Goal: Transaction & Acquisition: Purchase product/service

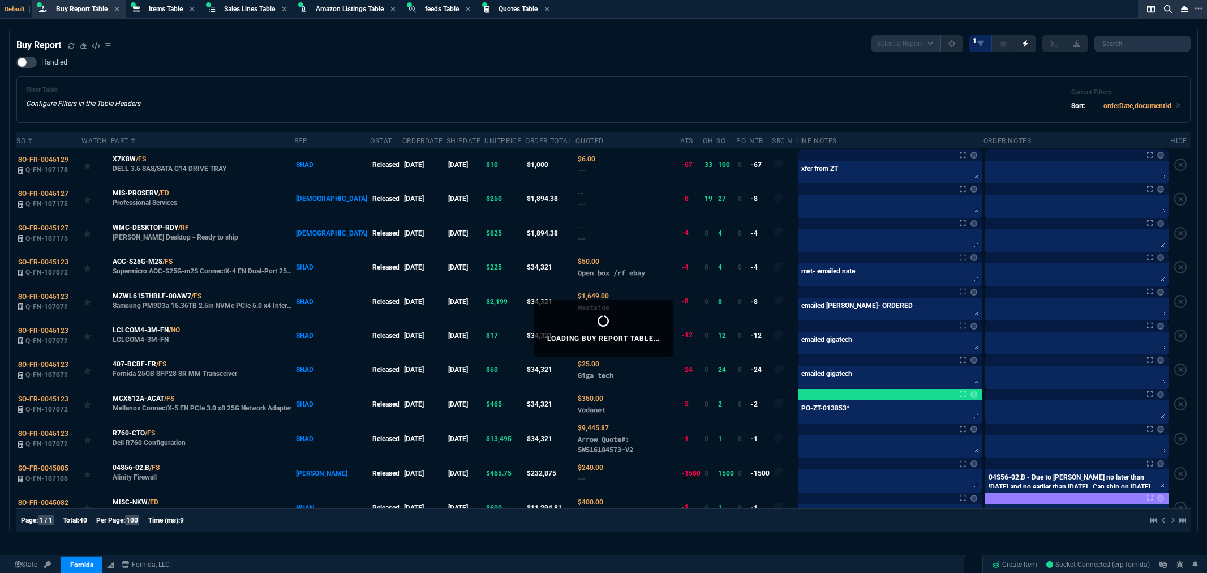
select select "5: BOST"
click at [165, 435] on icon at bounding box center [163, 433] width 6 height 7
click at [929, 100] on div "Filter Table Configure Filters in the Table Headers Current Filters Sort: order…" at bounding box center [603, 99] width 1155 height 27
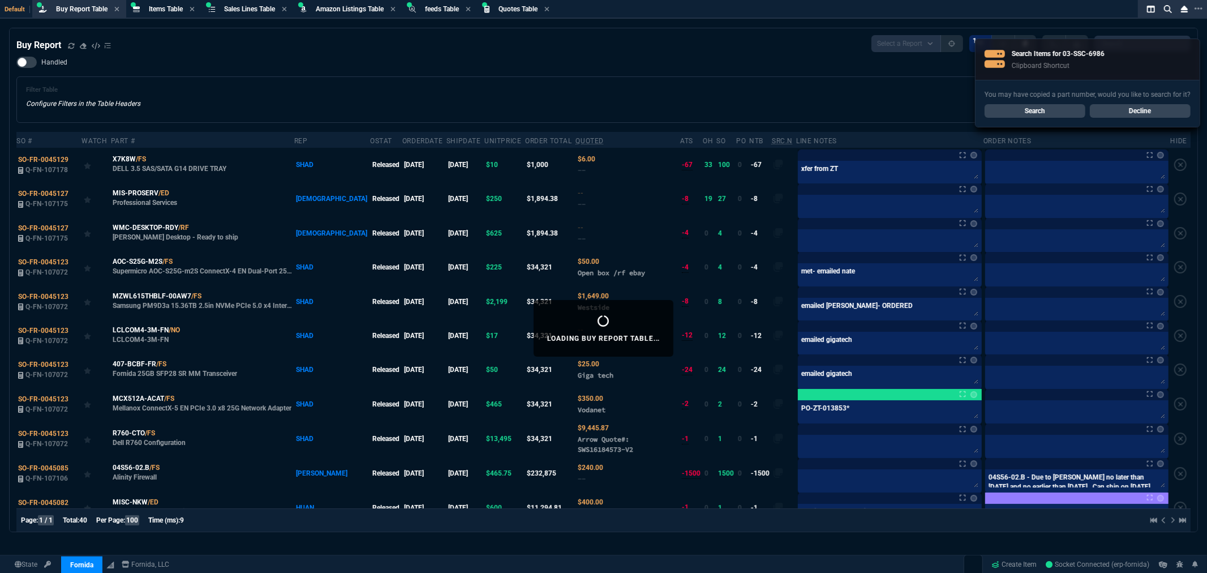
drag, startPoint x: 506, startPoint y: 45, endPoint x: 622, endPoint y: 74, distance: 119.0
click at [514, 50] on div "Buy Report Select a Report Not Purchased 1" at bounding box center [603, 43] width 1175 height 17
click at [1046, 116] on link "Search" at bounding box center [1035, 111] width 101 height 14
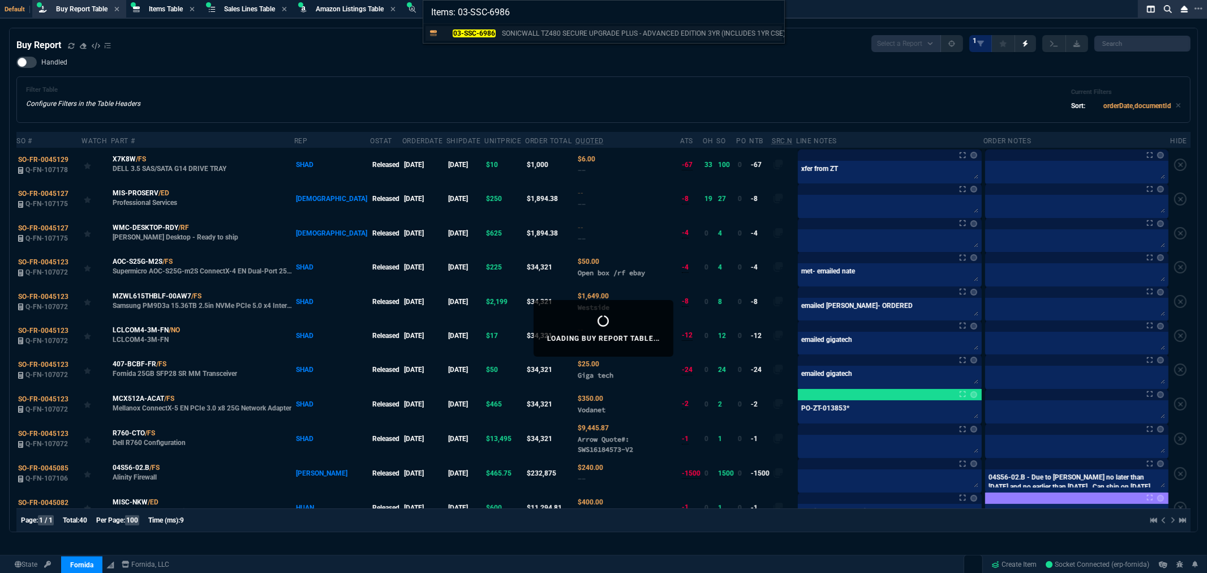
click at [521, 36] on p "SONICWALL TZ480 SECURE UPGRADE PLUS - ADVANCED EDITION 3YR (INCLUDES 1YR CSE)" at bounding box center [644, 33] width 284 height 10
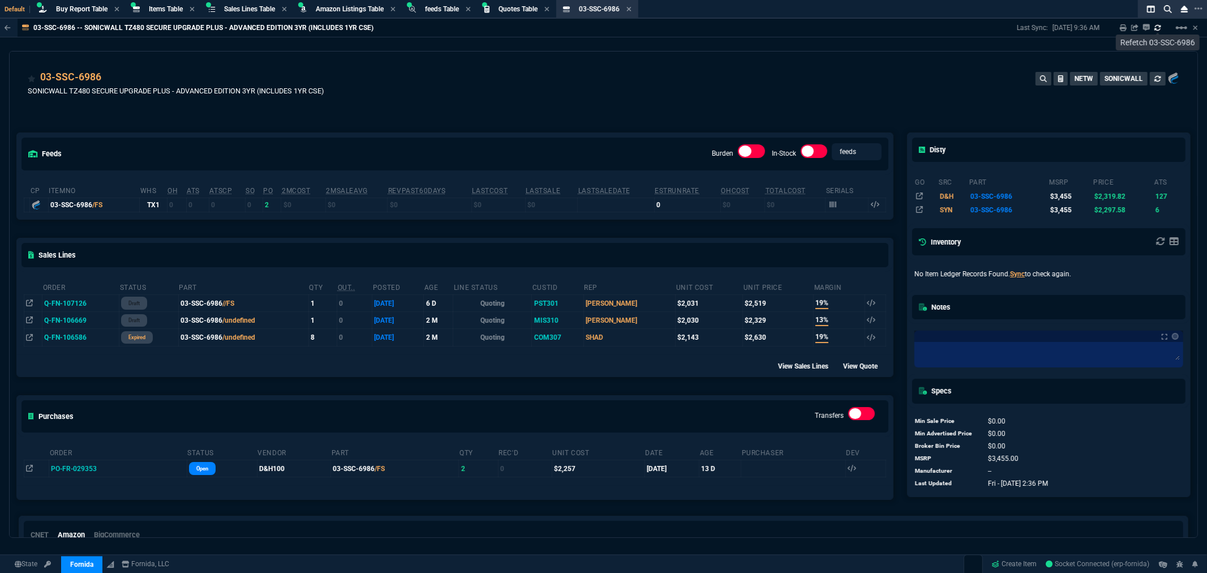
click at [1158, 25] on icon at bounding box center [1158, 27] width 7 height 7
click at [1179, 25] on mat-icon "linear_scale" at bounding box center [1182, 28] width 14 height 14
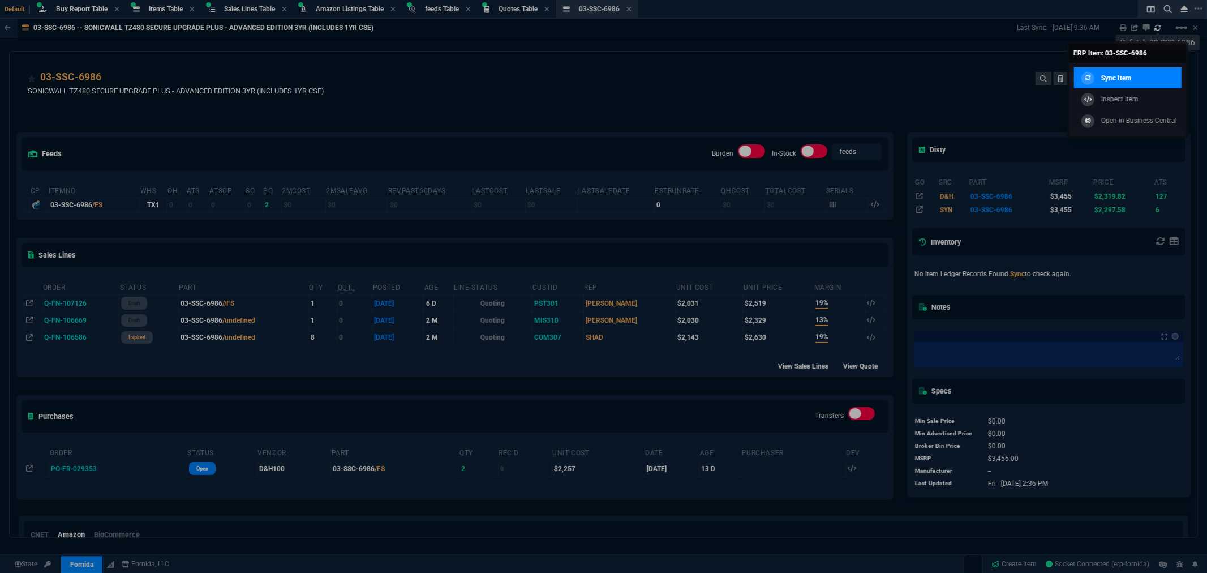
click at [1100, 76] on div "Sync Item" at bounding box center [1105, 78] width 53 height 12
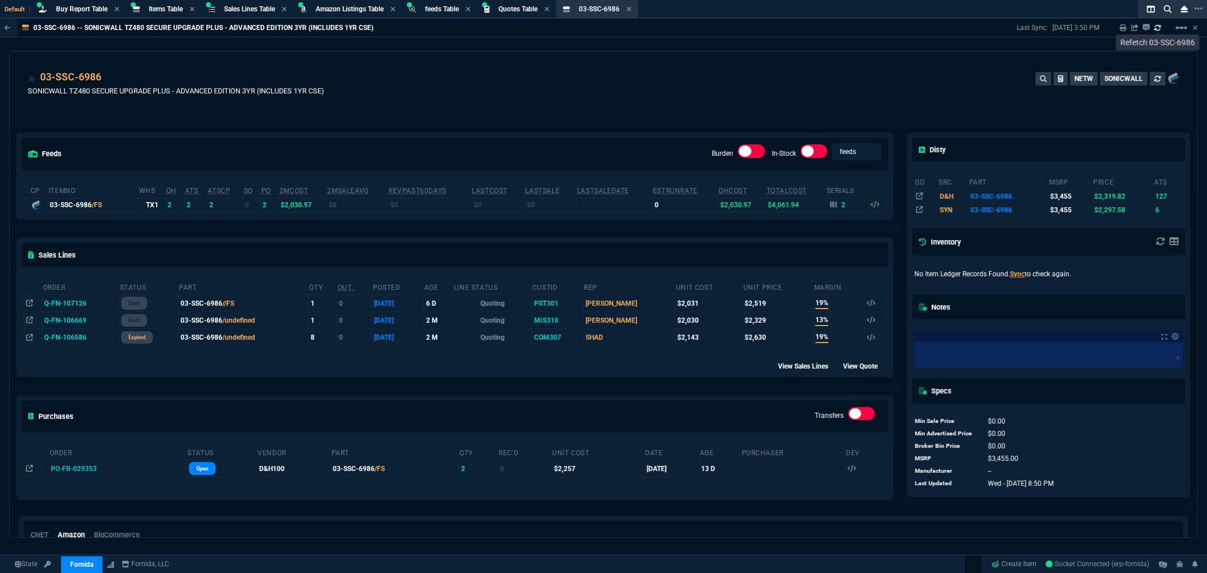
click at [603, 78] on div "03-SSC-6986 SONICWALL TZ480 SECURE UPGRADE PLUS - ADVANCED EDITION 3YR (INCLUDE…" at bounding box center [604, 90] width 1152 height 40
click at [395, 113] on div "feeds Burden In-Stock feeds prices cp ItemNo WHS OH ATS ATSCP SO PO 2MCost 2MSa…" at bounding box center [455, 307] width 891 height 399
click at [148, 2] on div "Items Table Item" at bounding box center [163, 9] width 71 height 14
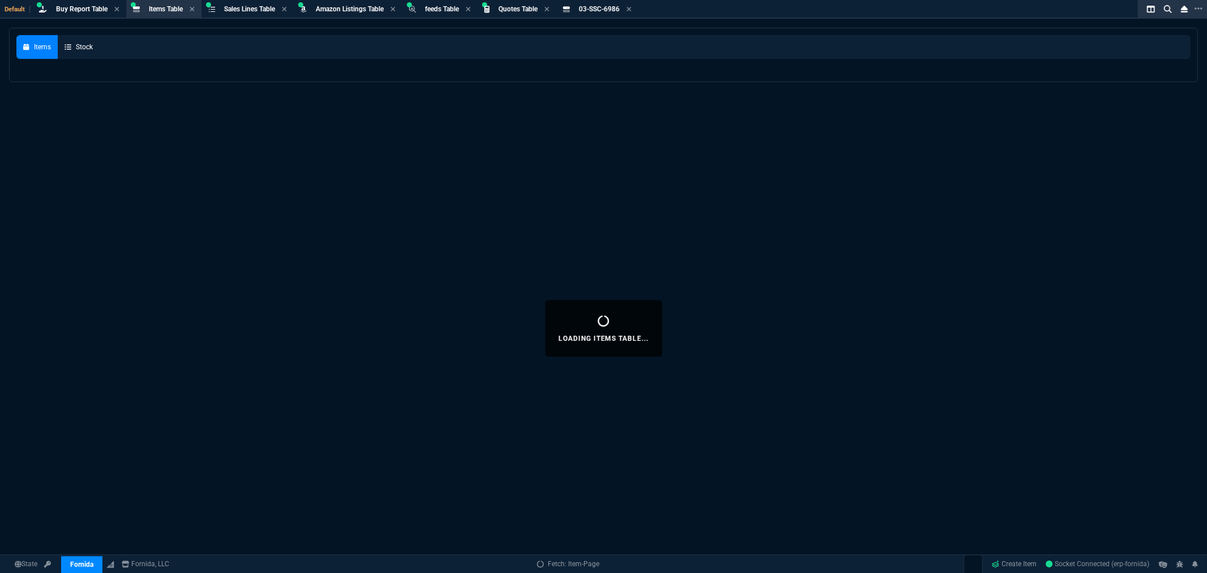
select select
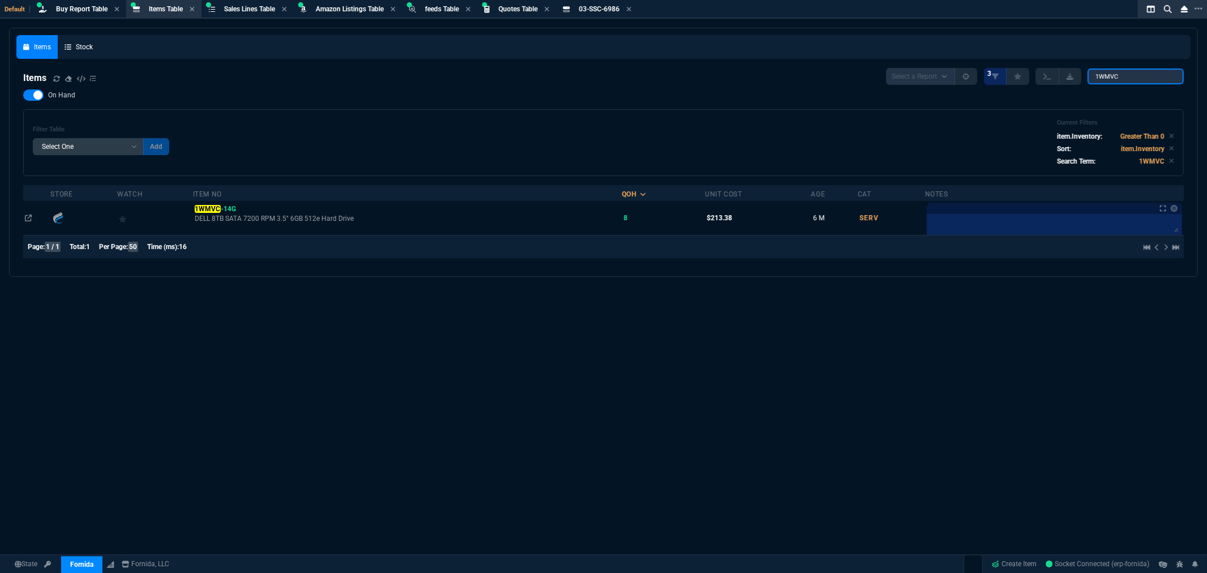
drag, startPoint x: 1156, startPoint y: 78, endPoint x: 1026, endPoint y: 78, distance: 130.2
click at [1026, 78] on div "Select a Report NEW QUERY 3 1WMVC" at bounding box center [1035, 76] width 298 height 17
paste input "03-SSC-7462"
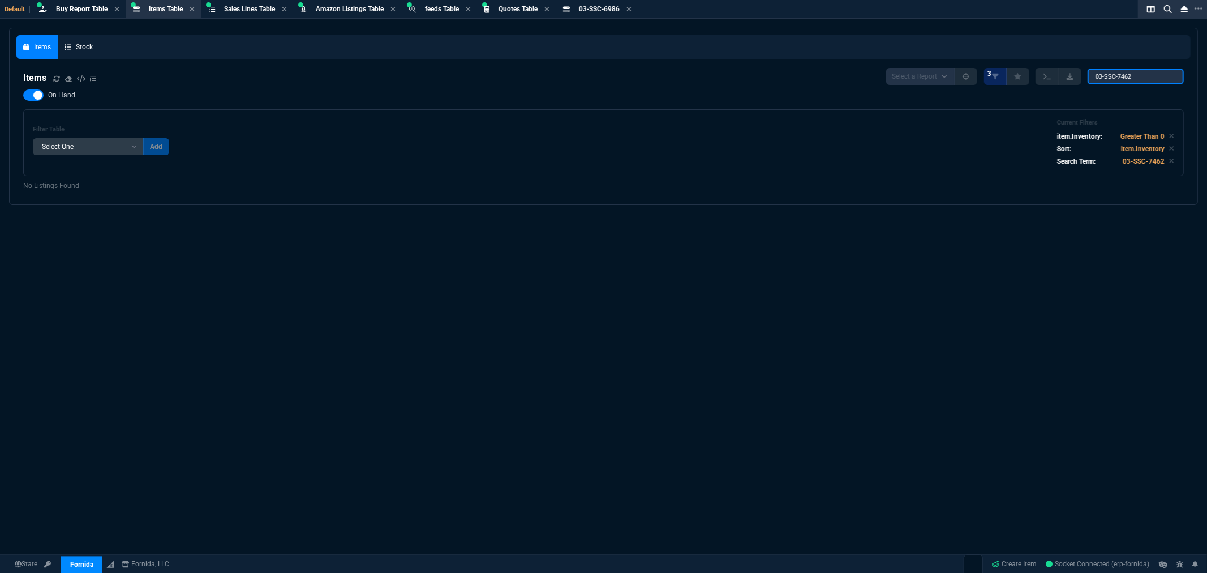
type input "03-SSC-7462"
click at [27, 94] on div at bounding box center [33, 94] width 20 height 11
click at [23, 95] on input "On Hand" at bounding box center [23, 95] width 1 height 1
checkbox input "false"
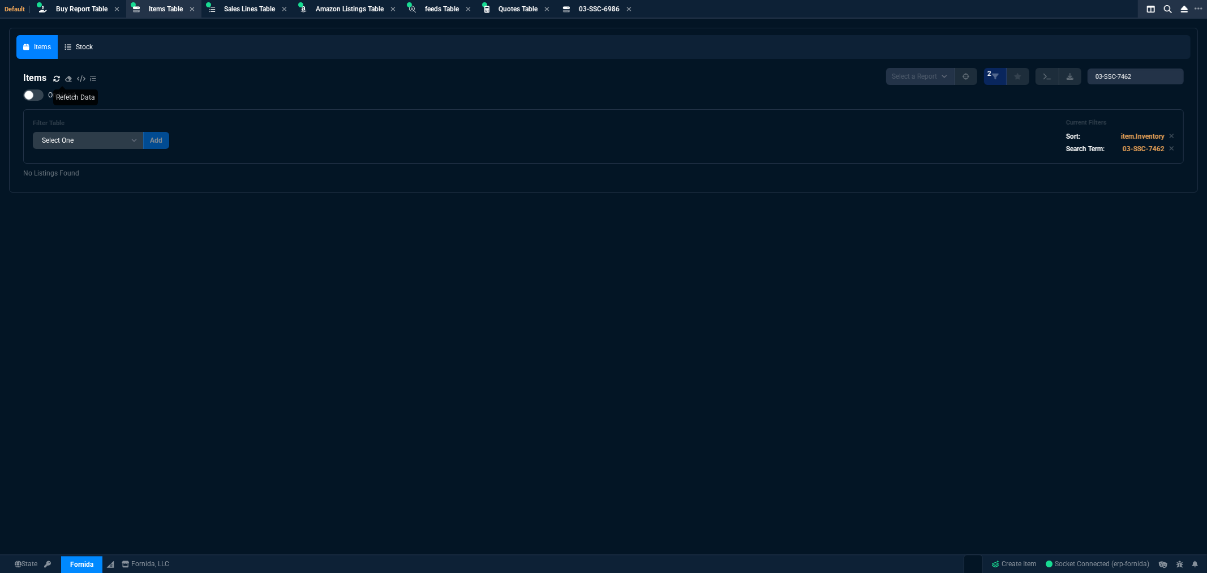
click at [54, 81] on fa-icon at bounding box center [56, 79] width 7 height 8
click at [52, 77] on div "Items" at bounding box center [59, 78] width 73 height 14
click at [55, 76] on icon at bounding box center [56, 78] width 7 height 7
click at [64, 6] on span "Buy Report Table" at bounding box center [82, 9] width 52 height 8
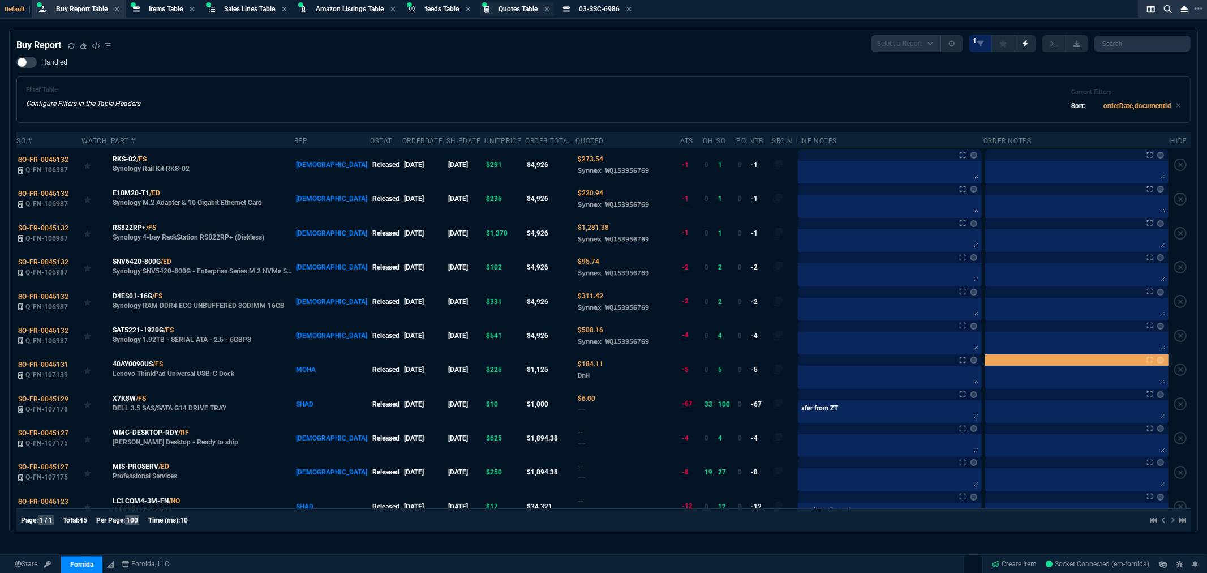
click at [521, 8] on span "Quotes Table" at bounding box center [518, 9] width 39 height 8
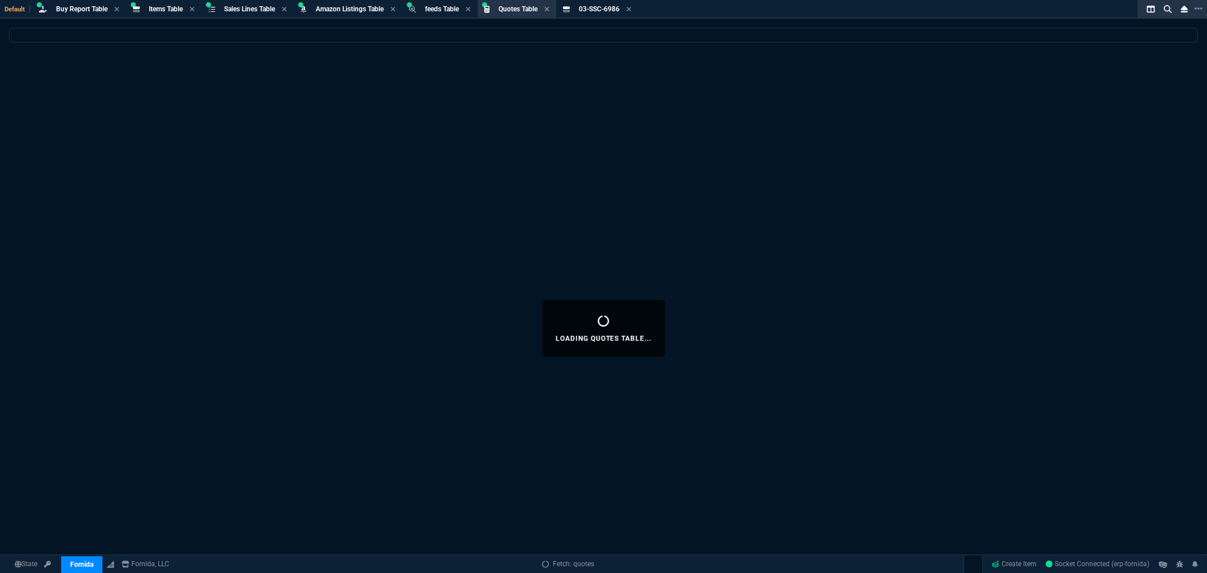
select select
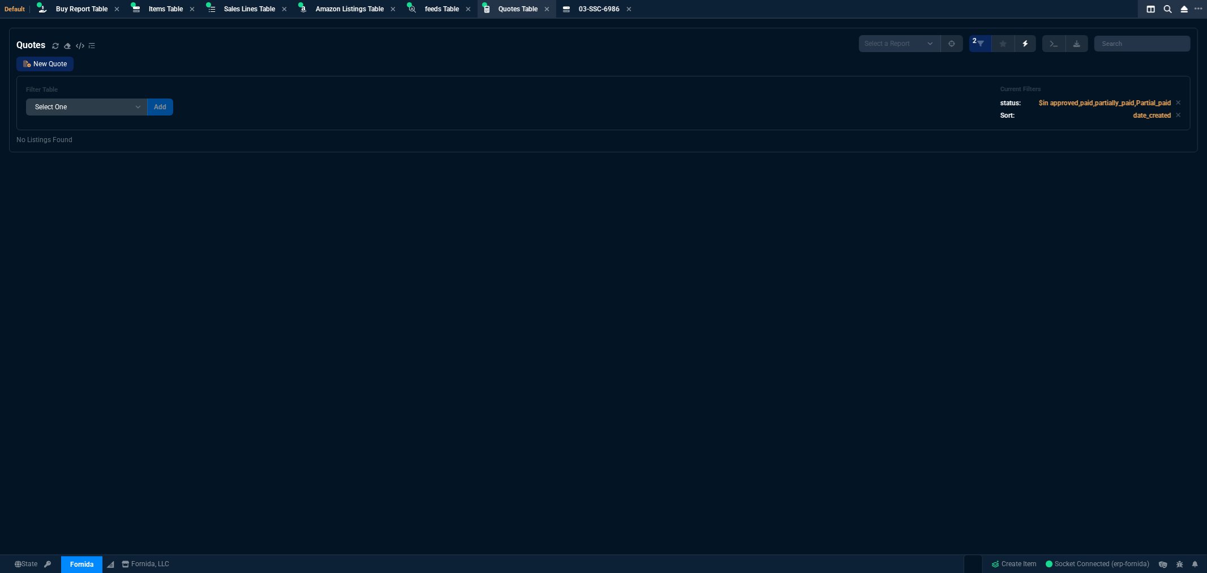
click at [51, 64] on link "New Quote" at bounding box center [44, 64] width 57 height 15
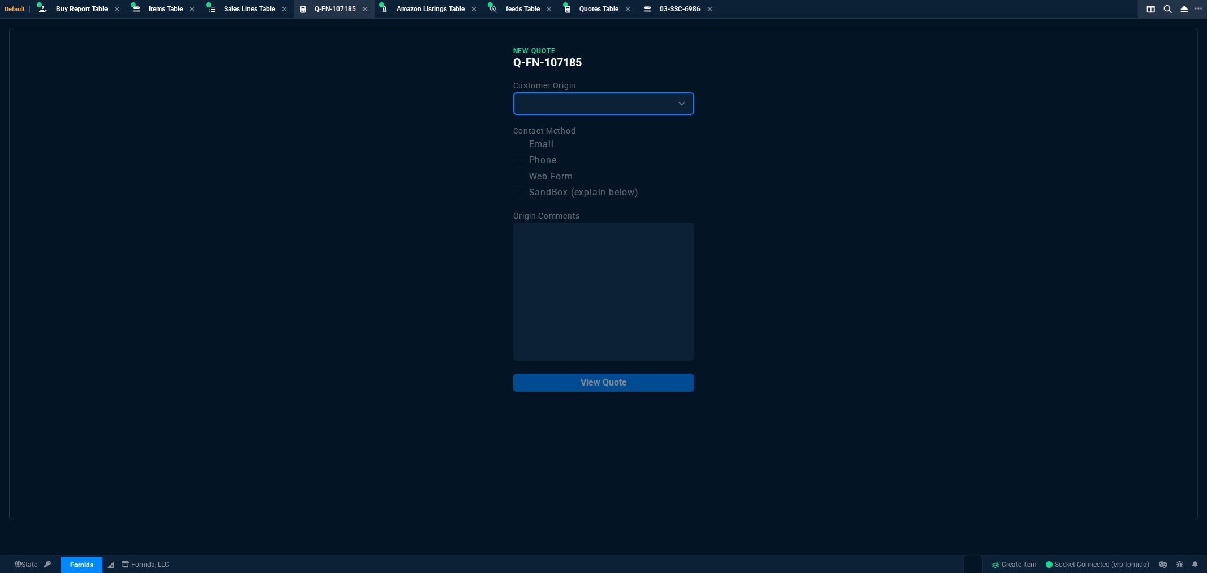
click at [573, 95] on select "Existing Customer Amazon Lead (first order) Website Lead (first order) Called (…" at bounding box center [603, 103] width 181 height 23
select select "existing"
click at [513, 92] on select "Existing Customer Amazon Lead (first order) Website Lead (first order) Called (…" at bounding box center [603, 103] width 181 height 23
click at [552, 145] on label "Email" at bounding box center [603, 145] width 181 height 14
click at [527, 145] on input "Email" at bounding box center [520, 145] width 14 height 14
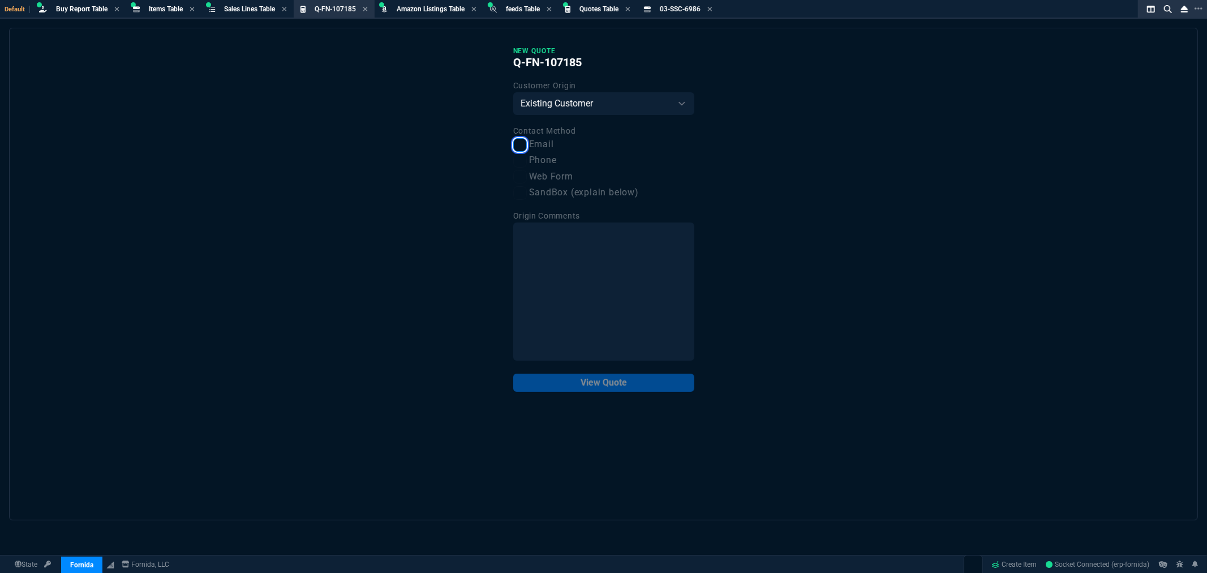
checkbox input "true"
click at [607, 383] on button "View Quote" at bounding box center [603, 383] width 181 height 18
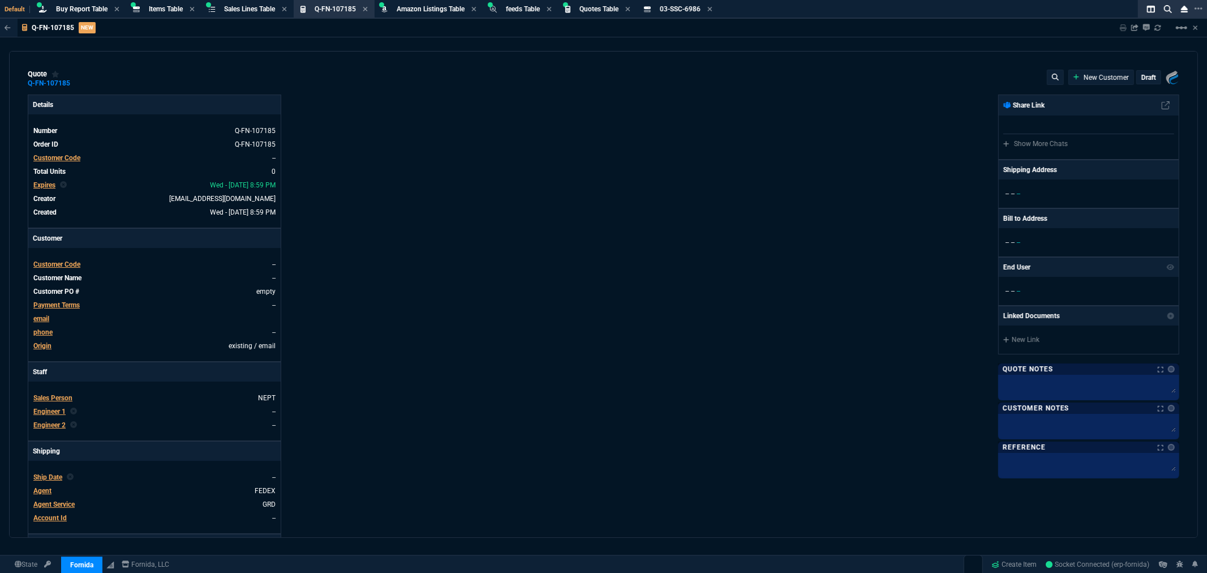
click at [53, 156] on span "Customer Code" at bounding box center [56, 158] width 47 height 8
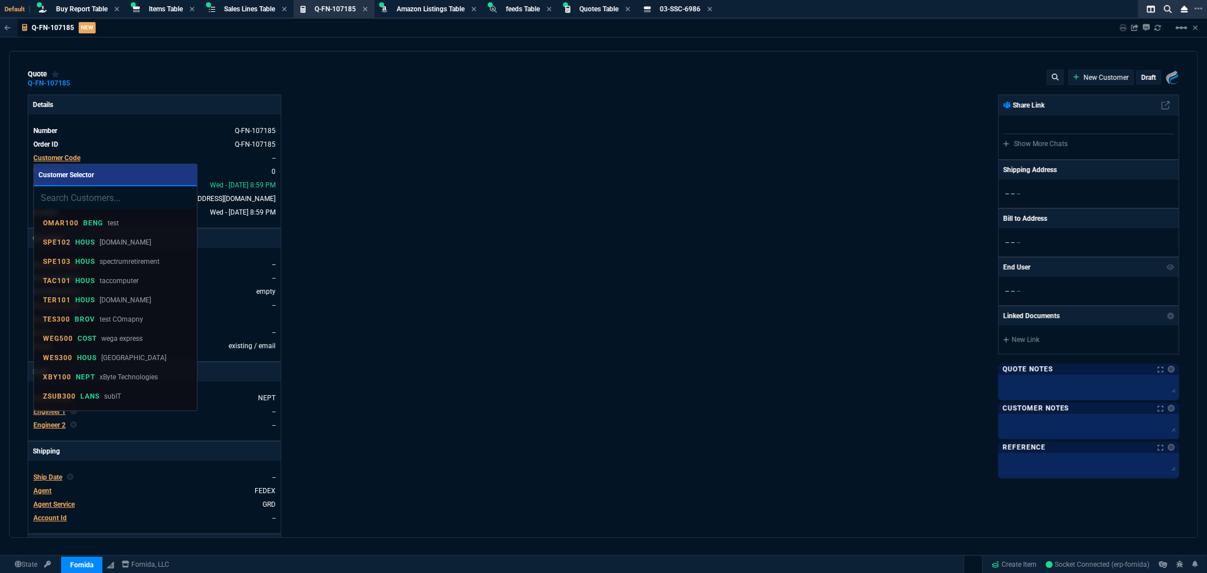
click at [91, 204] on input "search" at bounding box center [115, 197] width 163 height 23
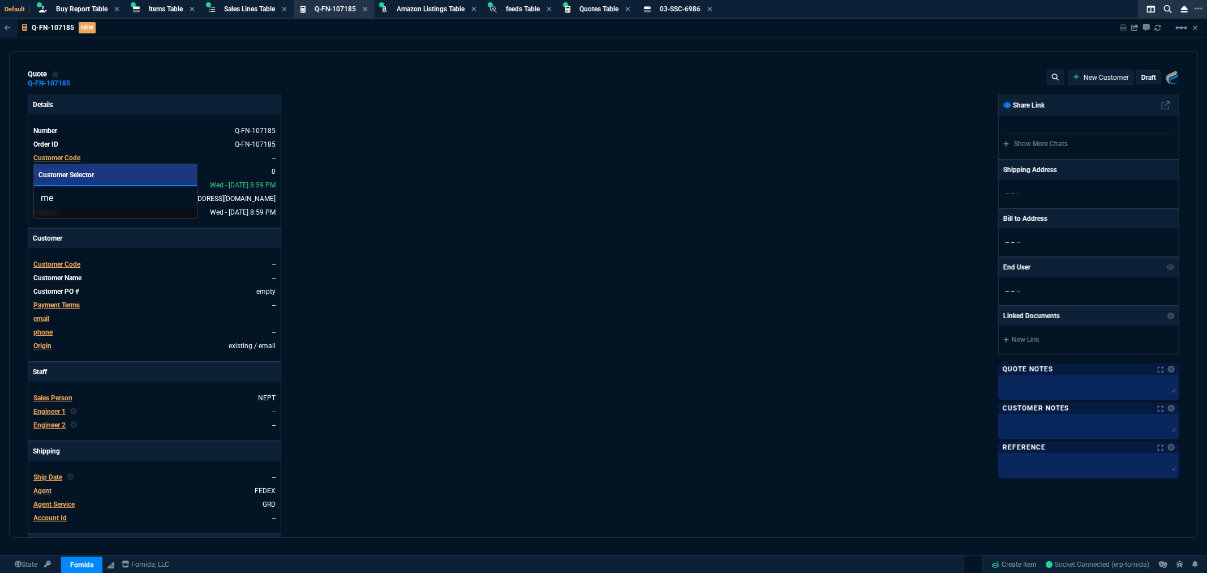
type input "m"
type input "MEM102"
click at [438, 192] on div "Details Number Q-FN-107185 Order ID Q-FN-107185 Customer Code -- Total Units 0 …" at bounding box center [316, 387] width 576 height 584
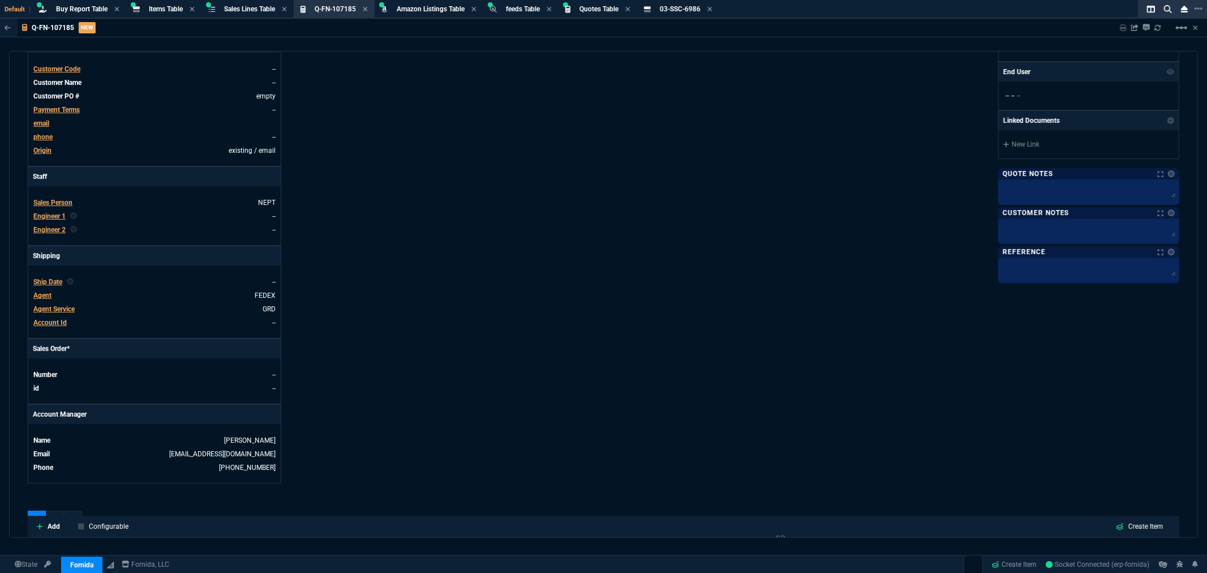
scroll to position [377, 0]
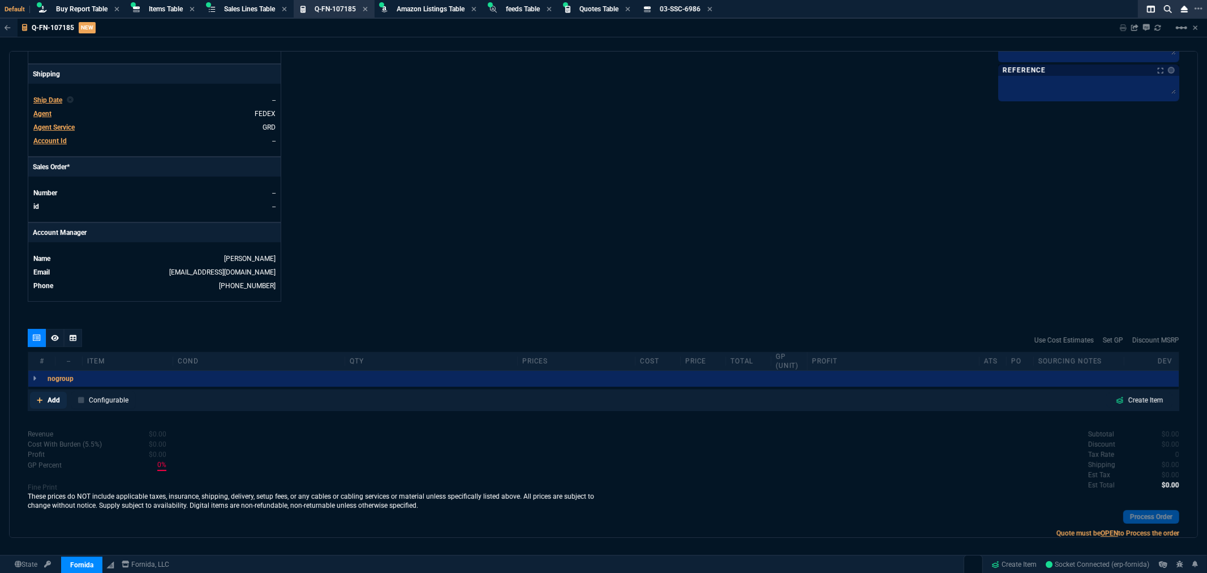
click at [54, 404] on p "Add" at bounding box center [54, 400] width 12 height 10
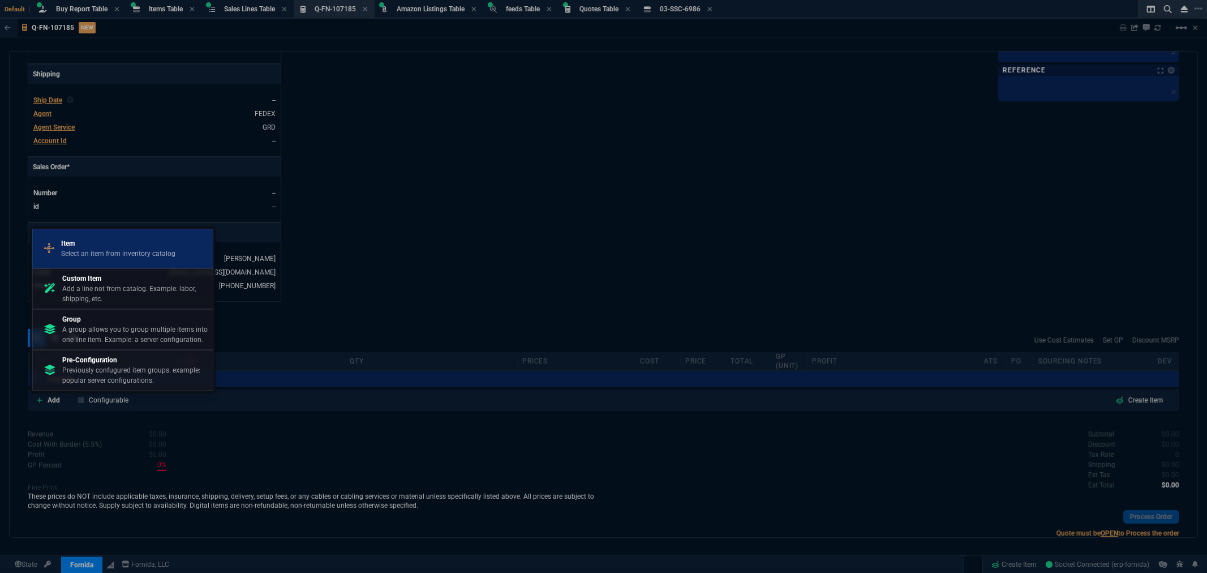
click at [87, 244] on p "Item" at bounding box center [118, 243] width 114 height 10
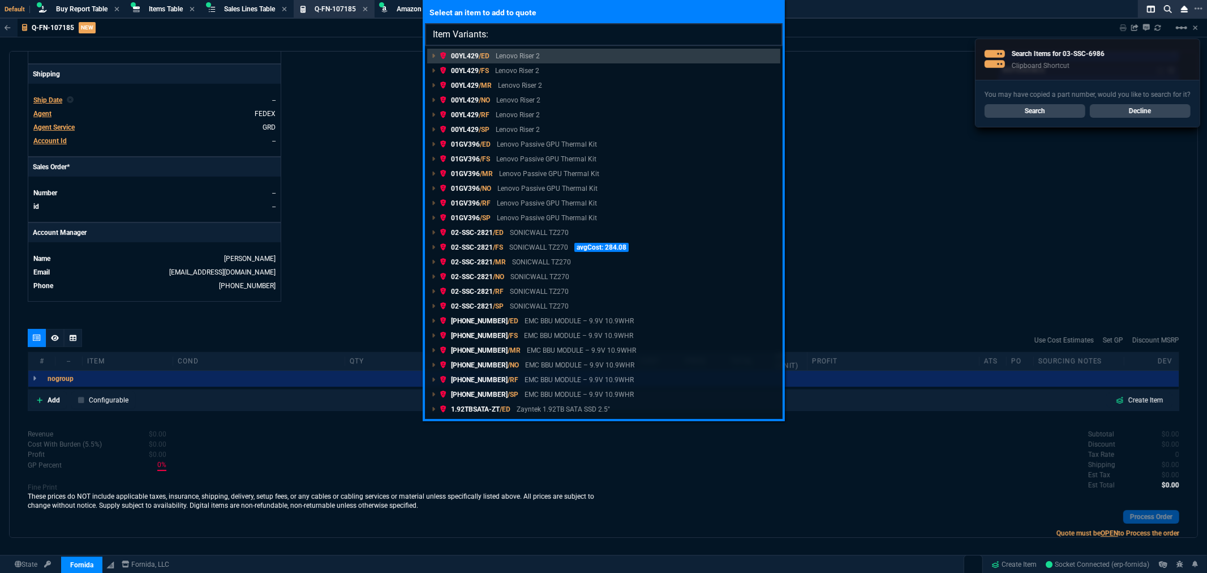
click at [512, 35] on input "Item Variants:" at bounding box center [604, 34] width 358 height 23
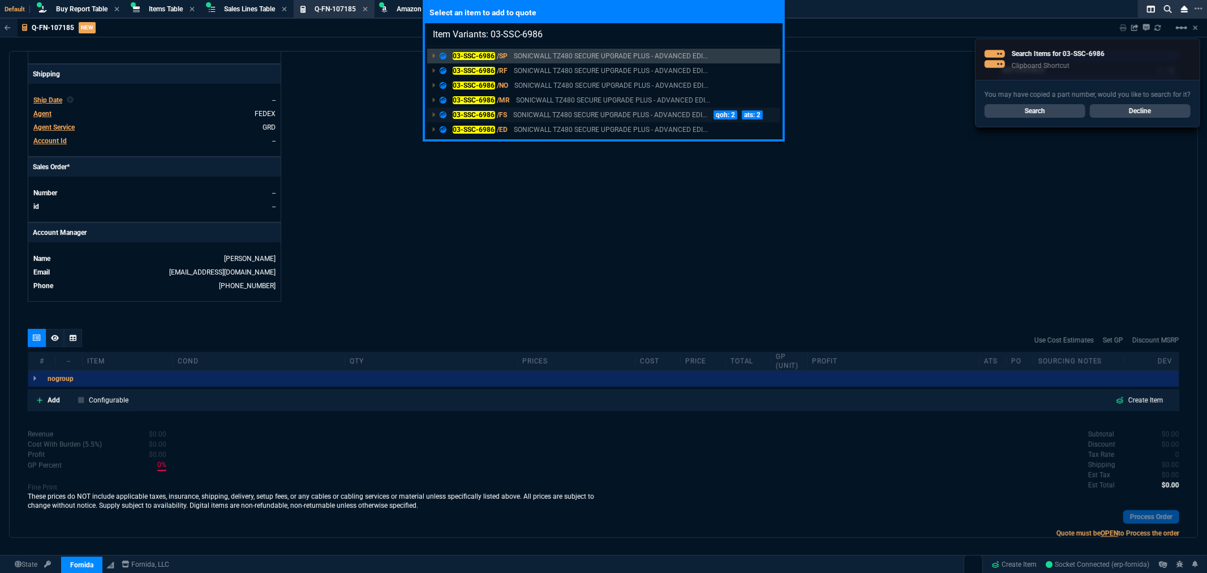
type input "Item Variants: 03-SSC-6986"
click at [470, 115] on mark "03-SSC-6986" at bounding box center [474, 115] width 42 height 8
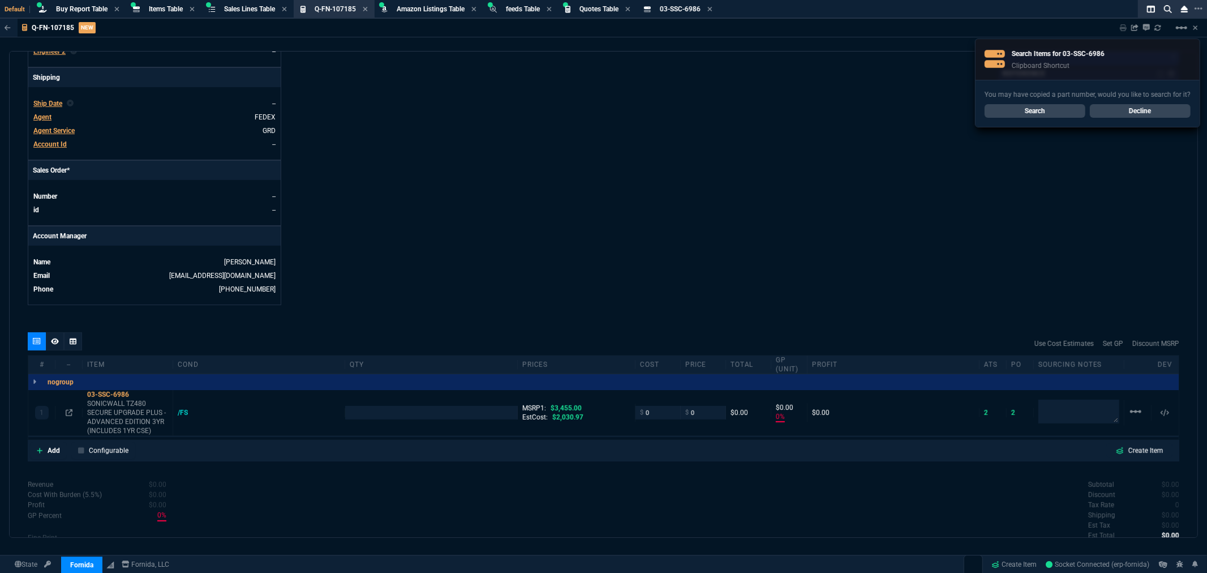
type input "0"
type input "100"
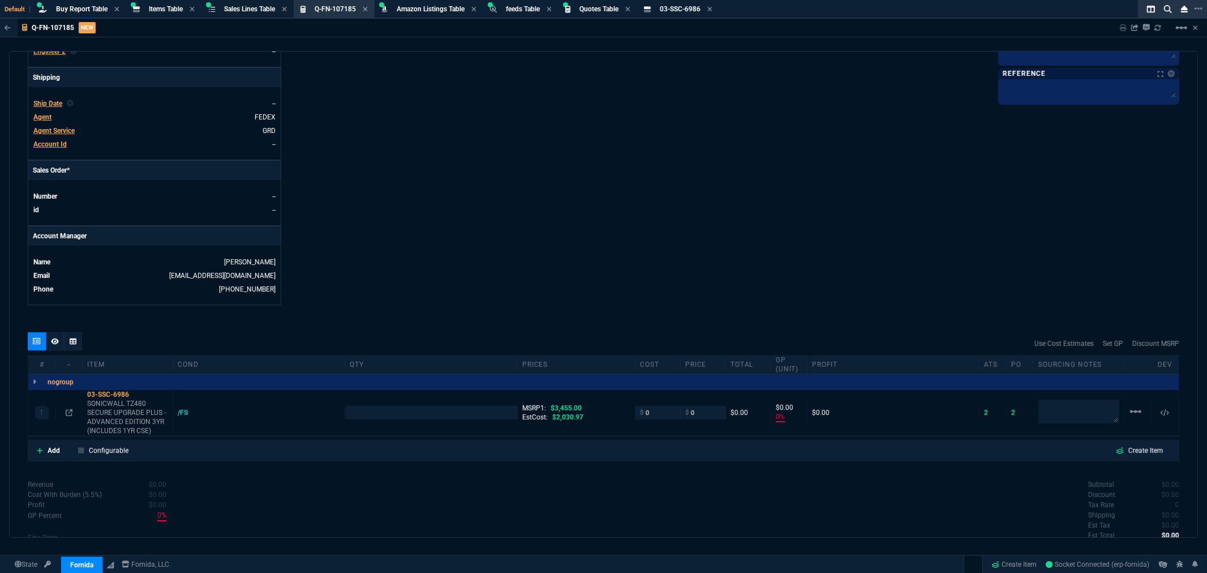
click at [1021, 554] on div at bounding box center [603, 569] width 1207 height 45
click at [1021, 562] on link "Create Item" at bounding box center [1015, 564] width 54 height 17
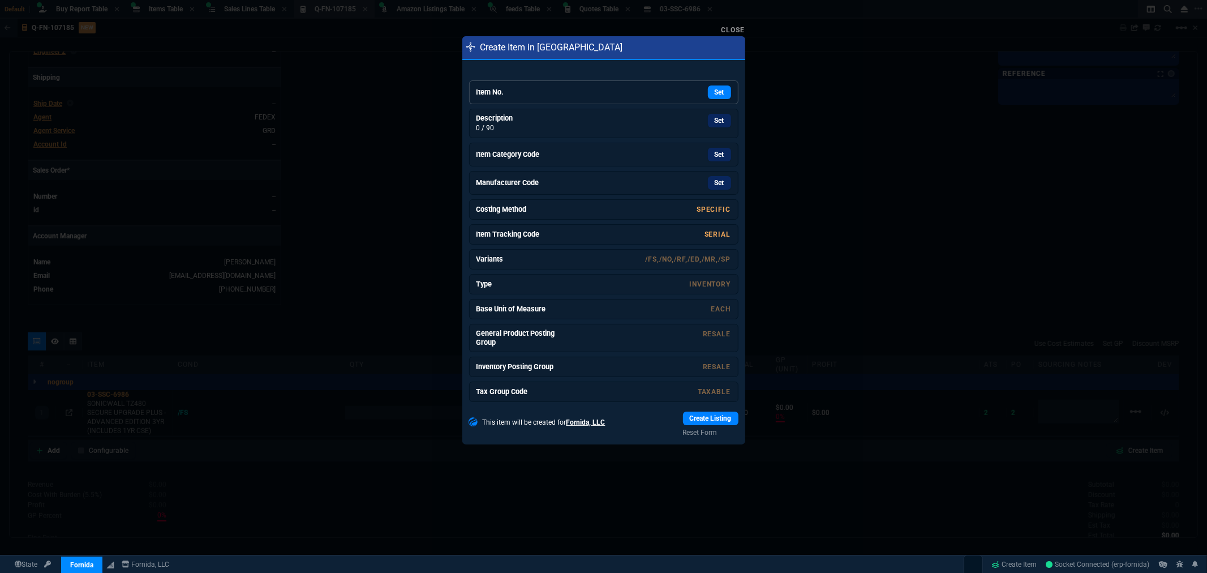
click at [553, 88] on h6 "Item No." at bounding box center [519, 92] width 85 height 9
drag, startPoint x: 719, startPoint y: 117, endPoint x: 661, endPoint y: 74, distance: 72.8
click at [719, 117] on link "Set" at bounding box center [719, 117] width 23 height 14
click at [712, 151] on link "Set" at bounding box center [719, 152] width 23 height 14
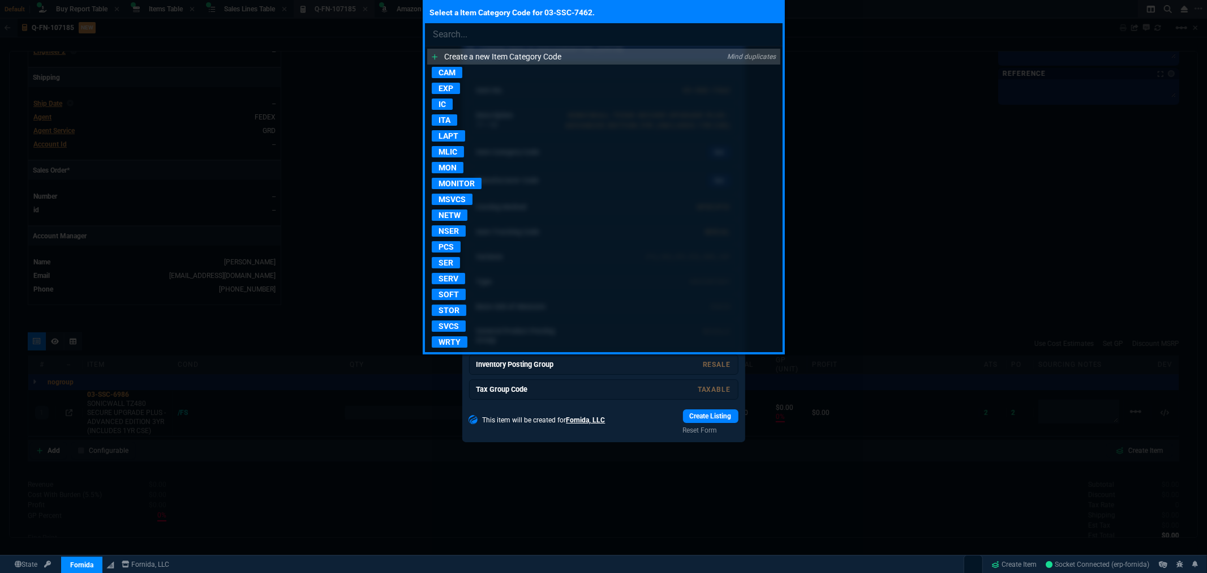
click at [453, 215] on p "NETW" at bounding box center [450, 214] width 36 height 11
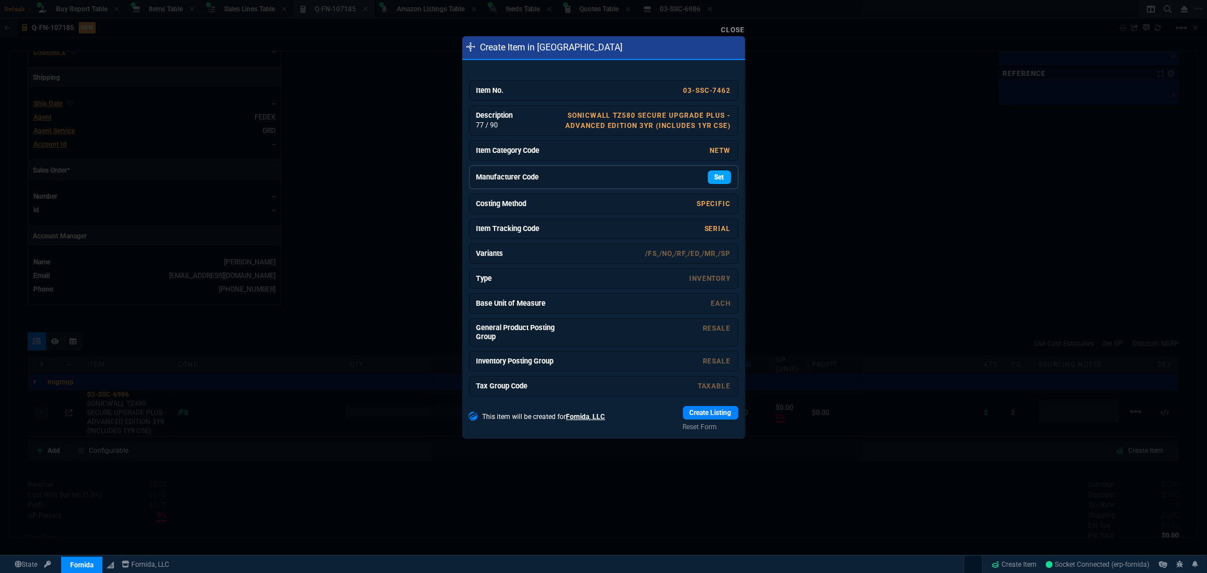
click at [714, 178] on link "Set" at bounding box center [719, 177] width 23 height 14
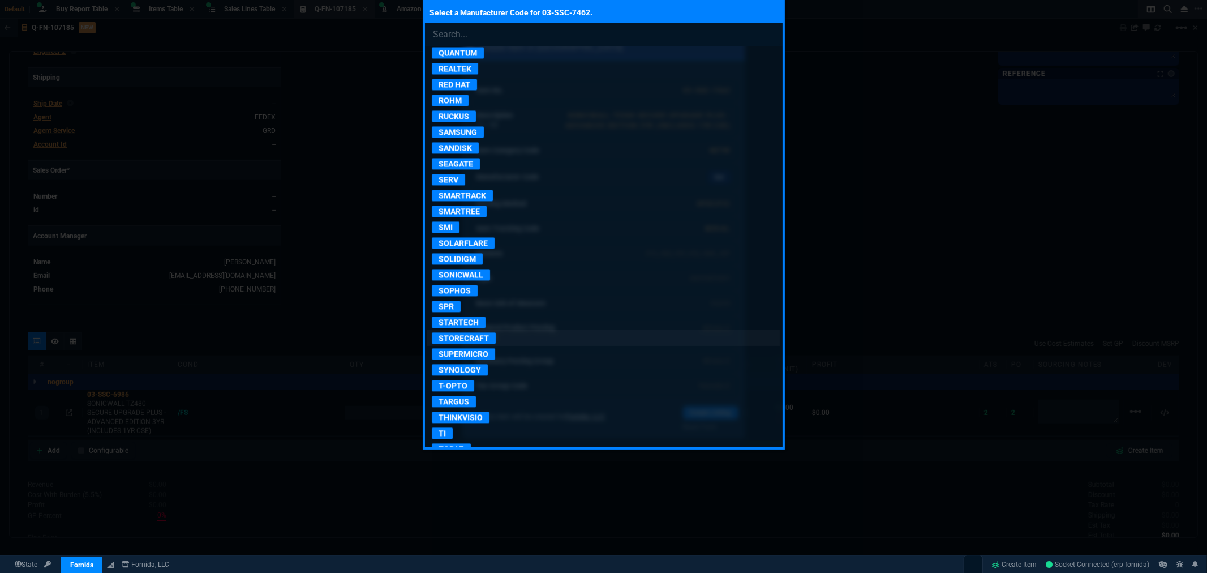
scroll to position [2012, 0]
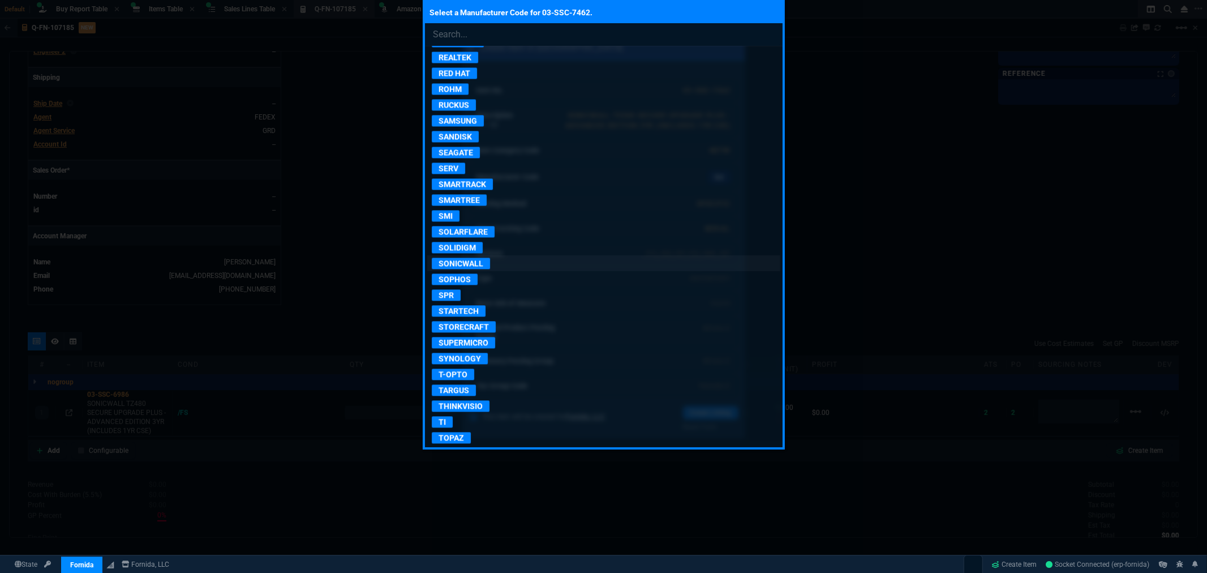
click at [473, 269] on p "SONICWALL" at bounding box center [461, 263] width 58 height 11
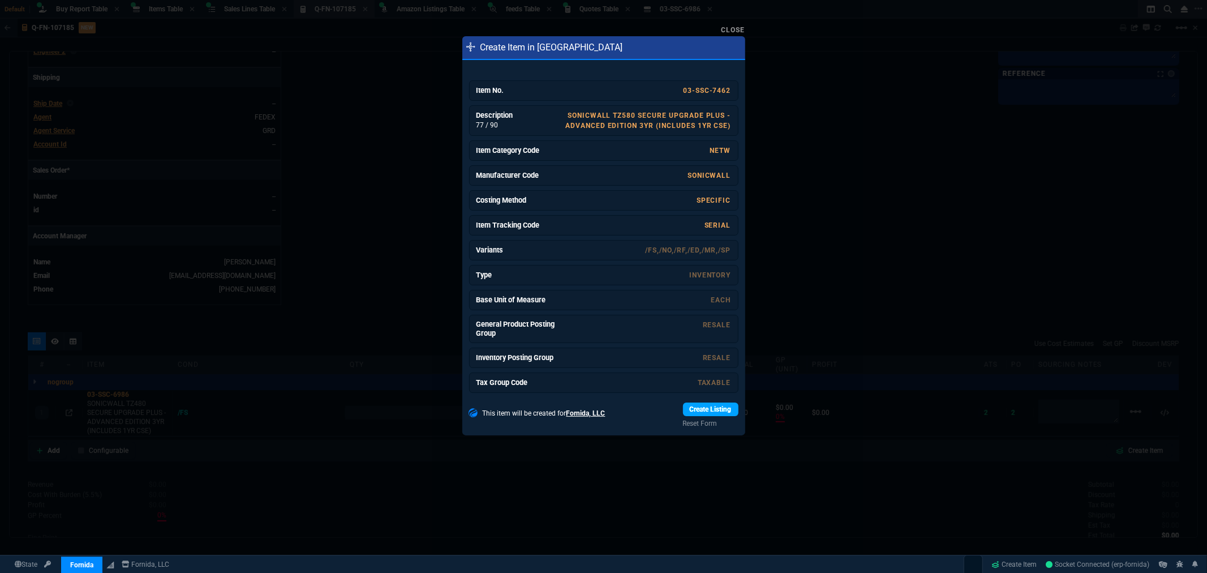
click at [705, 409] on link "Create Listing" at bounding box center [710, 409] width 55 height 14
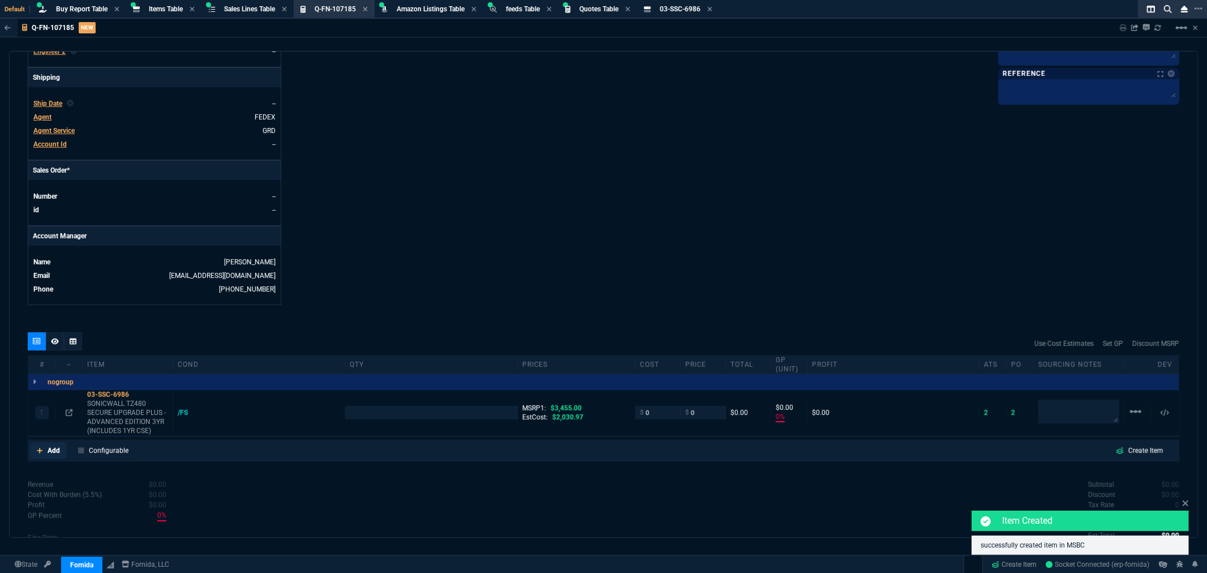
click at [38, 453] on icon at bounding box center [40, 450] width 6 height 7
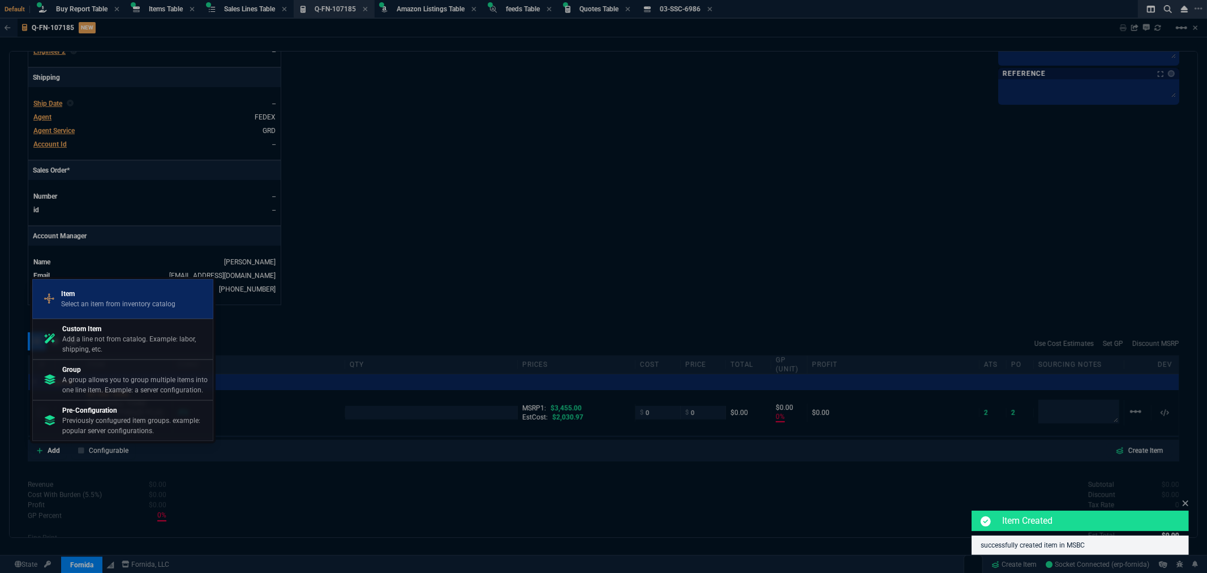
click at [91, 306] on p "Select an item from inventory catalog" at bounding box center [118, 304] width 114 height 10
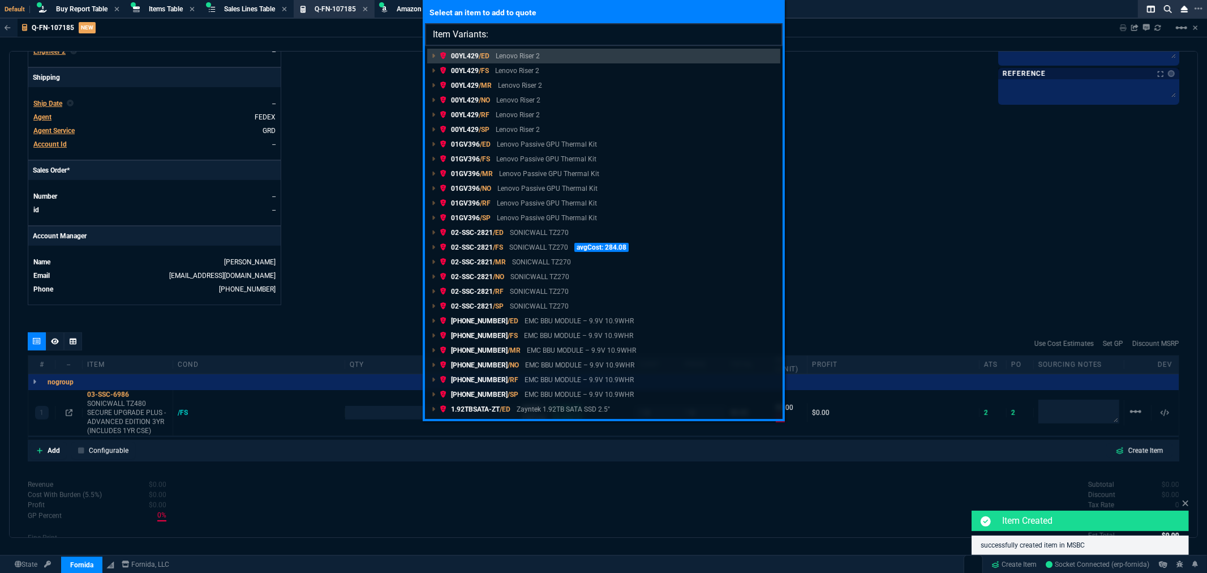
click at [512, 35] on input "Item Variants:" at bounding box center [604, 34] width 358 height 23
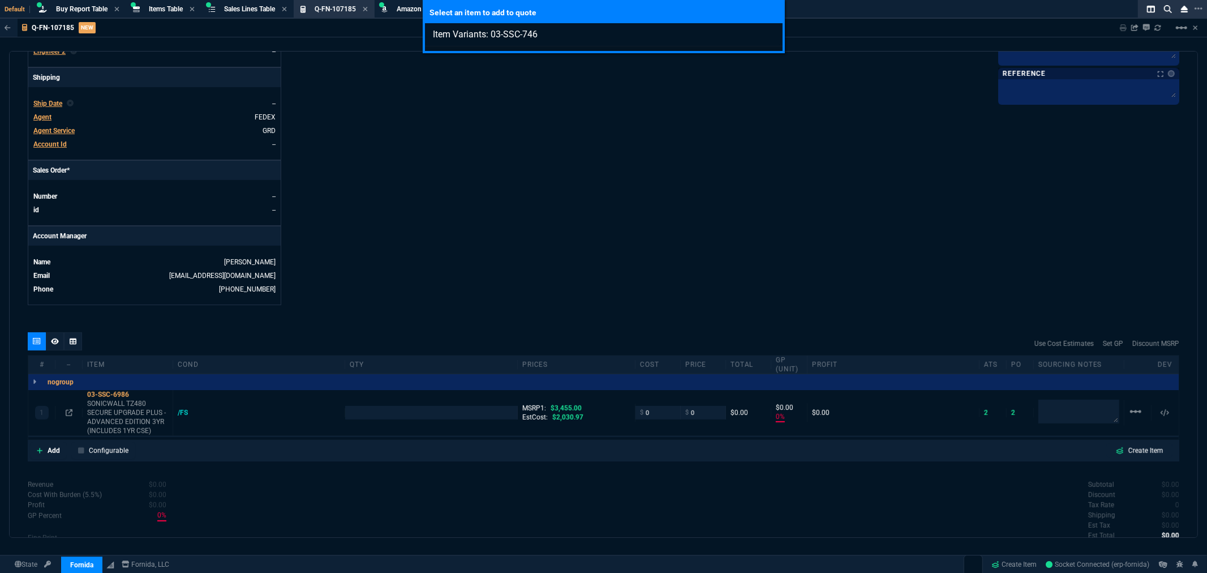
type input "Item Variants: 03-SSC-746"
click at [547, 66] on div "Select an item to add to quote Item Variants: 03-SSC-746" at bounding box center [603, 286] width 1207 height 573
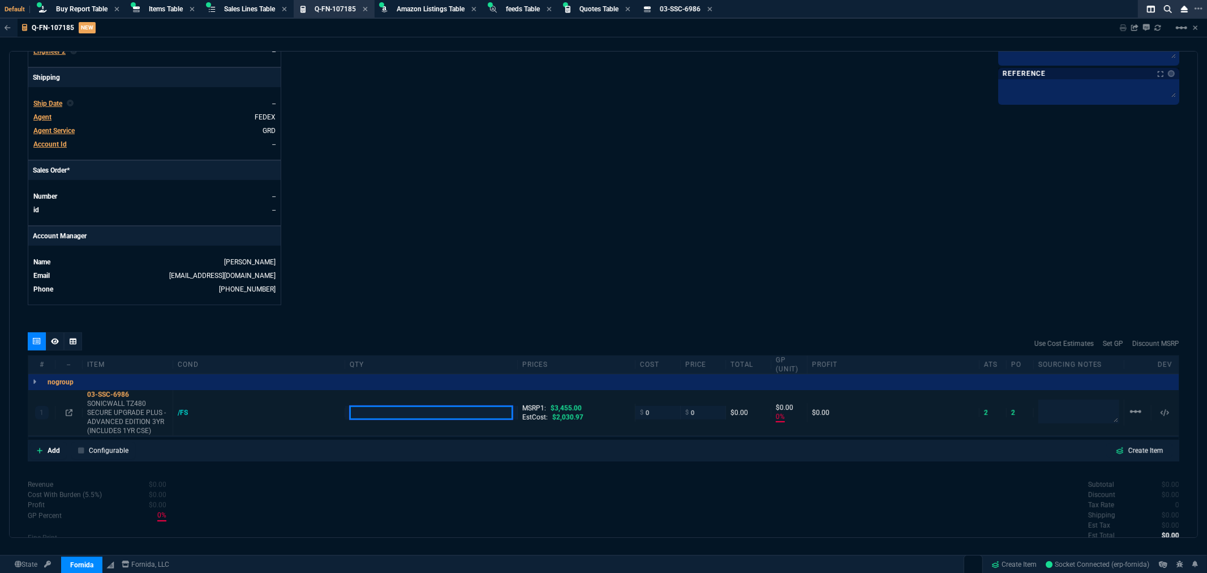
click at [431, 418] on input "number" at bounding box center [431, 412] width 162 height 13
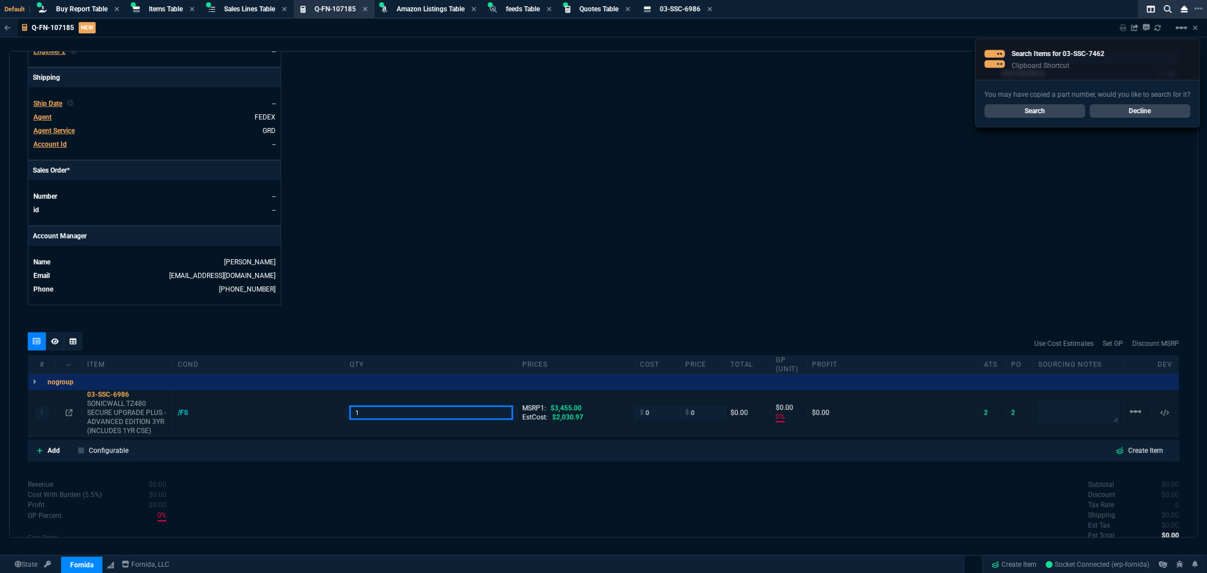
type input "1"
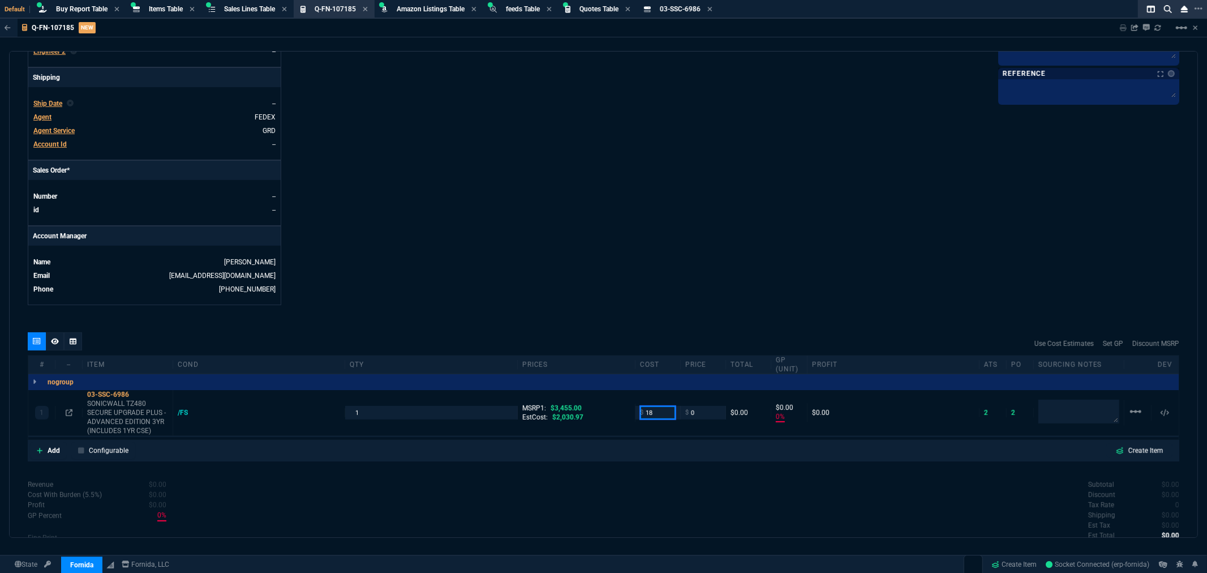
type input "18"
type input "-100"
type input "-18"
click at [70, 8] on span "Buy Report Table" at bounding box center [82, 9] width 52 height 8
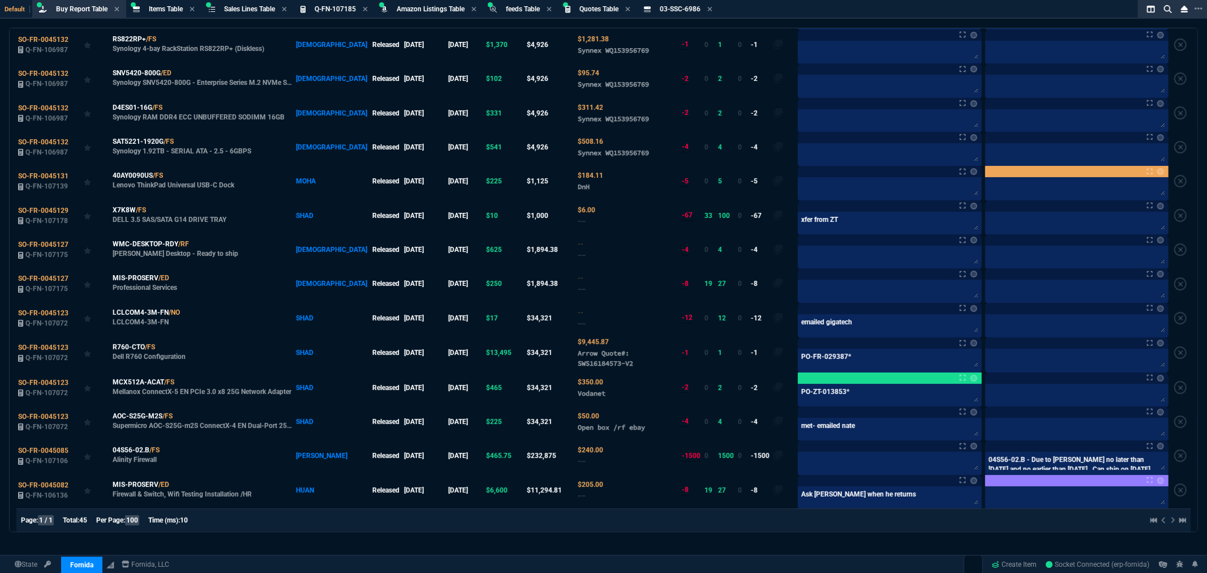
scroll to position [0, 0]
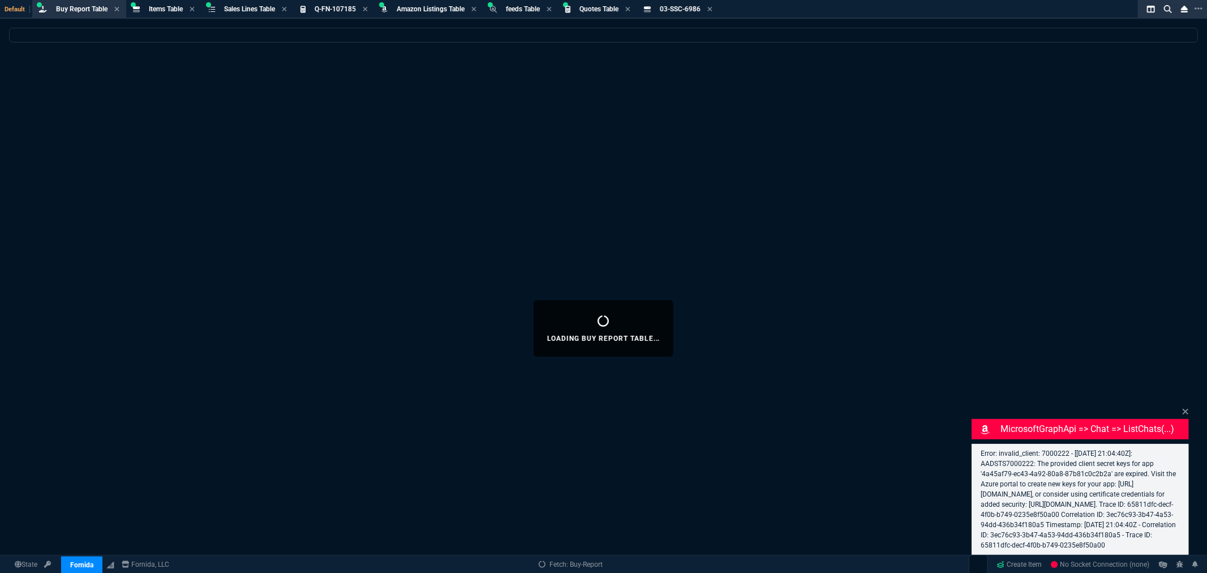
select select "5: [PERSON_NAME]"
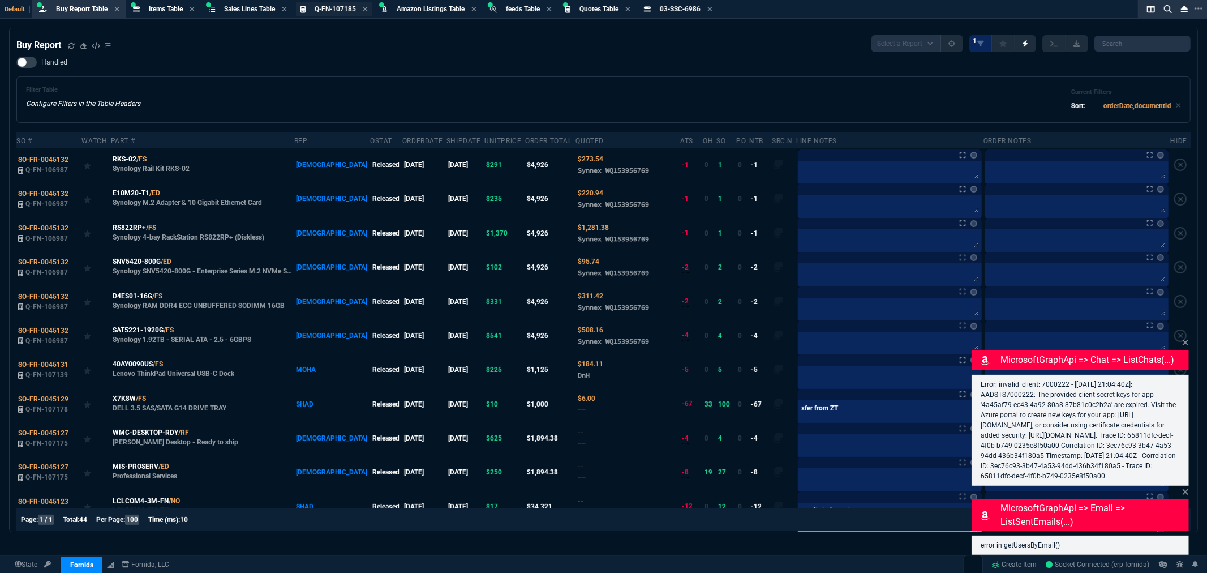
click at [325, 2] on div "Q-FN-107185 Quote" at bounding box center [334, 9] width 76 height 14
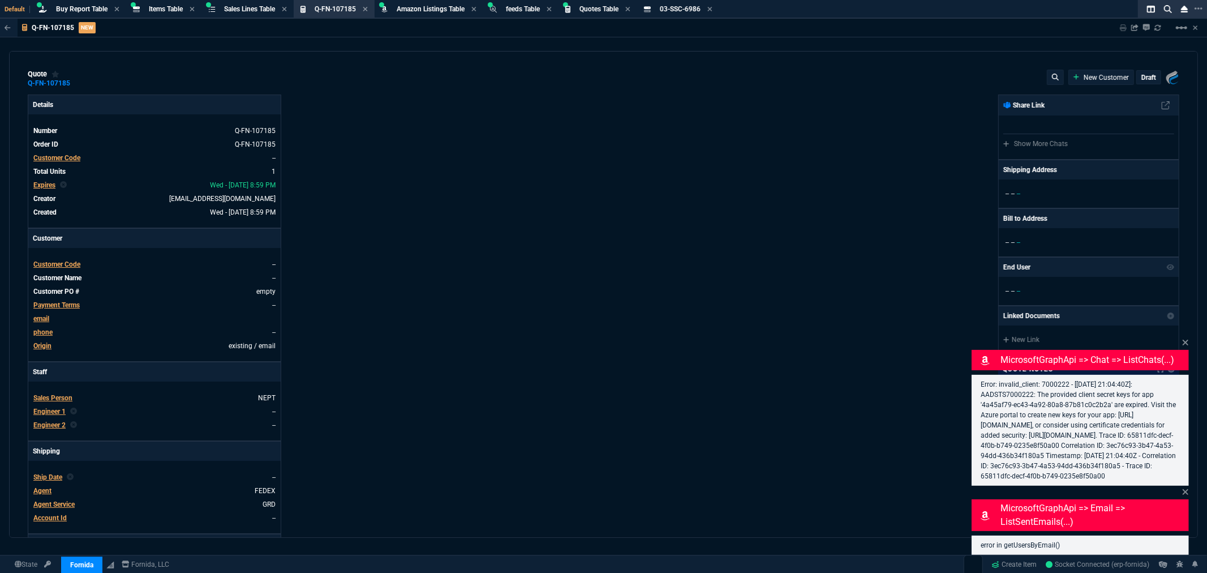
type input "-100"
type input "-18"
type input "3455"
type input "100"
click at [61, 156] on span "Customer Code" at bounding box center [56, 158] width 47 height 8
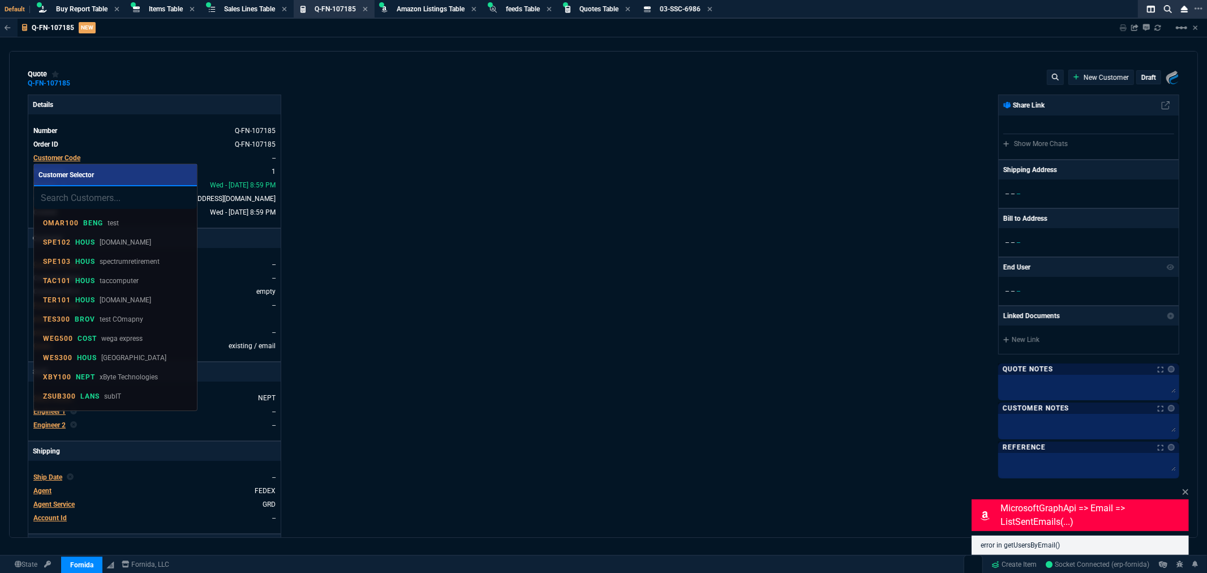
click at [132, 190] on input "search" at bounding box center [115, 197] width 163 height 23
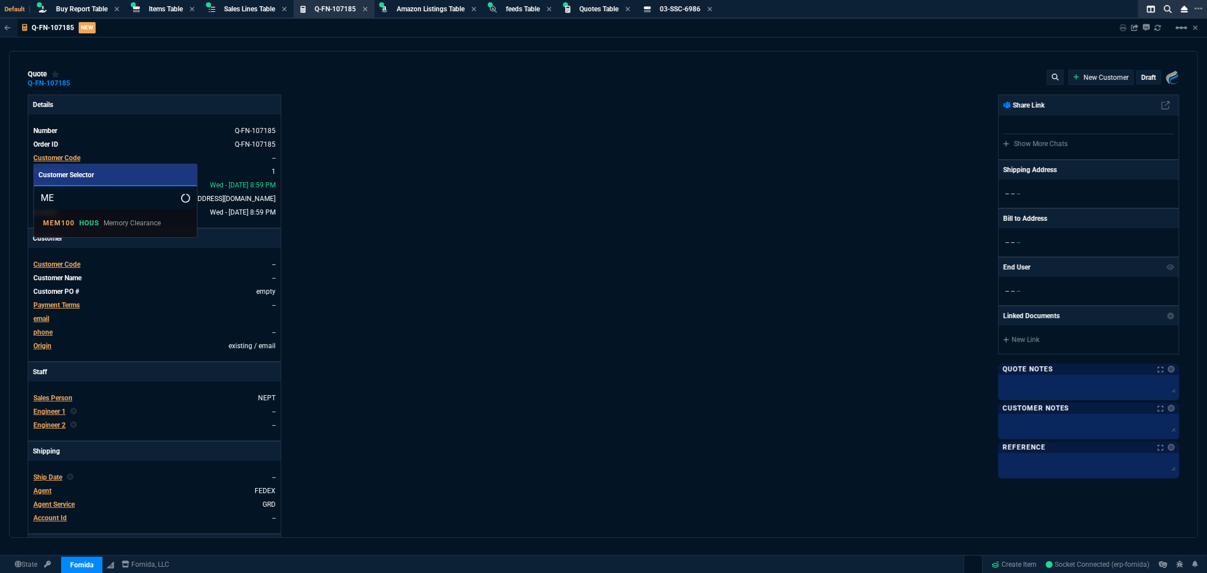
type input "M"
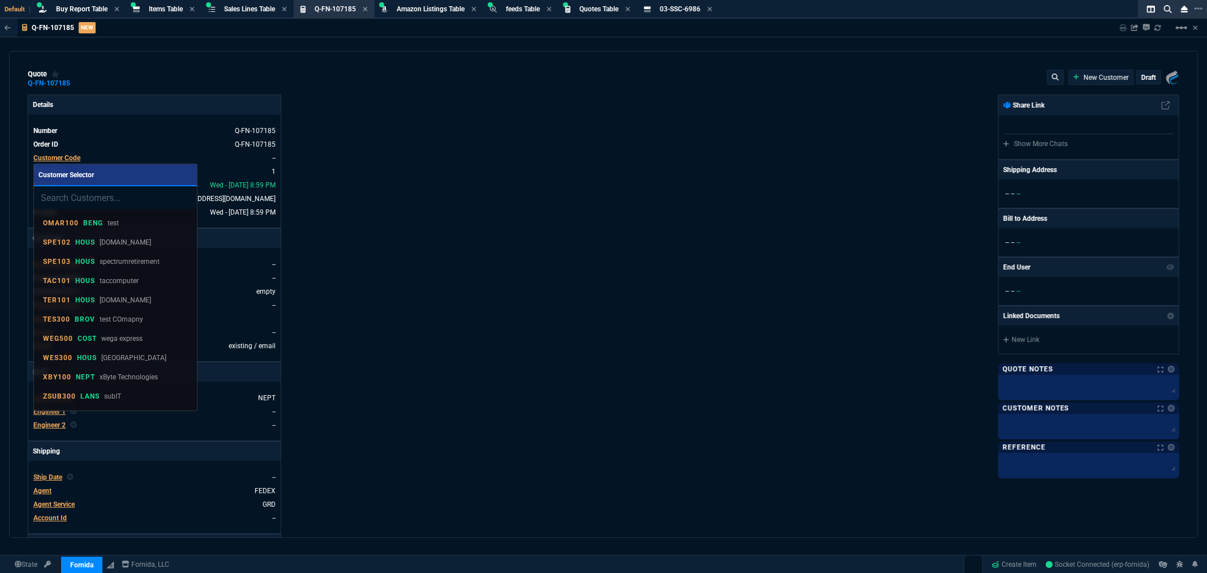
click at [330, 194] on div at bounding box center [603, 286] width 1207 height 573
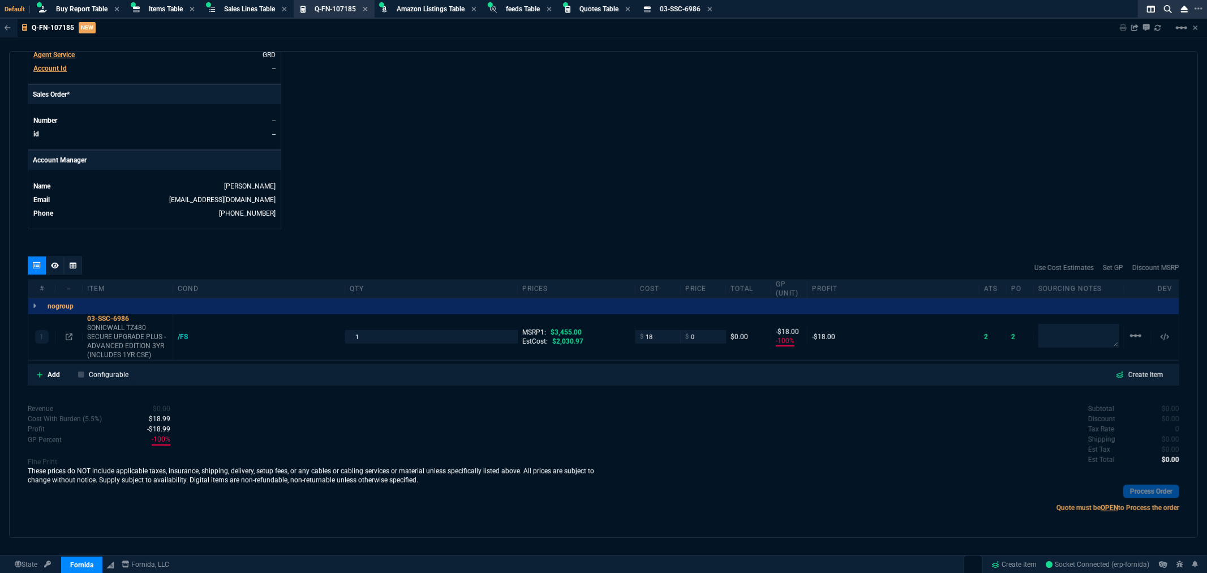
scroll to position [455, 0]
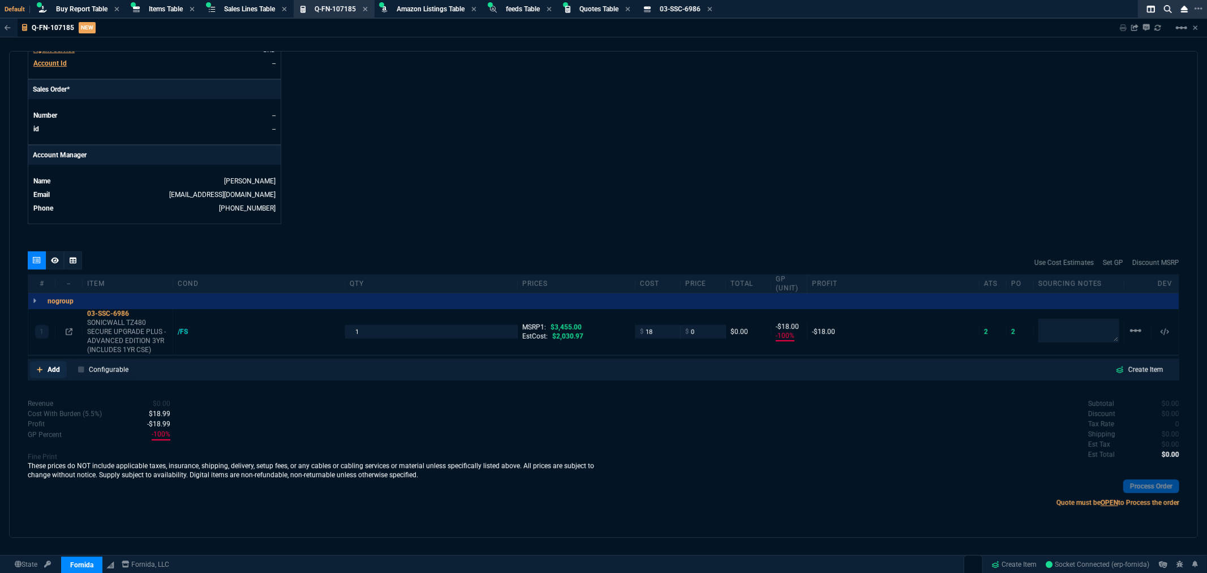
click at [44, 363] on link "Add" at bounding box center [48, 369] width 37 height 17
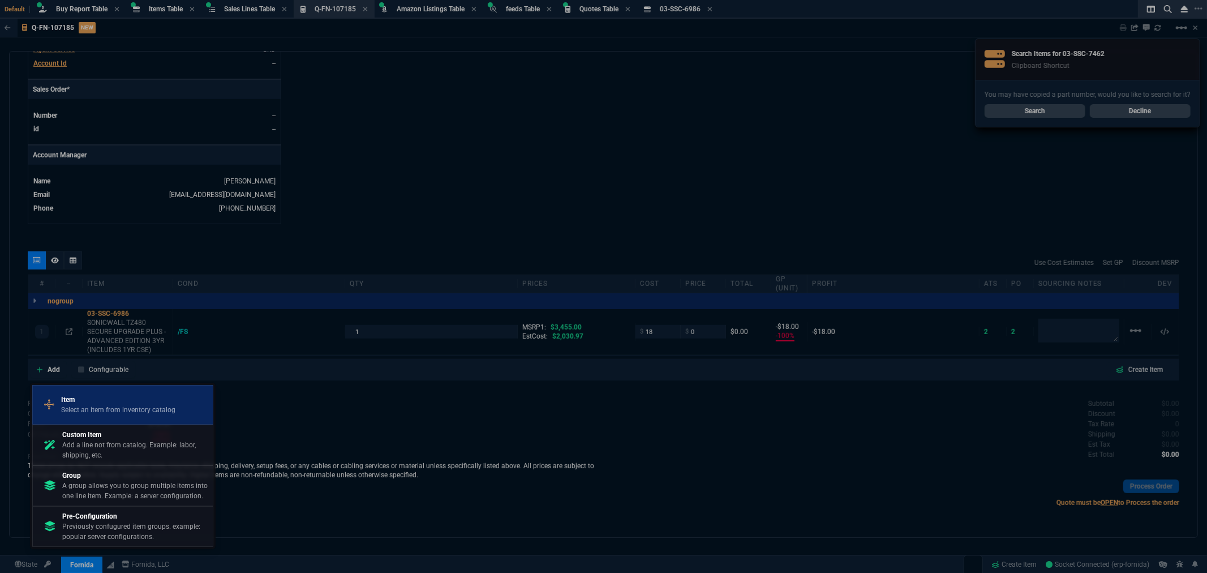
click at [88, 404] on p "Item" at bounding box center [118, 400] width 114 height 10
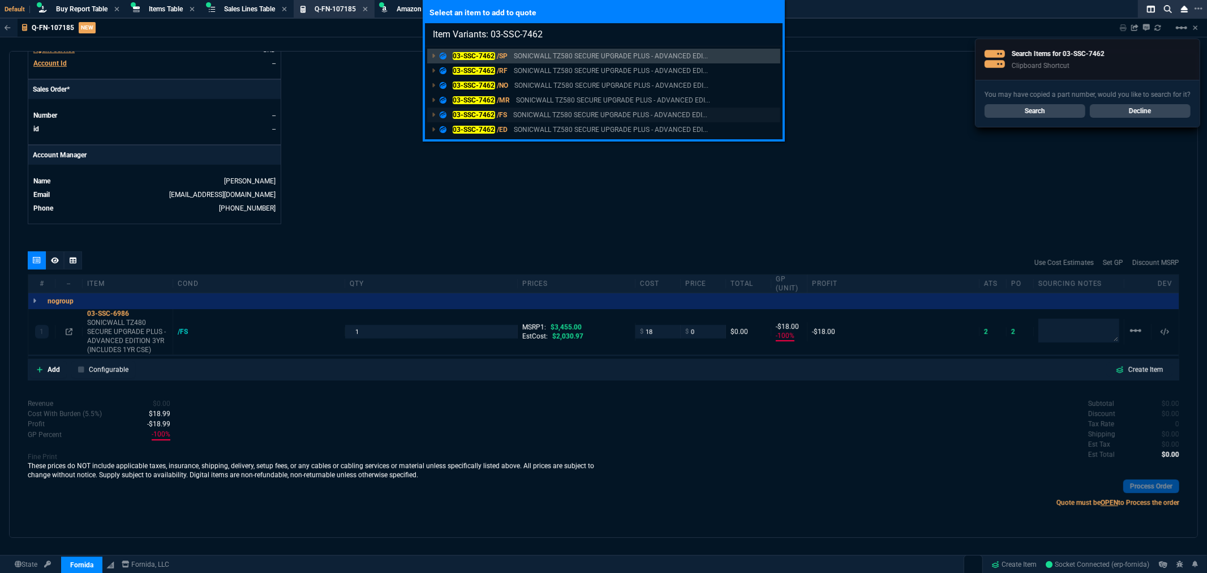
type input "Item Variants: 03-SSC-7462"
click at [480, 114] on mark "03-SSC-7462" at bounding box center [474, 115] width 42 height 8
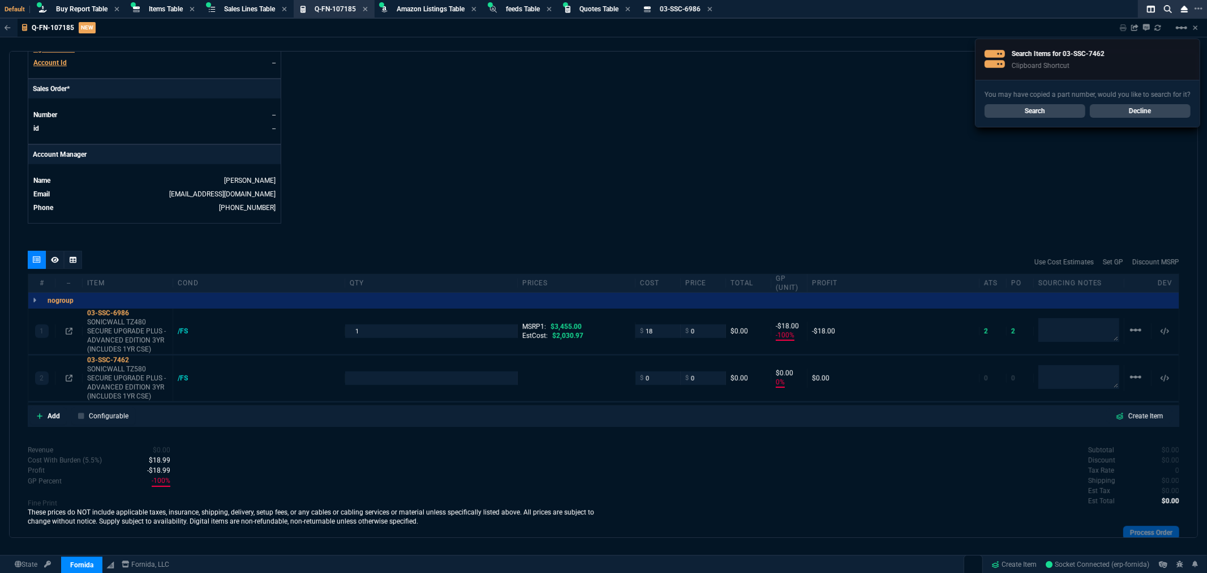
scroll to position [420, 0]
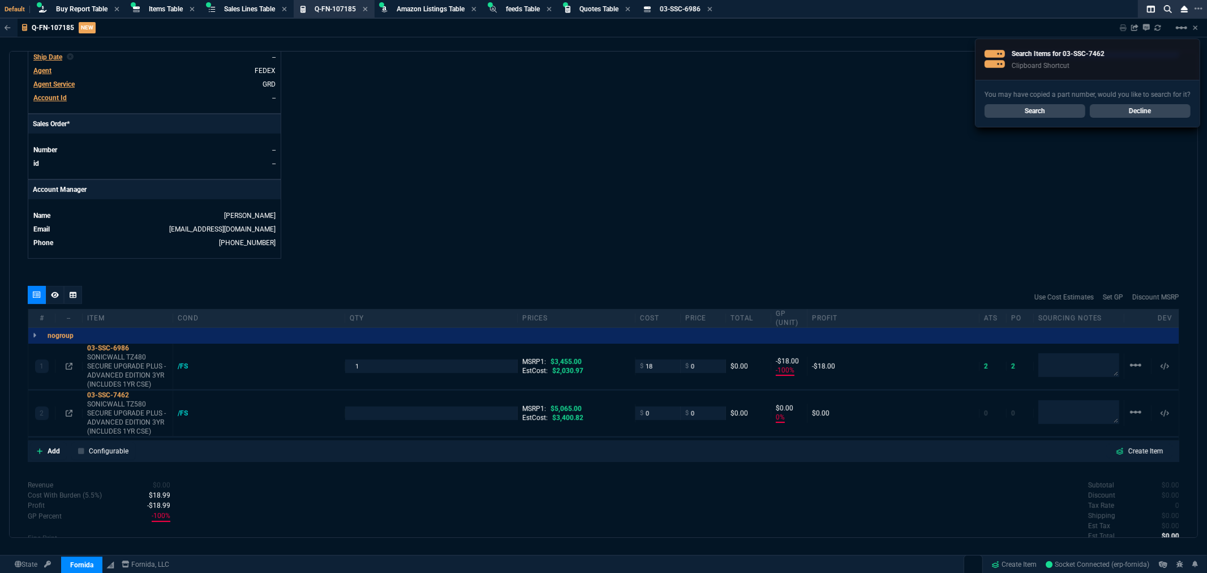
type input "-100"
type input "-18"
type input "0"
type input "100"
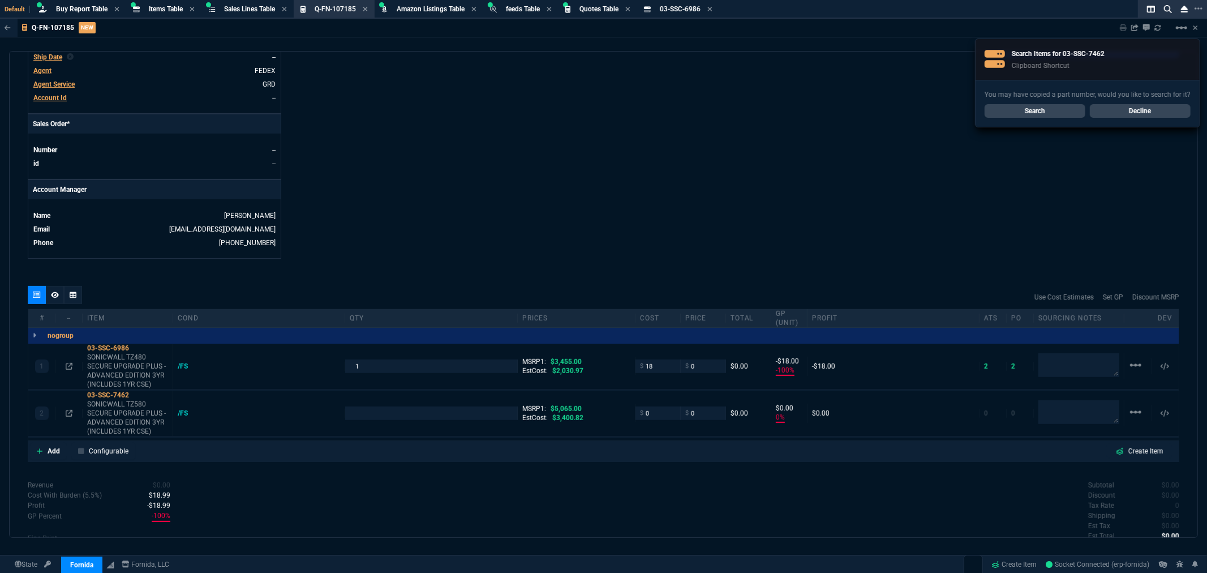
type input "100"
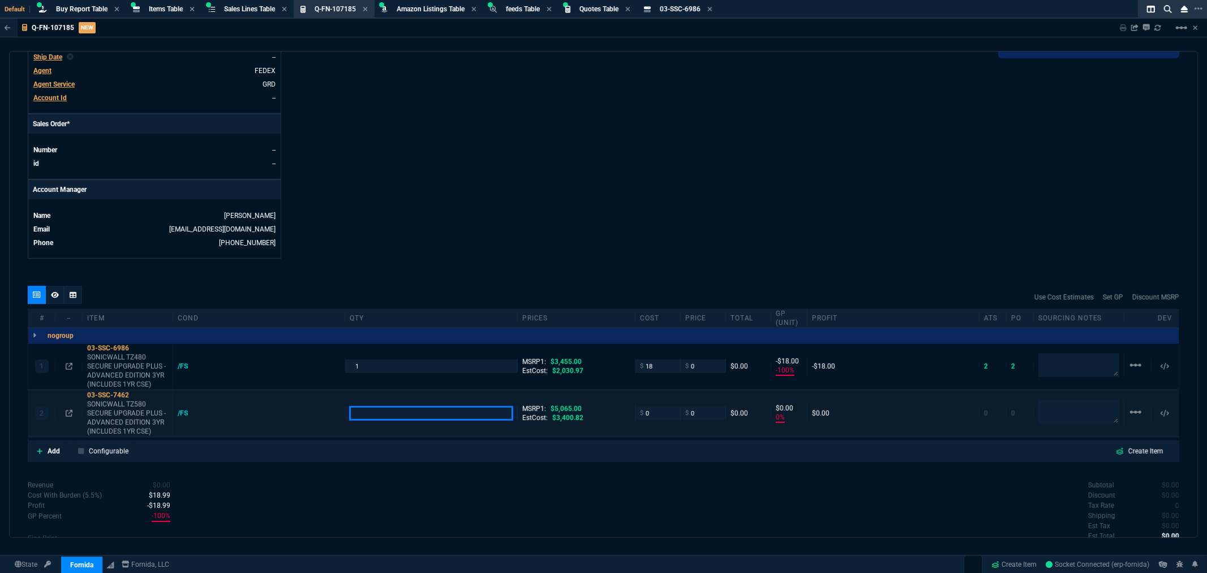
click at [388, 417] on input "number" at bounding box center [431, 412] width 162 height 13
type input "1"
click at [662, 370] on input "18" at bounding box center [658, 365] width 36 height 13
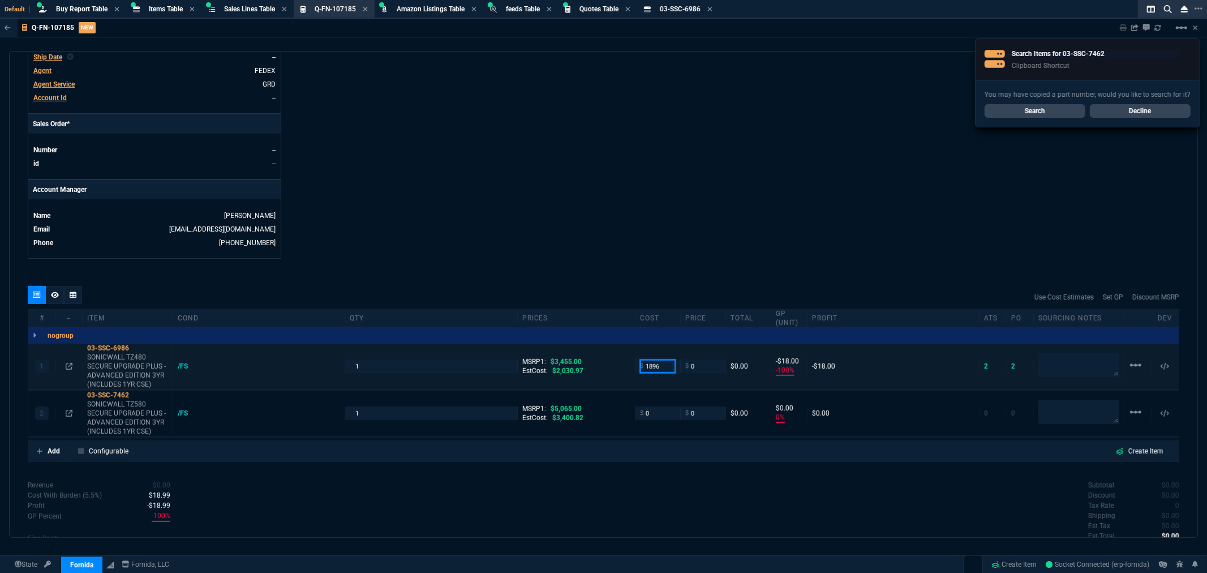
type input "1896"
type input "-1896"
drag, startPoint x: 652, startPoint y: 415, endPoint x: 642, endPoint y: 419, distance: 9.9
click at [642, 419] on input "0" at bounding box center [658, 412] width 36 height 13
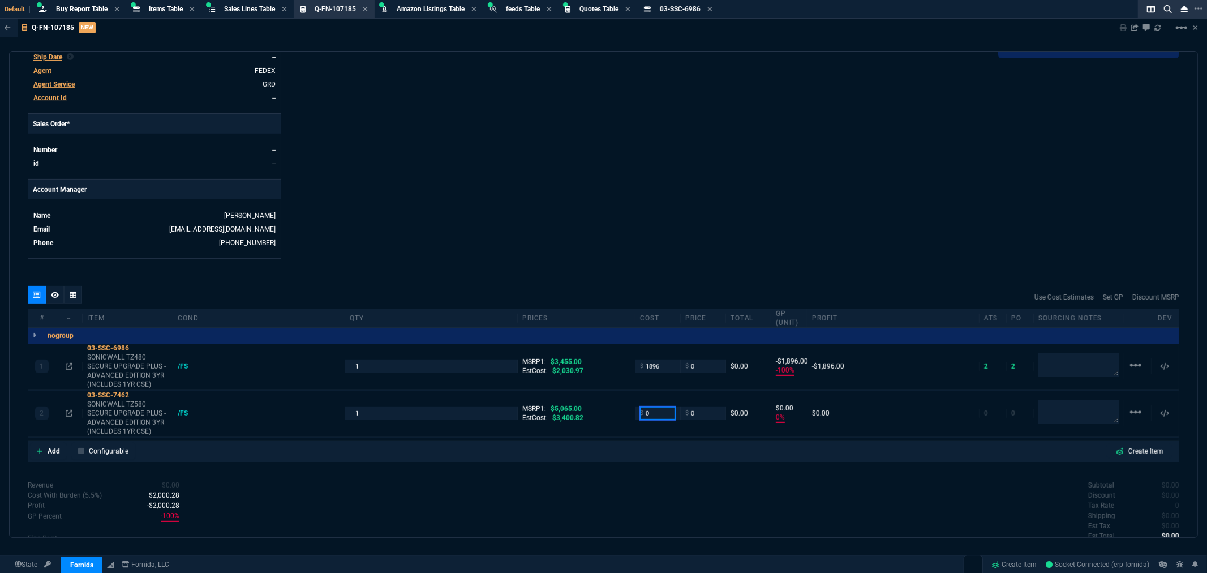
type input "1"
type input "2779"
type input "-100"
type input "-2779"
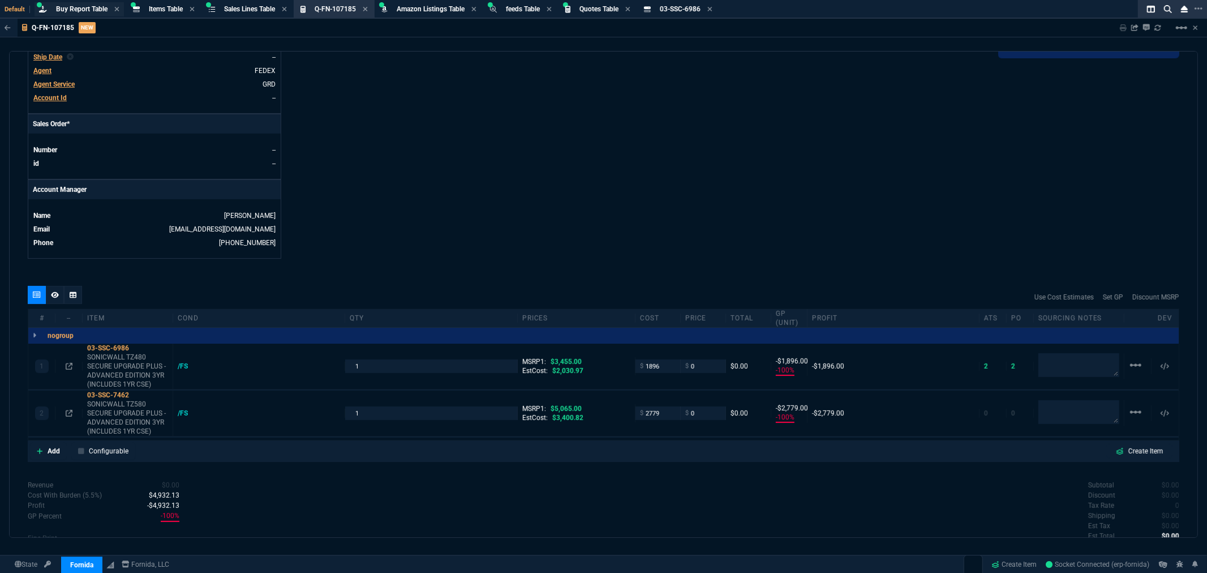
click at [67, 3] on div "Buy Report Table Buy Report" at bounding box center [79, 9] width 89 height 14
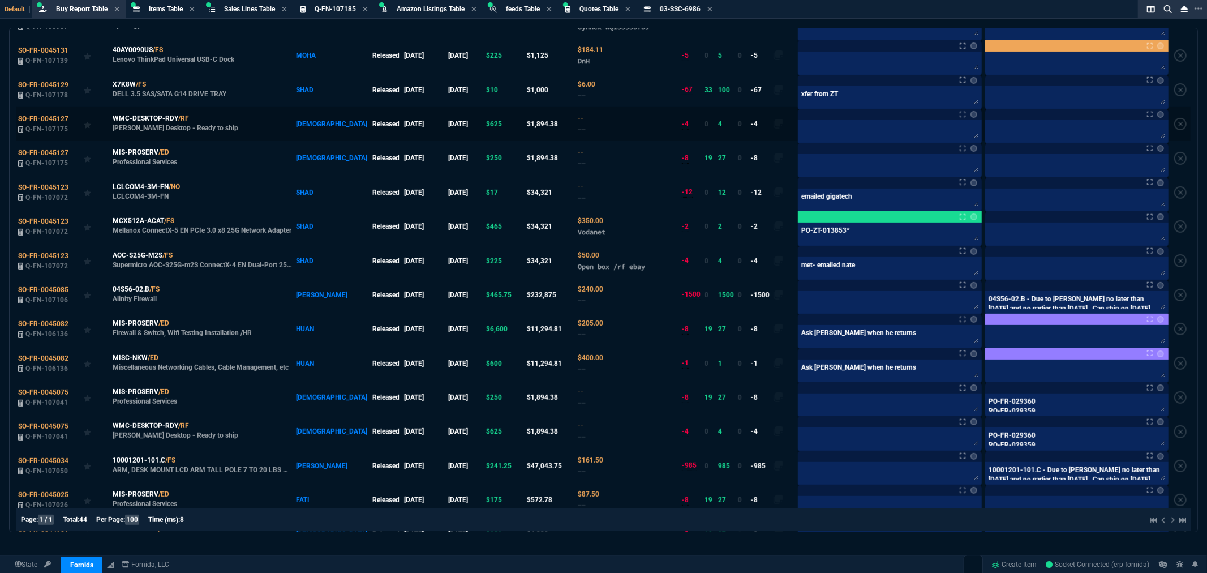
scroll to position [0, 0]
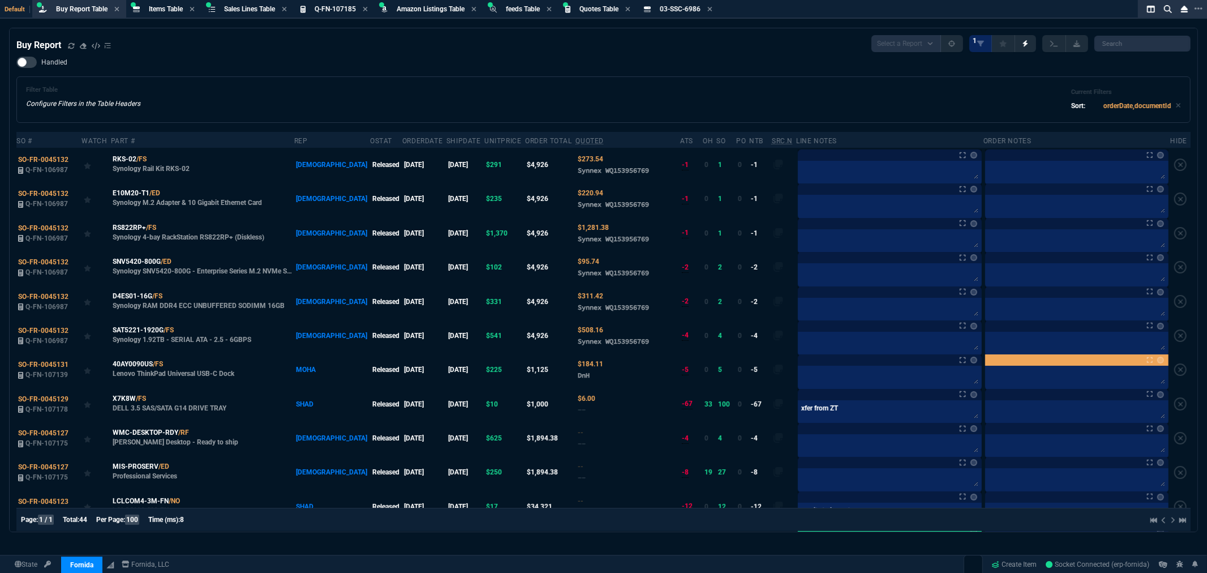
click at [564, 80] on div "Filter Table Configure Filters in the Table Headers Current Filters Sort: order…" at bounding box center [603, 99] width 1175 height 46
drag, startPoint x: 219, startPoint y: 93, endPoint x: 264, endPoint y: 69, distance: 50.9
click at [219, 93] on div "Filter Table Configure Filters in the Table Headers Current Filters Sort: order…" at bounding box center [603, 99] width 1155 height 27
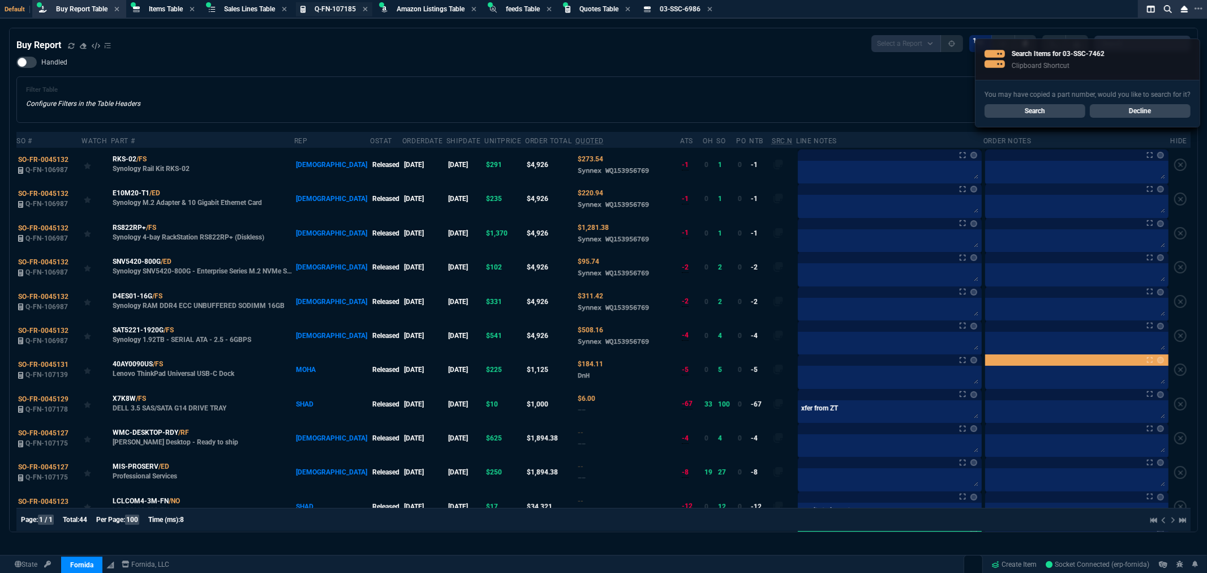
click at [337, 5] on span "Q-FN-107185" at bounding box center [335, 9] width 41 height 8
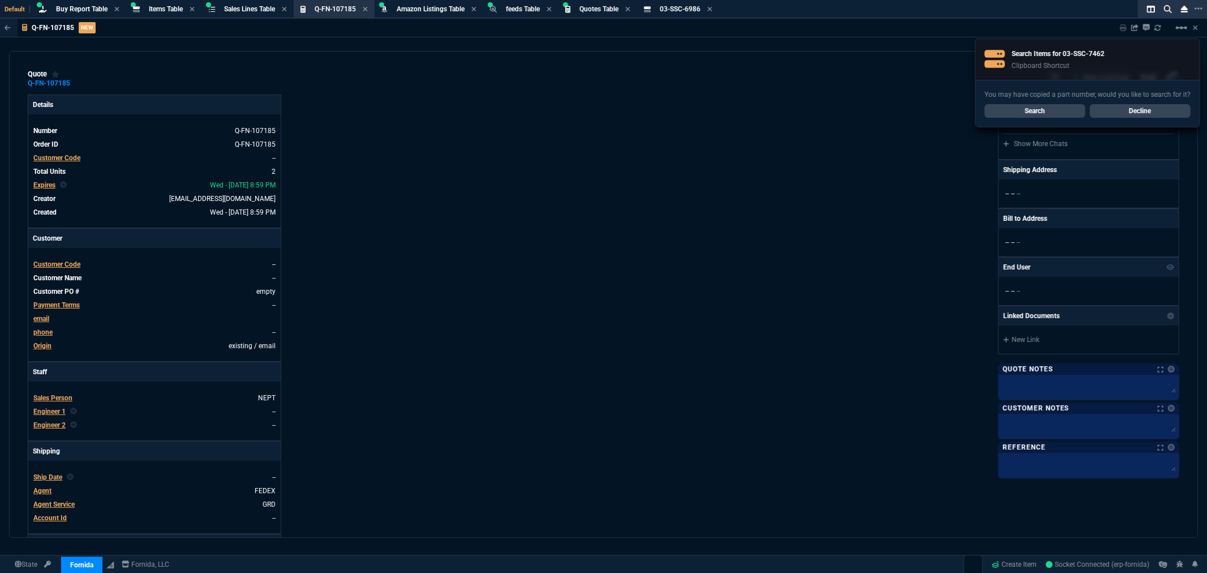
type input "-100"
type input "-1896"
type input "-100"
type input "-2779"
type input "3455"
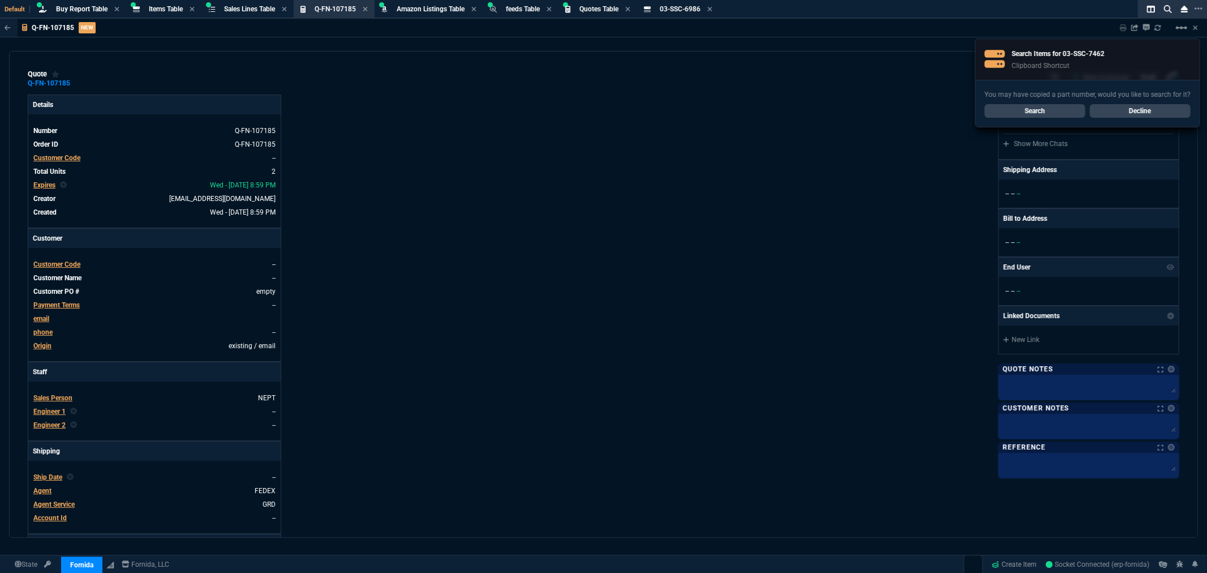
type input "5065"
type input "100"
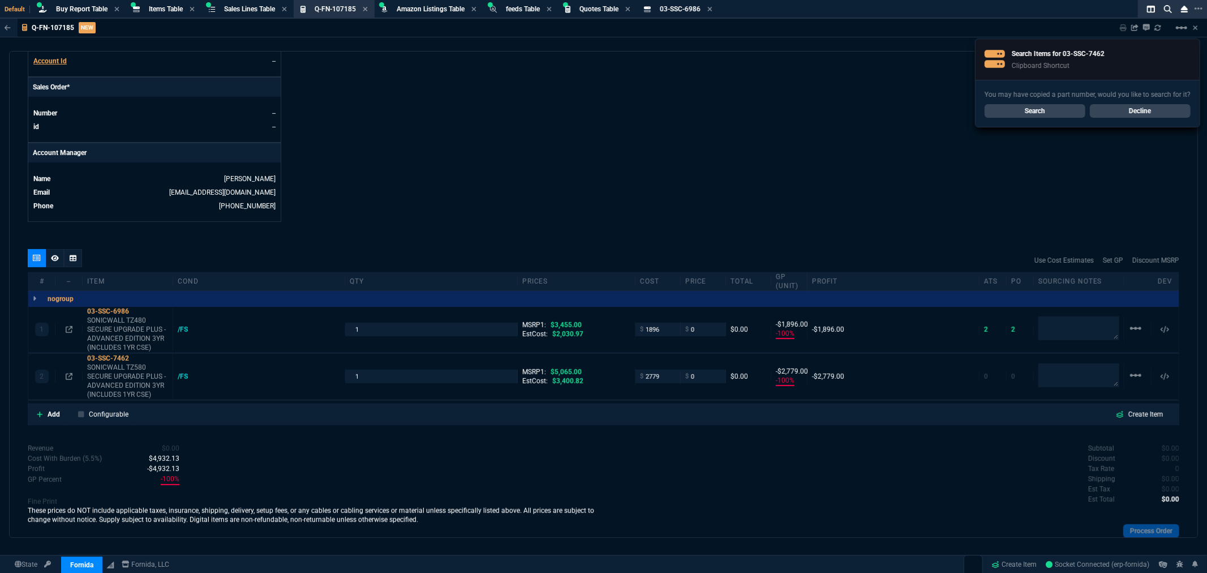
scroll to position [439, 0]
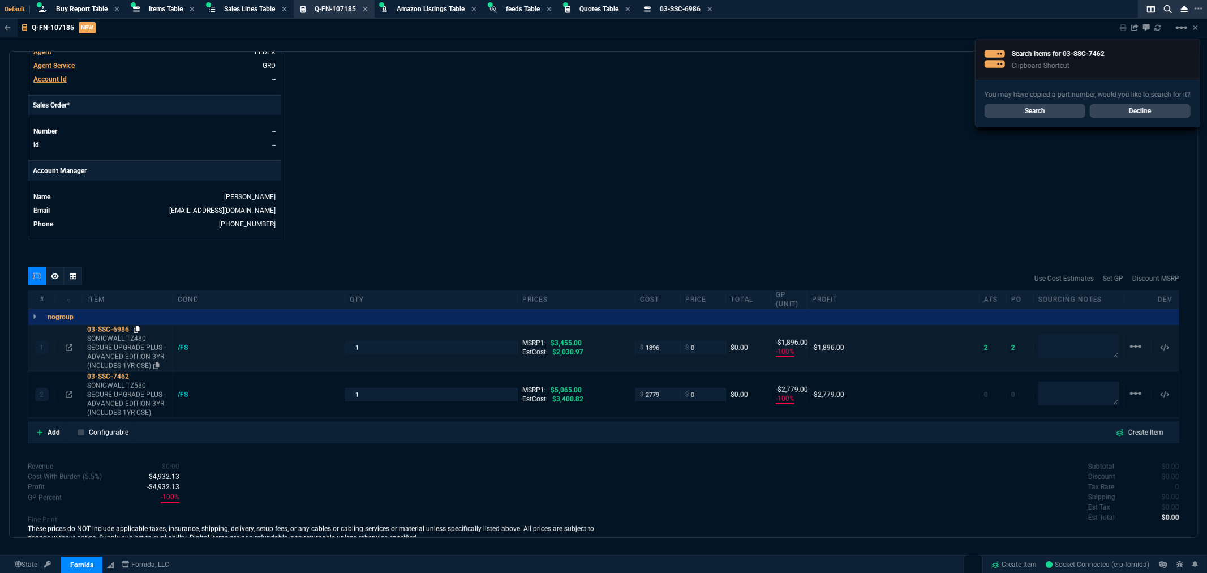
click at [138, 328] on icon at bounding box center [137, 329] width 6 height 7
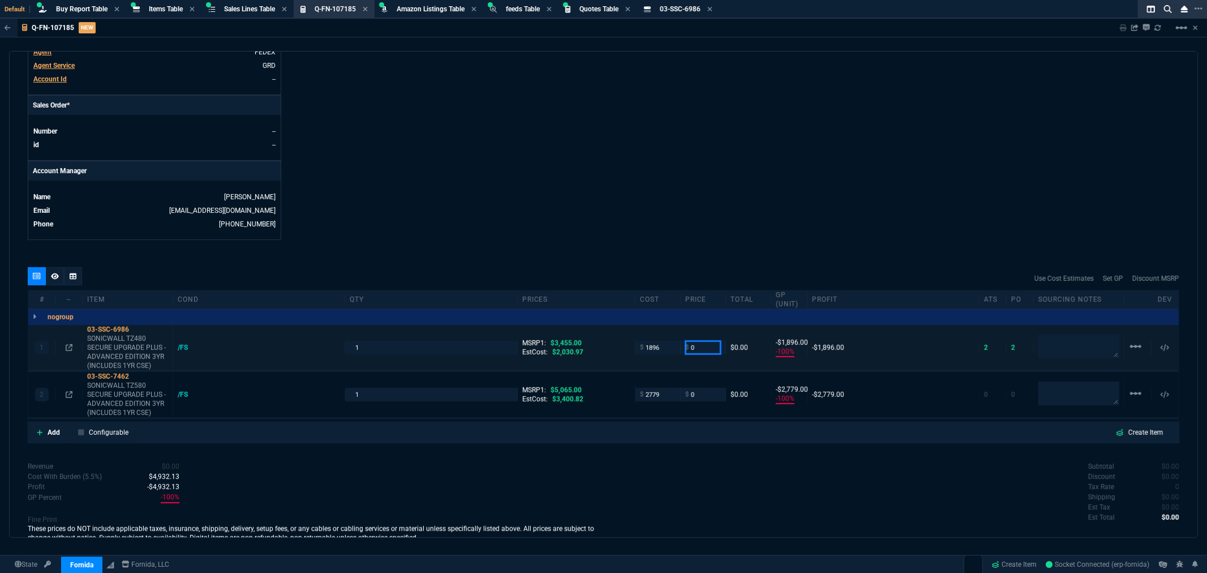
drag, startPoint x: 709, startPoint y: 351, endPoint x: 682, endPoint y: 358, distance: 28.1
click at [682, 358] on div "1 03-SSC-6986 SONICWALL TZ480 SECURE UPGRADE PLUS - ADVANCED EDITION 3YR (INCLU…" at bounding box center [603, 348] width 1151 height 46
click at [785, 481] on div "Subtotal $0.00 Discount $0.00 Tax Rate 0 Shipping $0.00 Est Tax $0.00 Est Total…" at bounding box center [892, 492] width 576 height 62
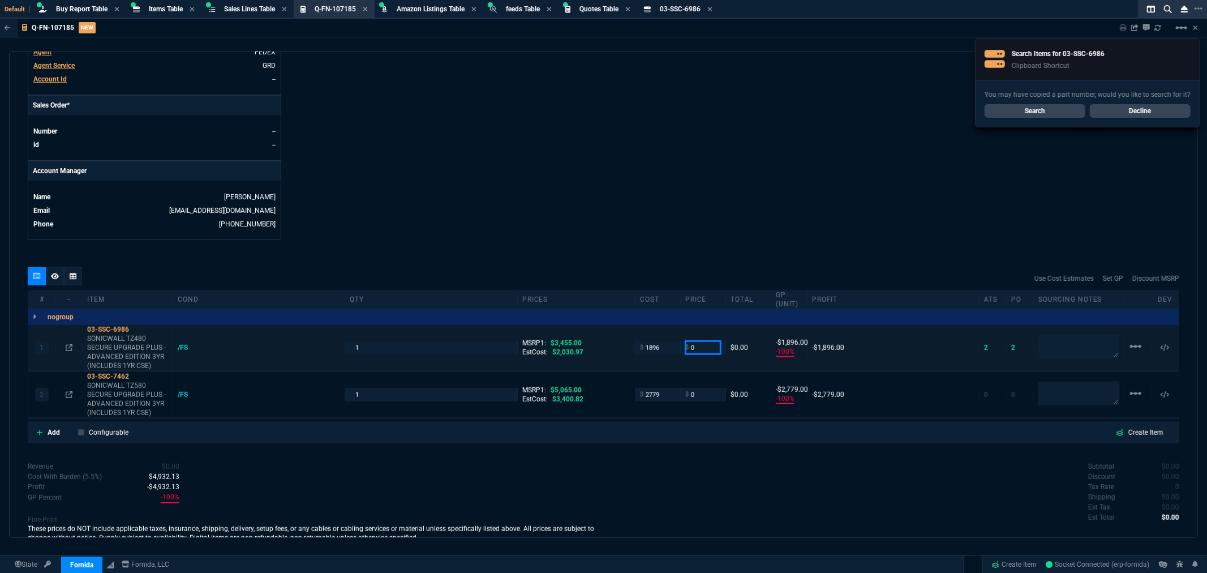
drag, startPoint x: 700, startPoint y: 349, endPoint x: 670, endPoint y: 361, distance: 32.3
click at [661, 359] on div "1 03-SSC-6986 SONICWALL TZ480 SECURE UPGRADE PLUS - ADVANCED EDITION 3YR (INCLU…" at bounding box center [603, 348] width 1151 height 46
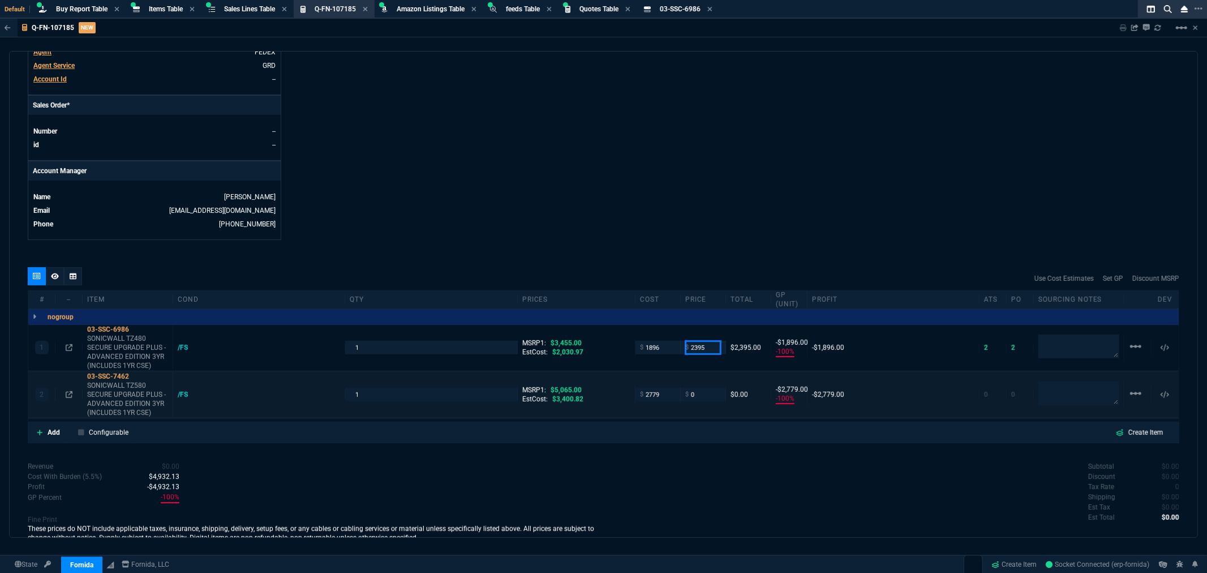
type input "2395"
click at [697, 391] on input "0" at bounding box center [703, 394] width 36 height 13
type input "2395"
type input "21"
type input "499"
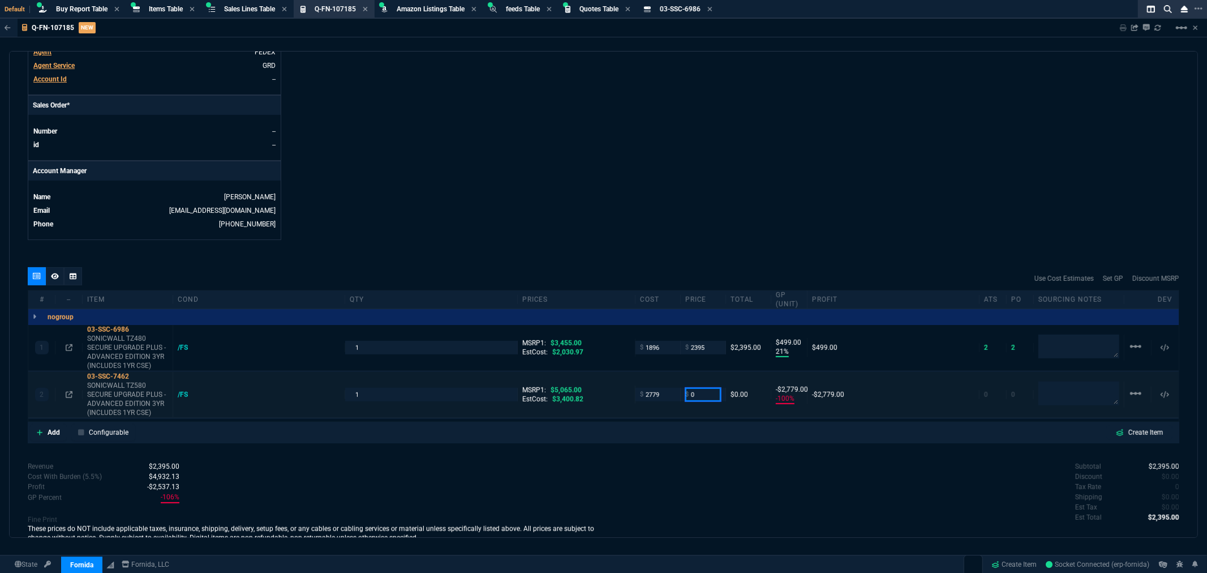
type input "31"
click at [53, 277] on icon at bounding box center [55, 276] width 8 height 6
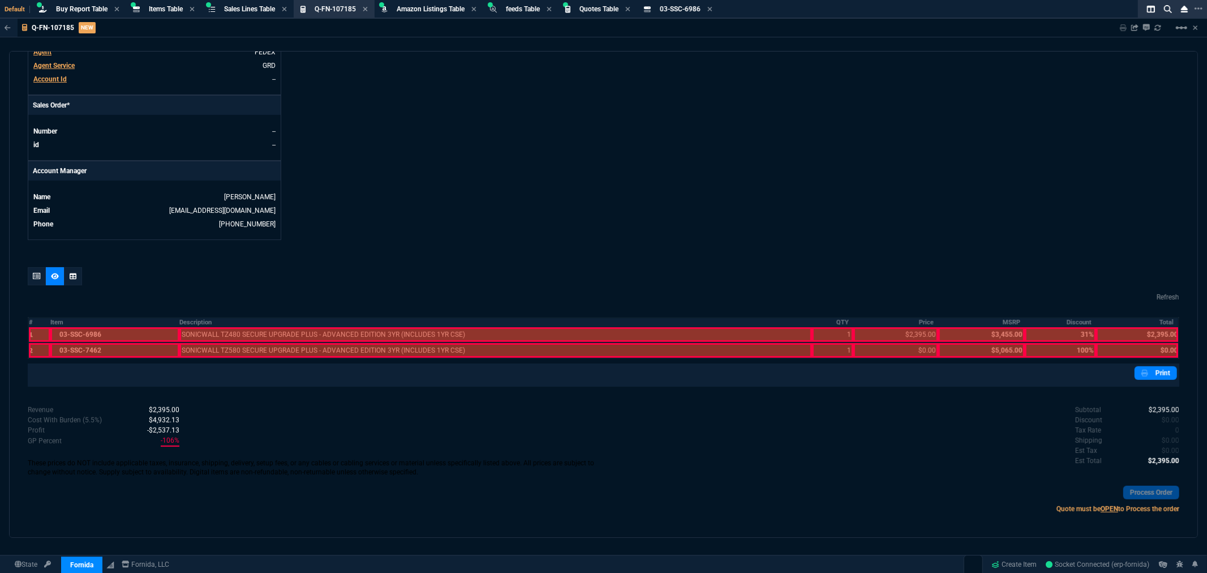
click at [35, 332] on div at bounding box center [40, 334] width 22 height 15
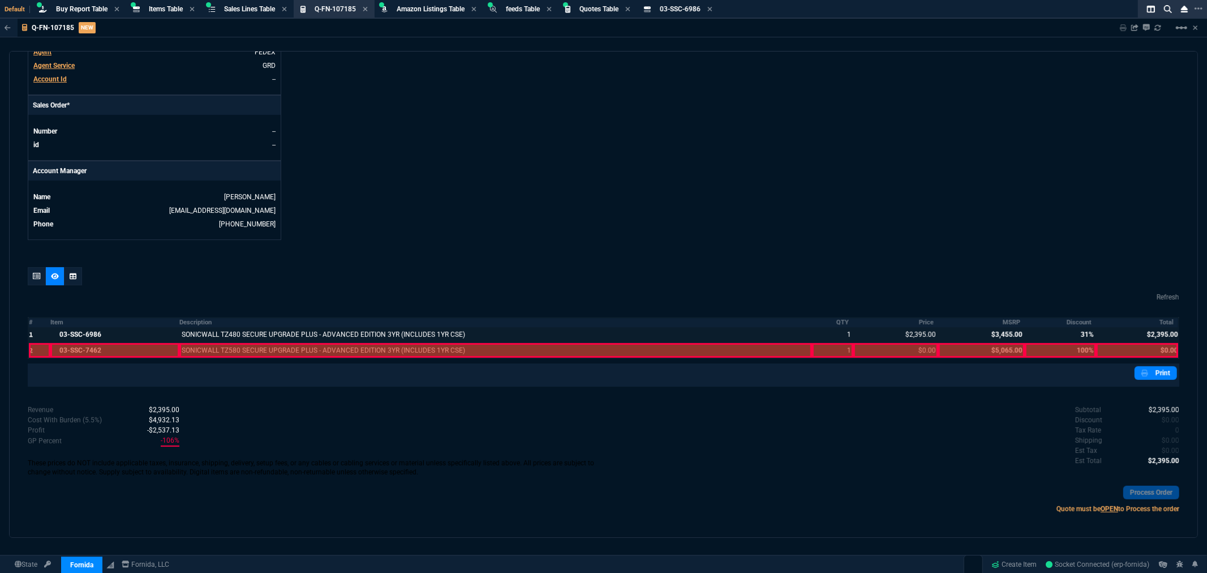
drag, startPoint x: 35, startPoint y: 332, endPoint x: 38, endPoint y: 343, distance: 11.1
click at [38, 343] on div at bounding box center [40, 350] width 22 height 15
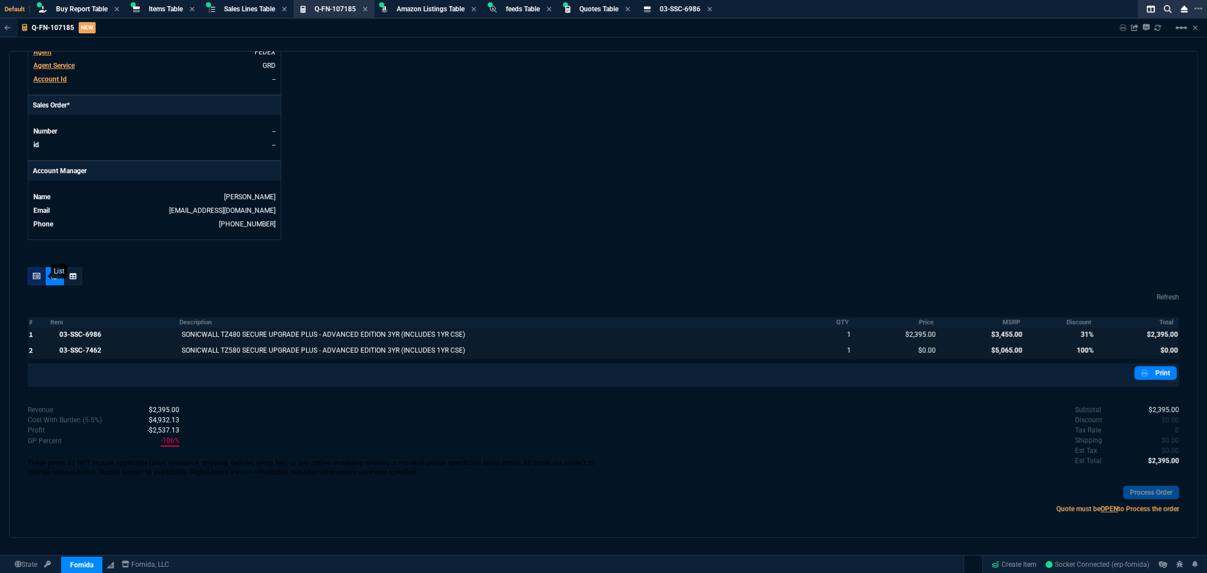
click at [35, 276] on icon at bounding box center [37, 276] width 8 height 7
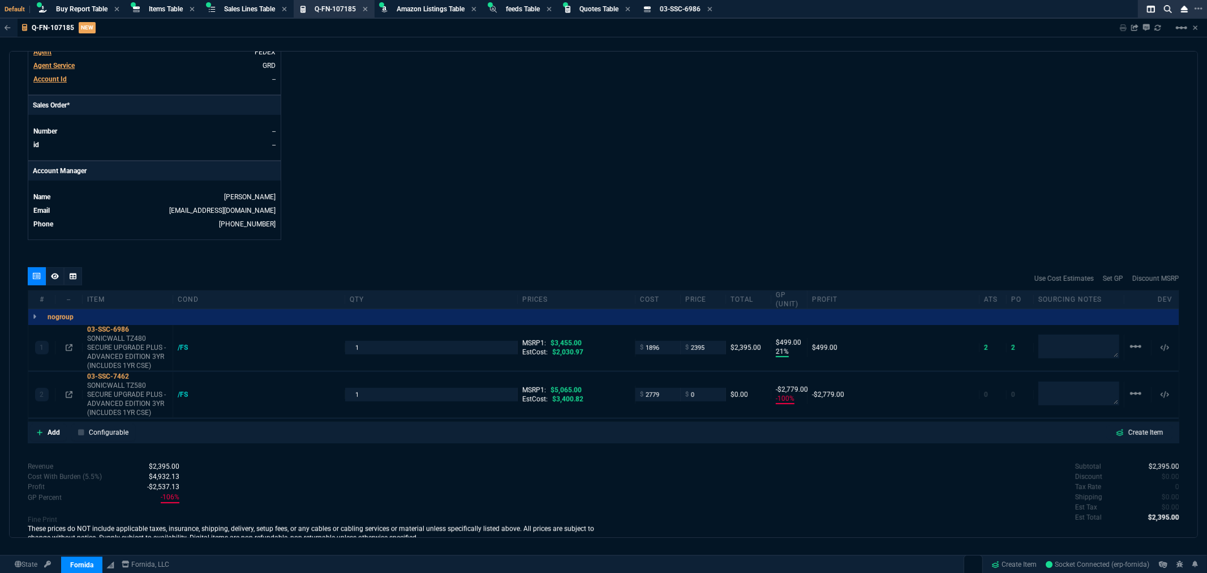
type input "21"
type input "499"
type input "-100"
type input "-2779"
type input "31"
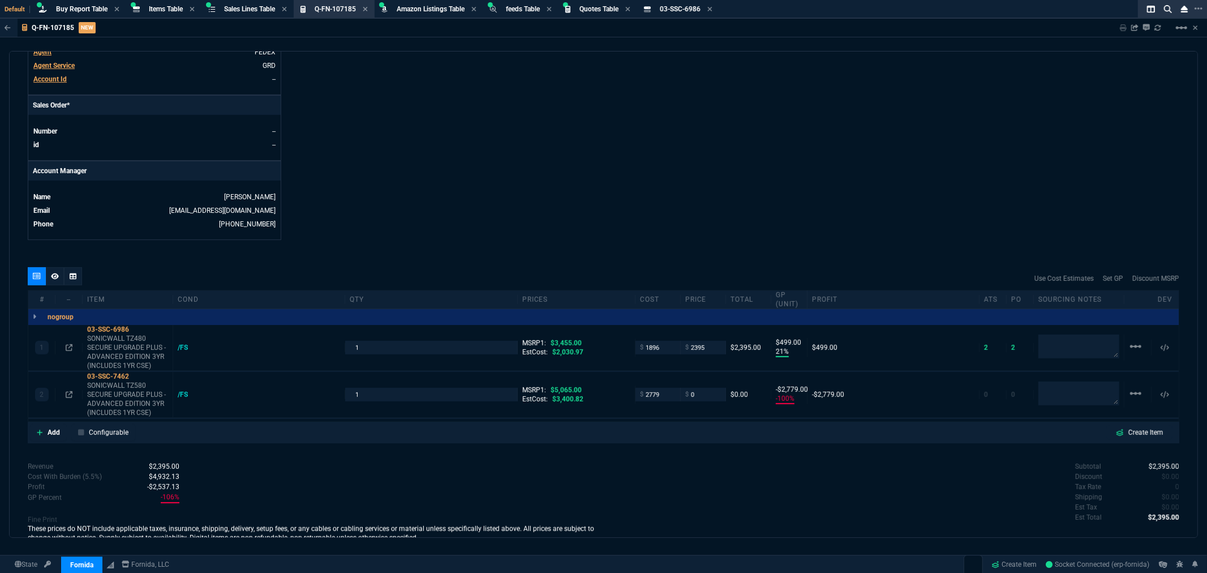
type input "100"
click at [142, 375] on div "03-SSC-7462" at bounding box center [127, 376] width 81 height 9
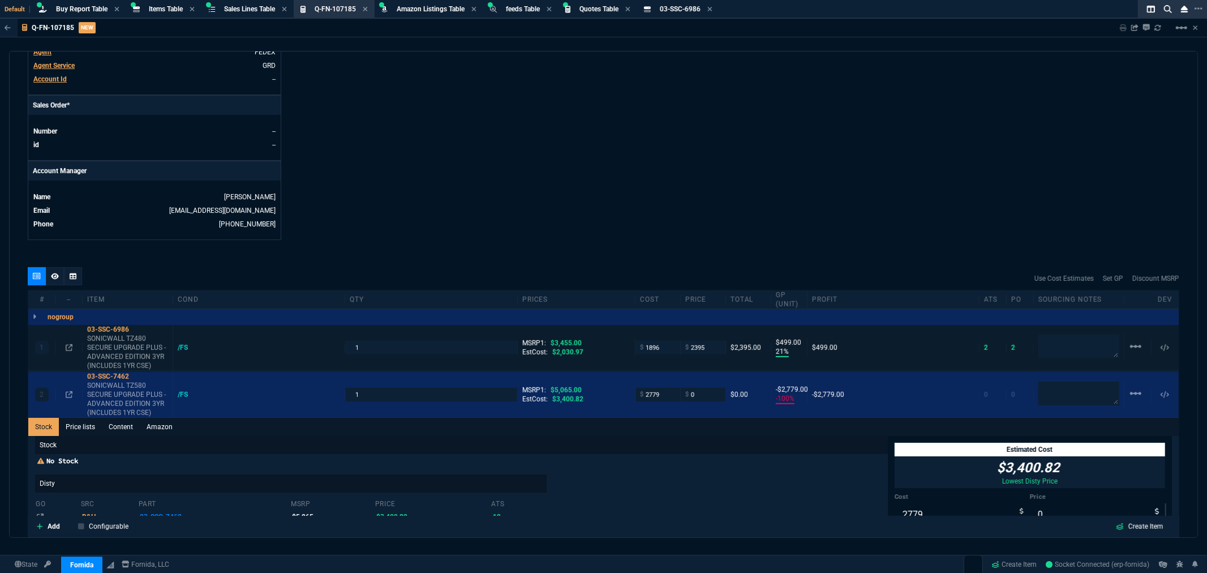
drag, startPoint x: 139, startPoint y: 377, endPoint x: 174, endPoint y: 369, distance: 36.5
click at [139, 377] on icon at bounding box center [137, 376] width 6 height 7
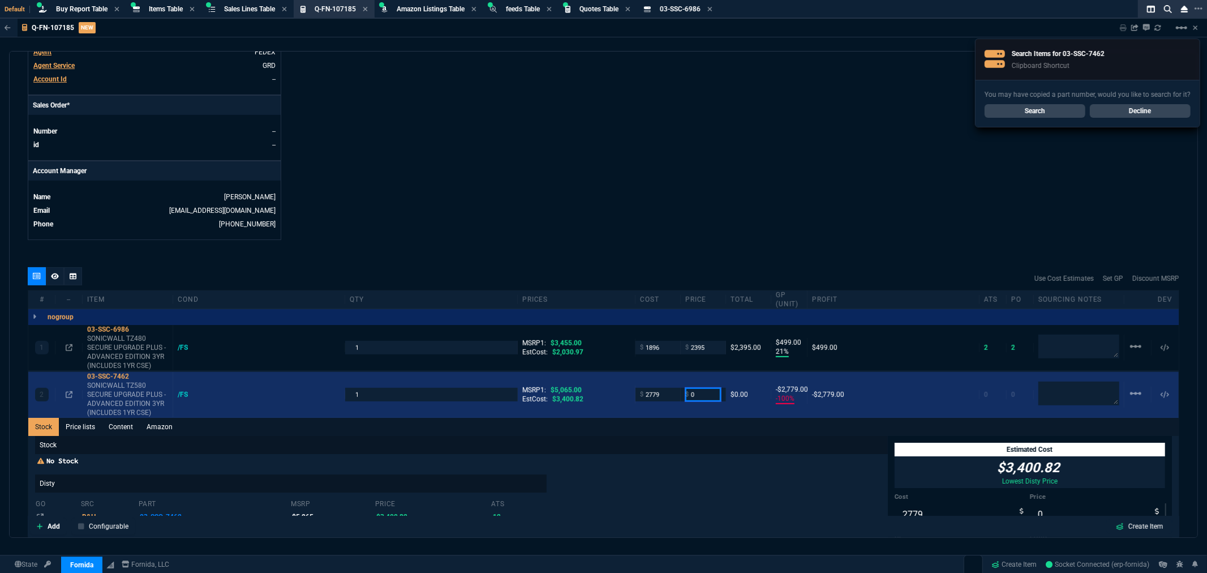
drag, startPoint x: 698, startPoint y: 394, endPoint x: 675, endPoint y: 411, distance: 28.3
click at [666, 408] on div "2 03-SSC-7462 SONICWALL TZ580 SECURE UPGRADE PLUS - ADVANCED EDITION 3YR (INCLU…" at bounding box center [603, 395] width 1151 height 46
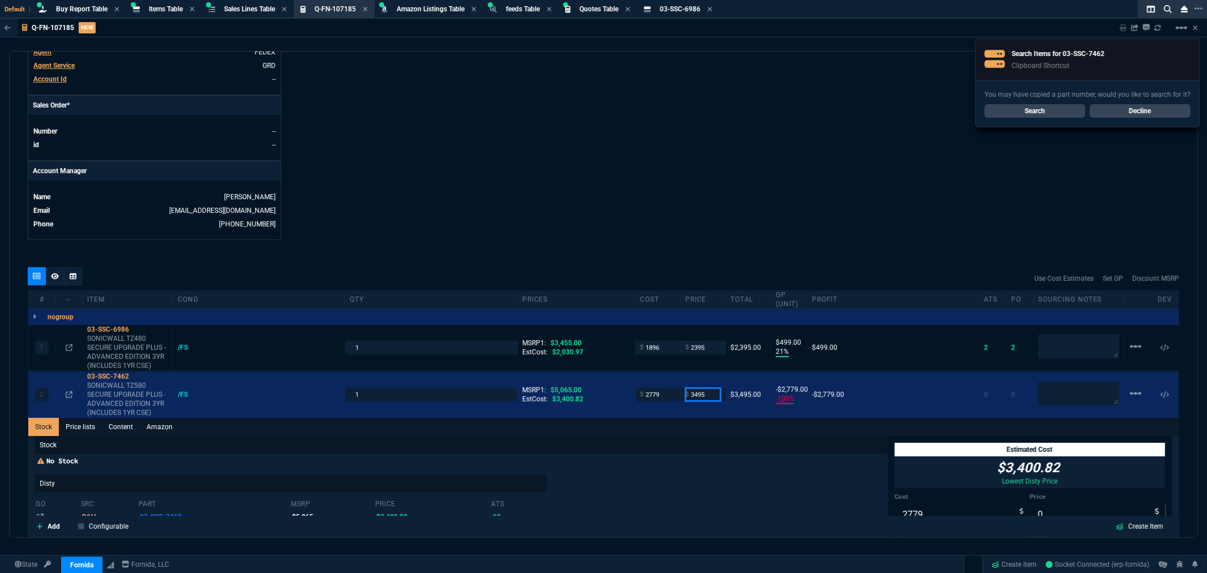
type input "3495"
click at [698, 425] on div "Stock Price lists Content Amazon" at bounding box center [603, 427] width 1151 height 18
type input "3495"
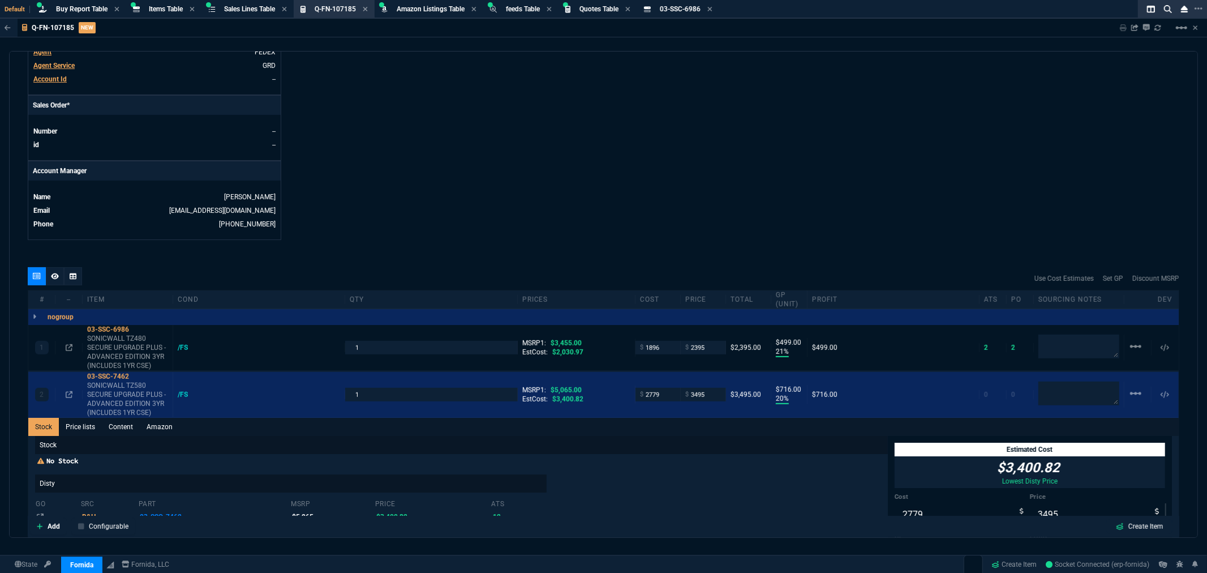
type input "20"
type input "716"
type input "31"
click at [55, 278] on icon at bounding box center [55, 276] width 8 height 7
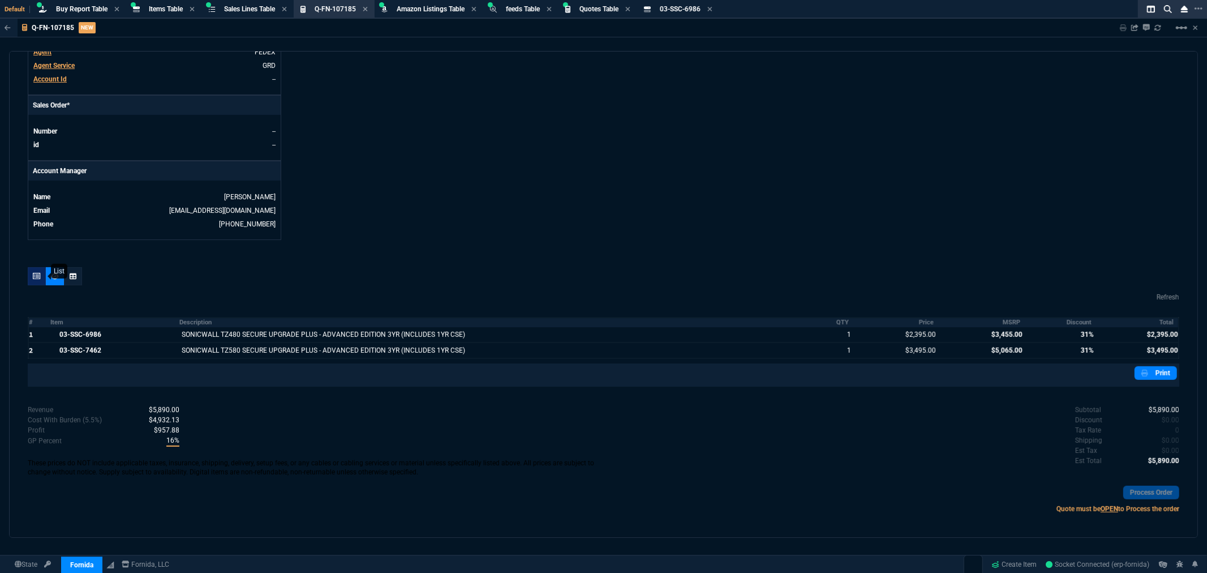
click at [36, 278] on icon at bounding box center [37, 276] width 8 height 7
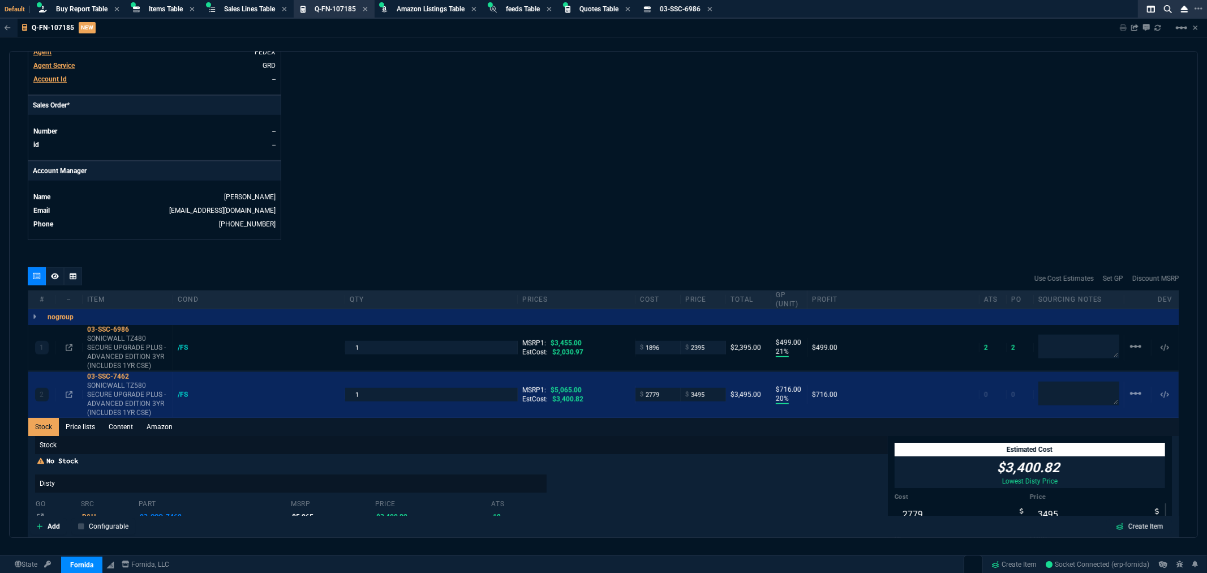
type input "21"
type input "499"
type input "20"
type input "716"
type input "31"
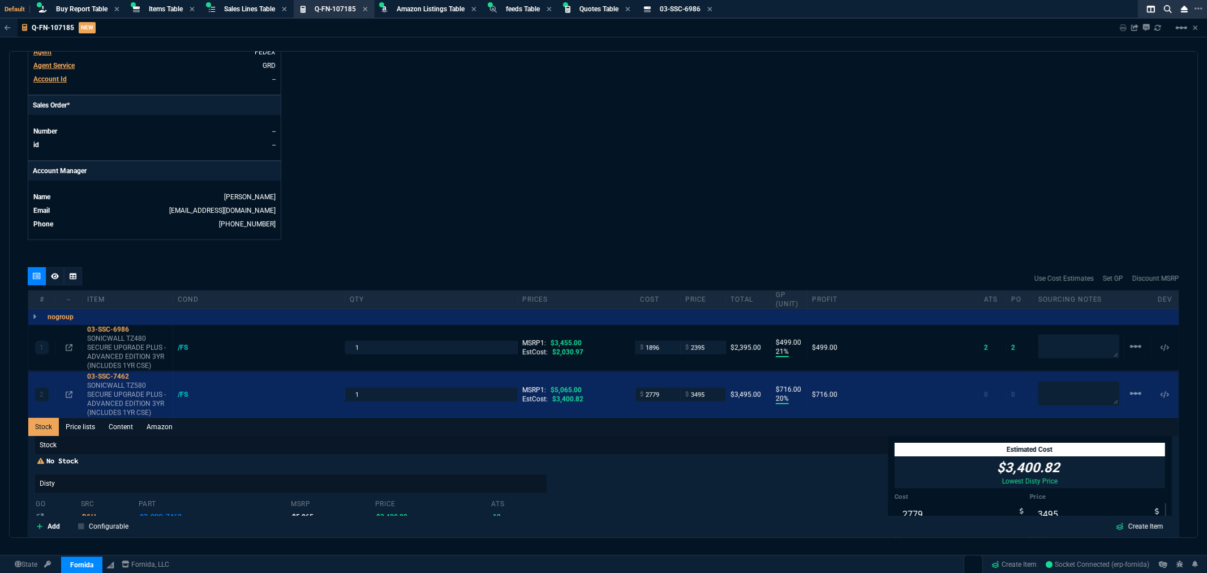
type input "31"
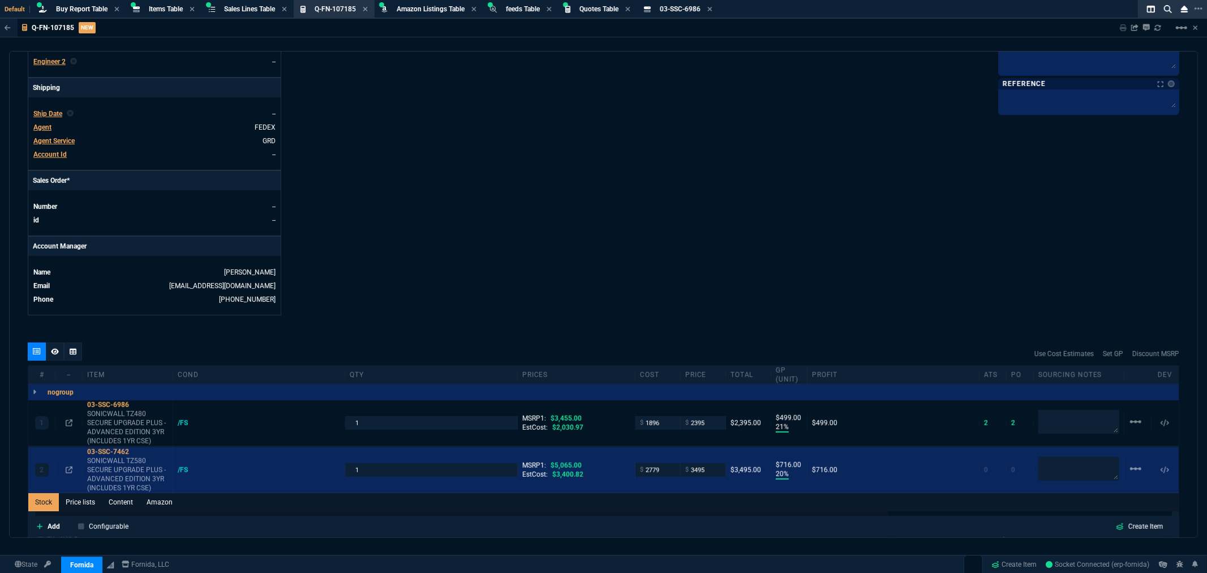
scroll to position [0, 0]
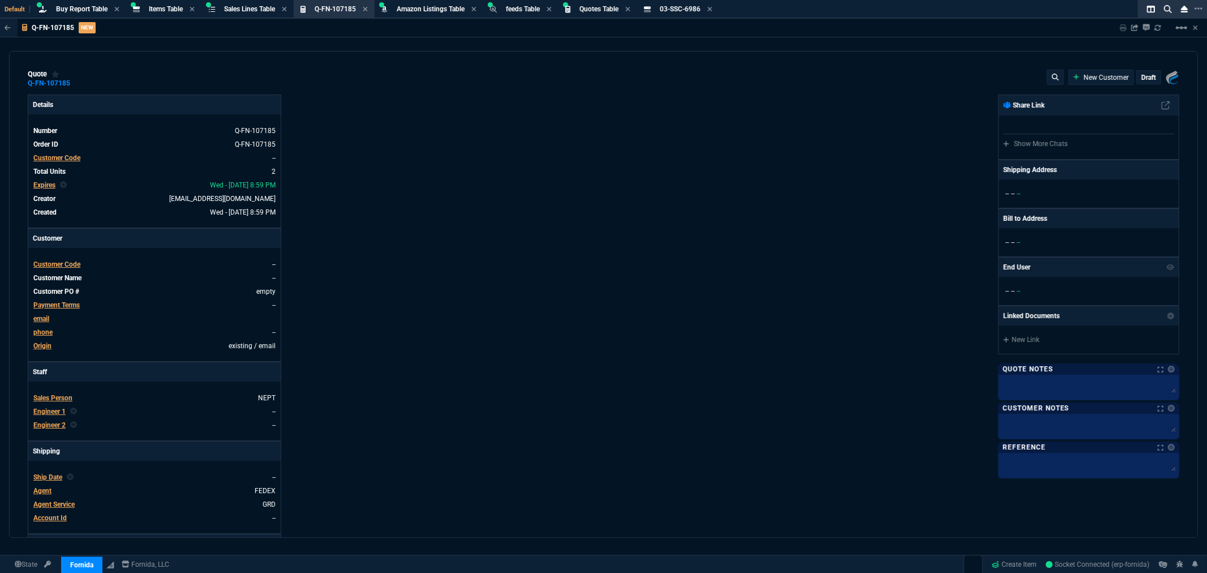
click at [490, 153] on div "Details Number Q-FN-107185 Order ID Q-FN-107185 Customer Code -- Total Units 2 …" at bounding box center [316, 387] width 576 height 584
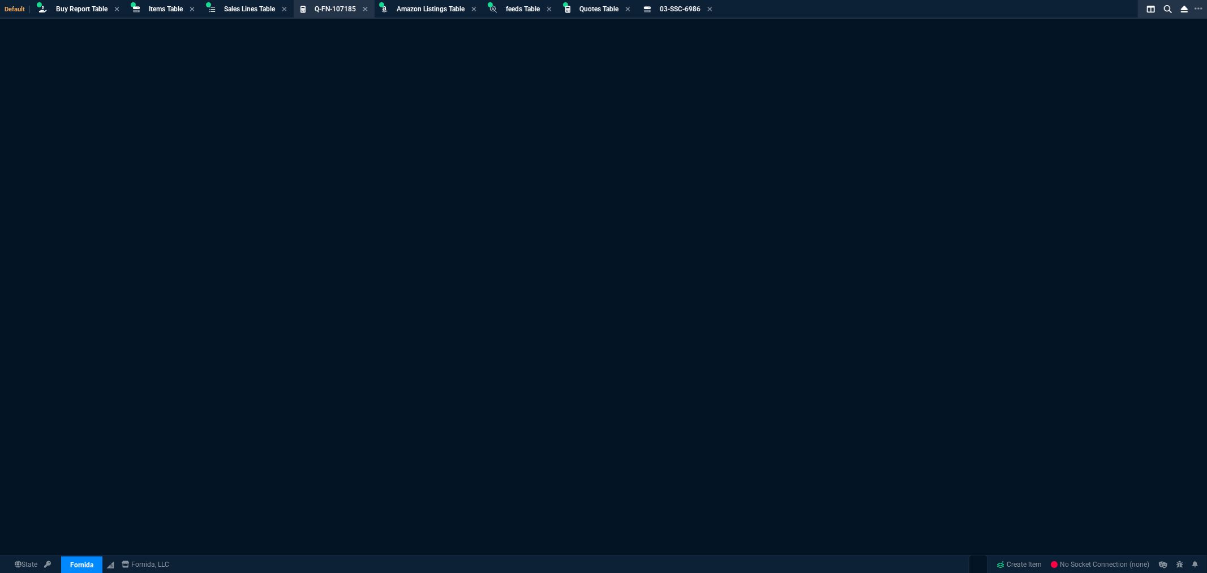
select select "5: [PERSON_NAME]"
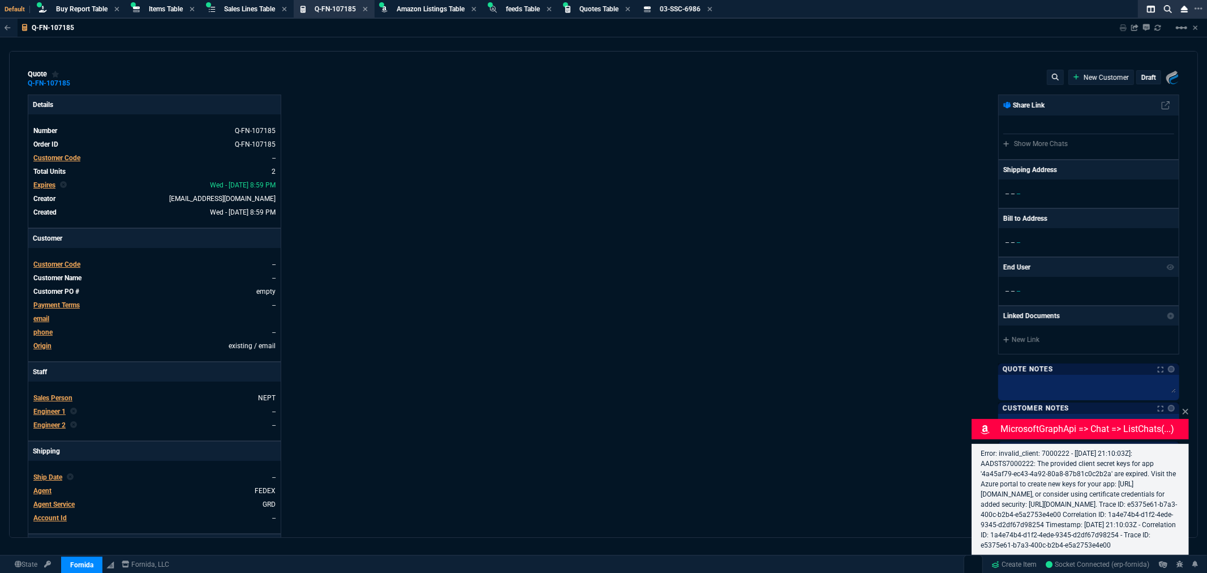
type input "21"
type input "499"
type input "20"
type input "716"
type input "3455"
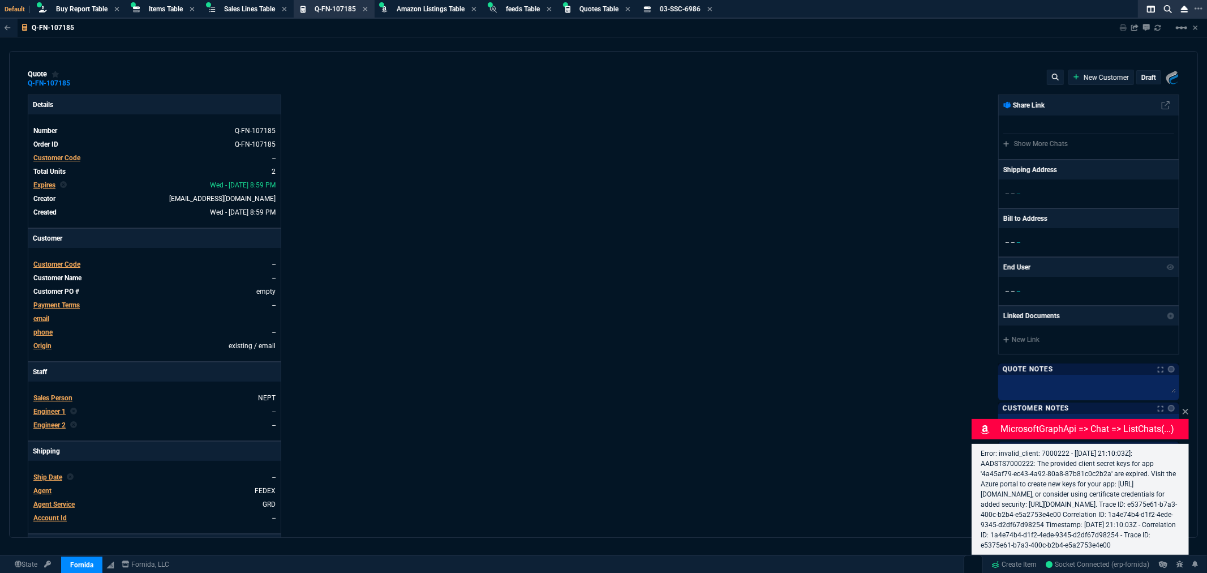
type input "5065"
type input "31"
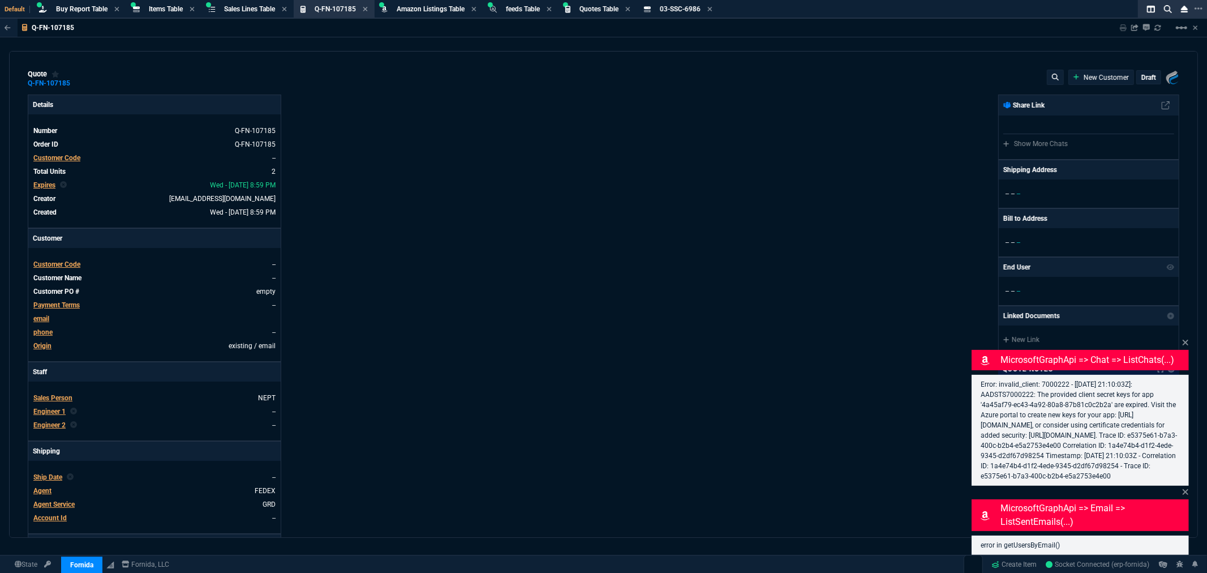
click at [65, 156] on span "Customer Code" at bounding box center [56, 158] width 47 height 8
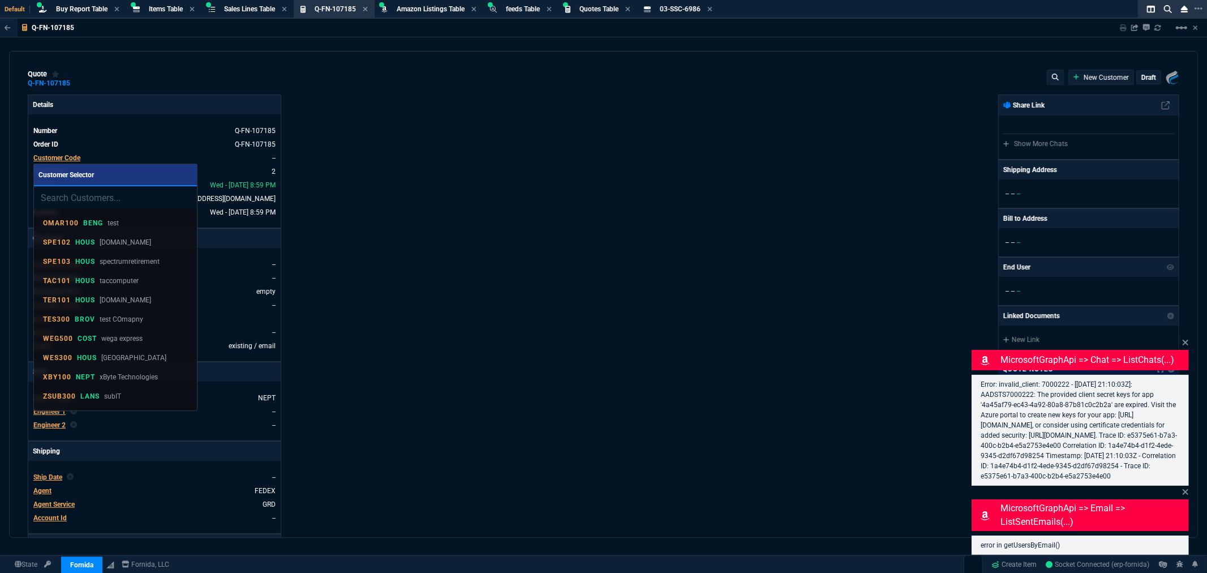
click at [113, 199] on input "search" at bounding box center [115, 197] width 163 height 23
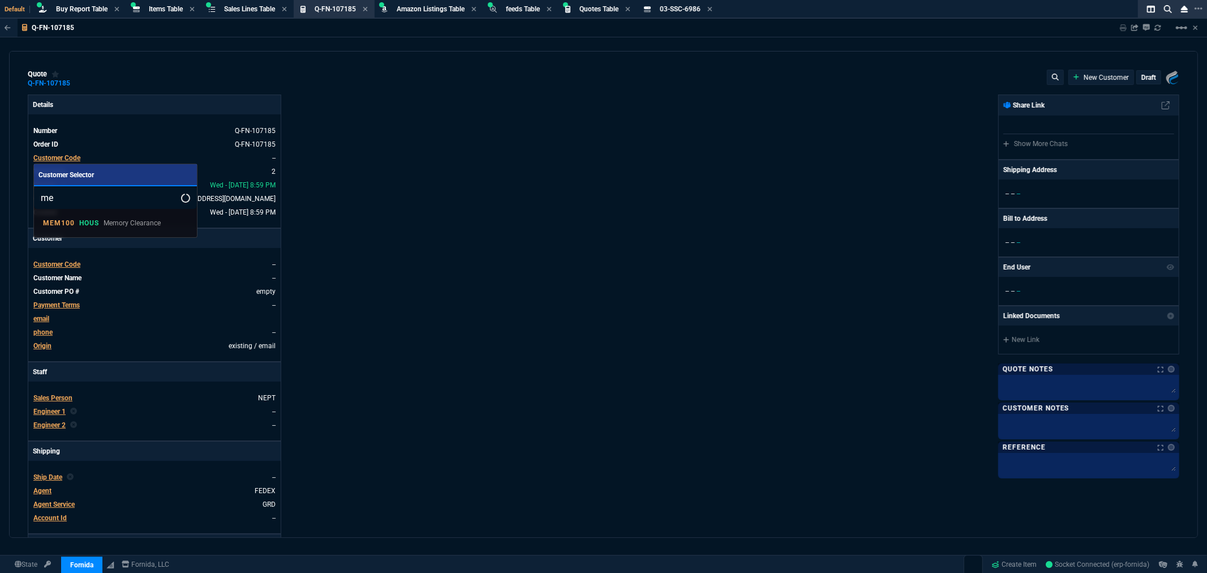
type input "m"
type input "MEM102"
click at [348, 208] on div at bounding box center [603, 286] width 1207 height 573
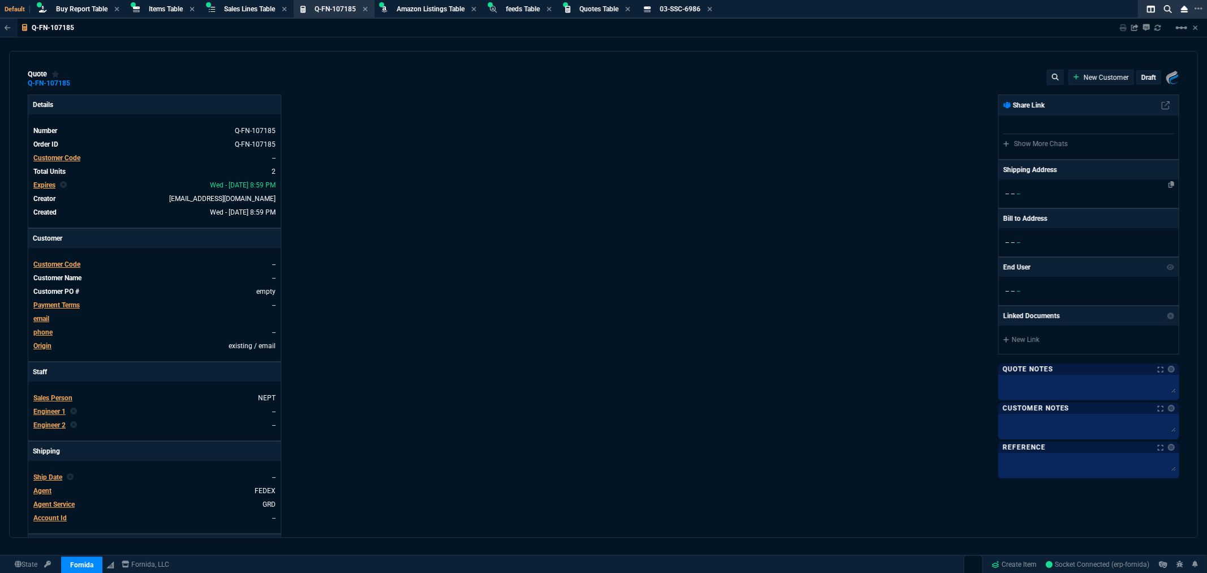
click at [1032, 187] on div "-- -- --" at bounding box center [1089, 193] width 180 height 28
select select
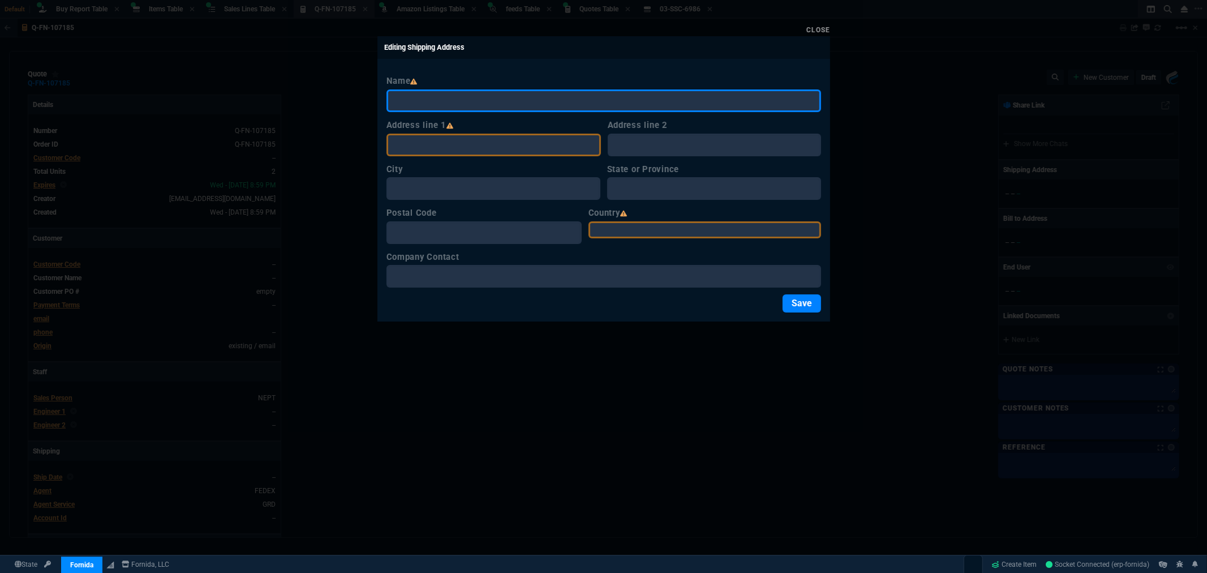
click at [462, 100] on input "Name" at bounding box center [604, 100] width 435 height 23
paste input "MEMORIAL ROAD CHURCH OF CHRIST"
type input "MEMORIAL ROAD CHURCH OF CHRIST"
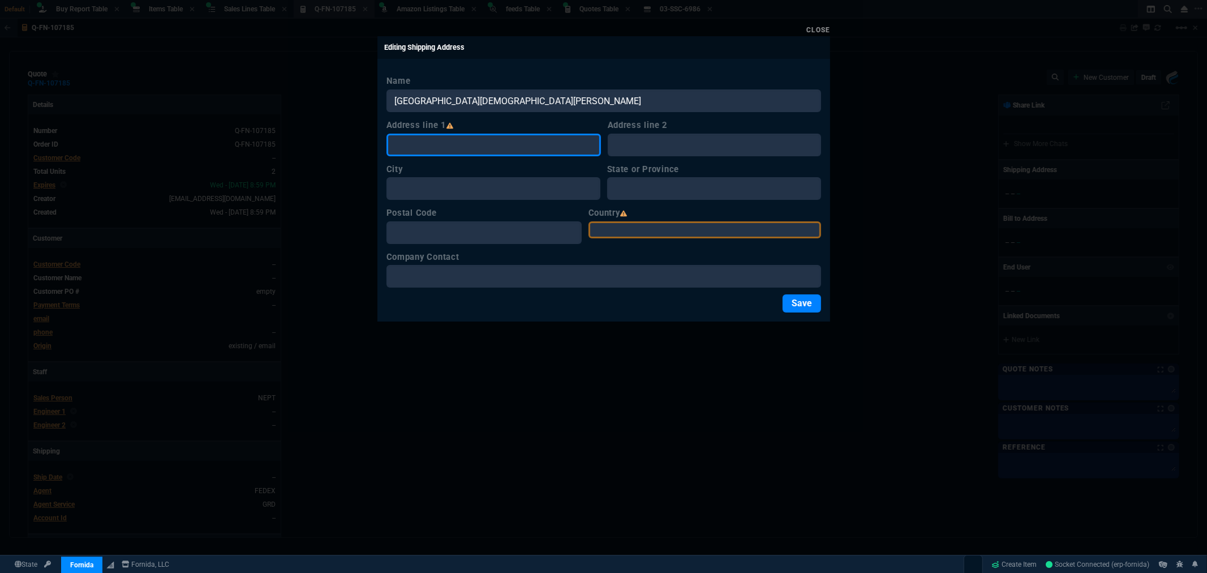
click at [500, 150] on input "Address line 1" at bounding box center [494, 145] width 215 height 23
paste input "[STREET_ADDRESS]"
type input "[STREET_ADDRESS]"
click at [263, 85] on div at bounding box center [603, 286] width 1207 height 573
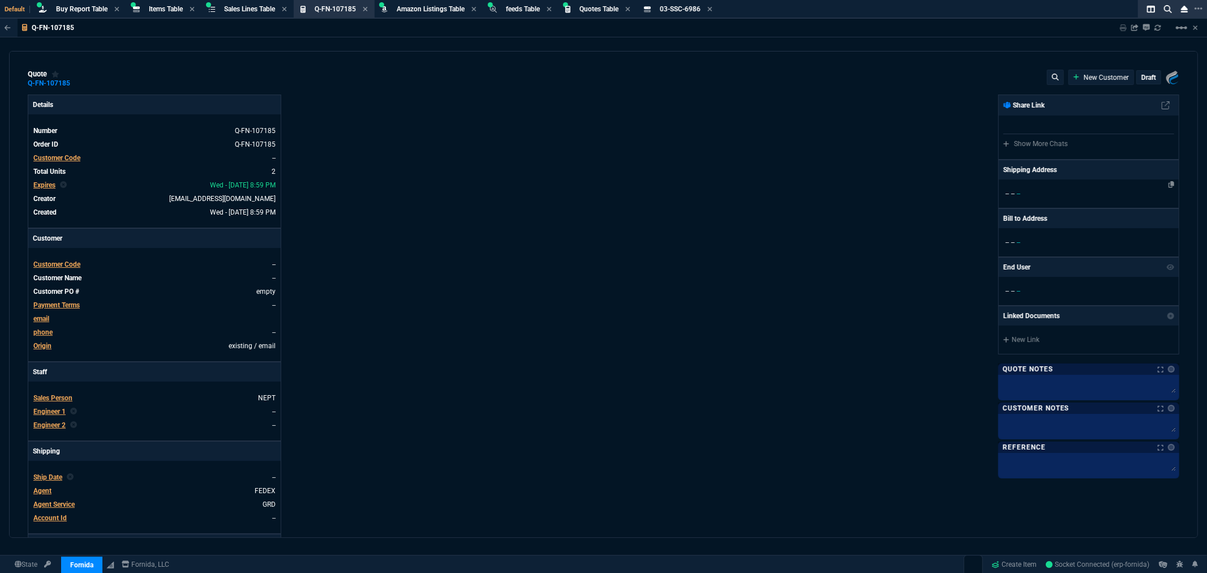
click at [1033, 182] on div "-- -- --" at bounding box center [1089, 193] width 180 height 28
select select
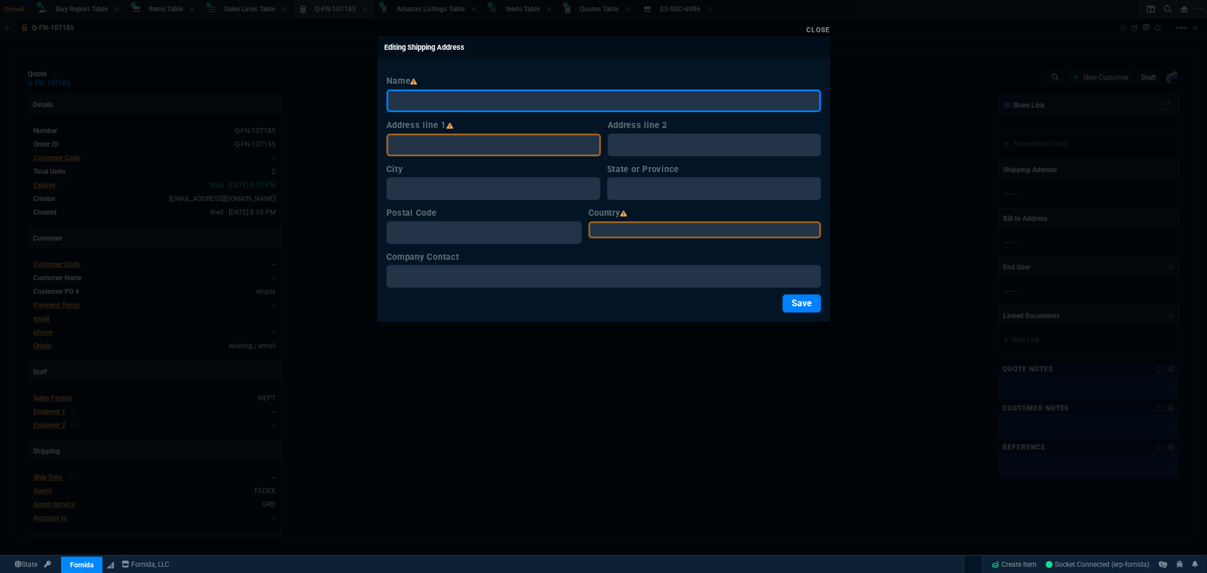
click at [473, 106] on input "Name" at bounding box center [604, 100] width 435 height 23
paste input "[GEOGRAPHIC_DATA][DEMOGRAPHIC_DATA][PERSON_NAME]"
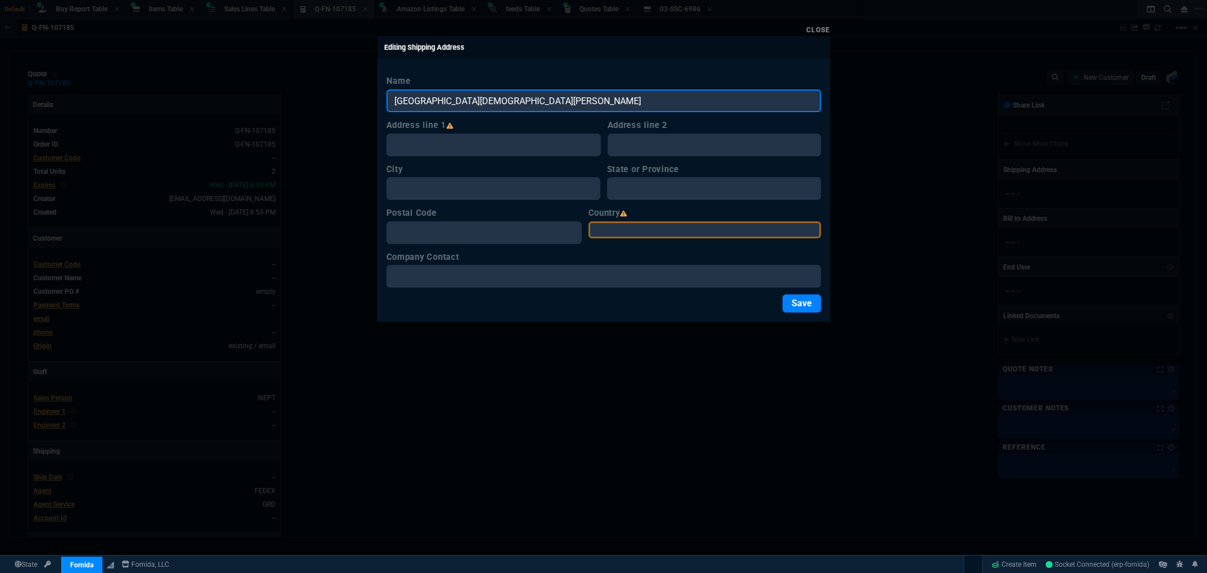
type input "[GEOGRAPHIC_DATA][DEMOGRAPHIC_DATA][PERSON_NAME]"
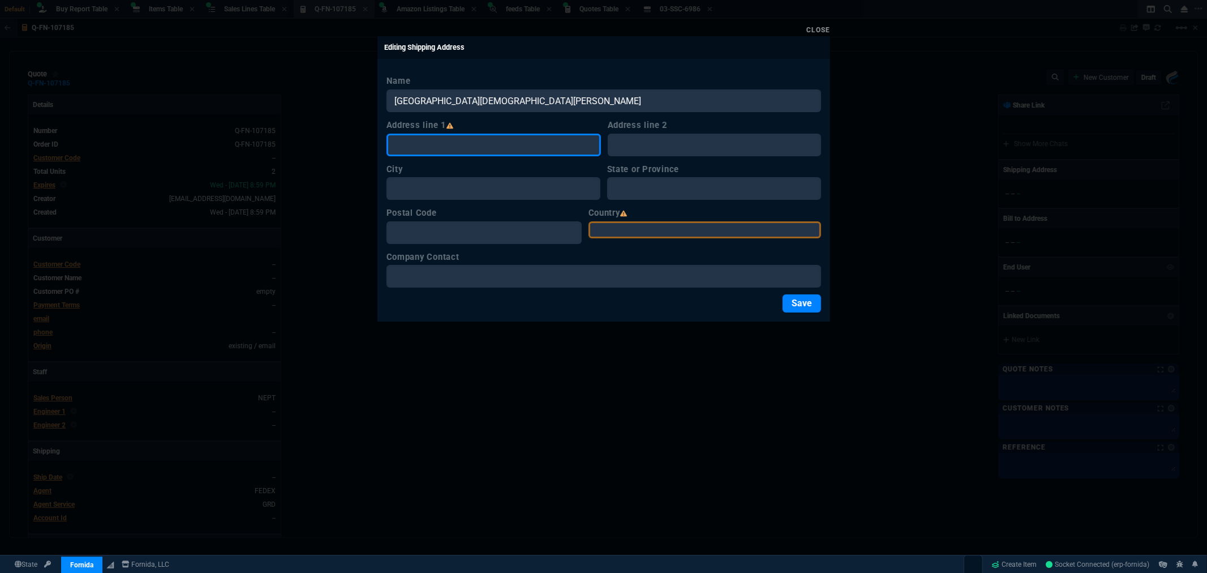
click at [571, 144] on input "Address line 1" at bounding box center [494, 145] width 215 height 23
click at [470, 149] on input "Address line 1" at bounding box center [494, 145] width 215 height 23
paste input "[STREET_ADDRESS]"
type input "[STREET_ADDRESS]"
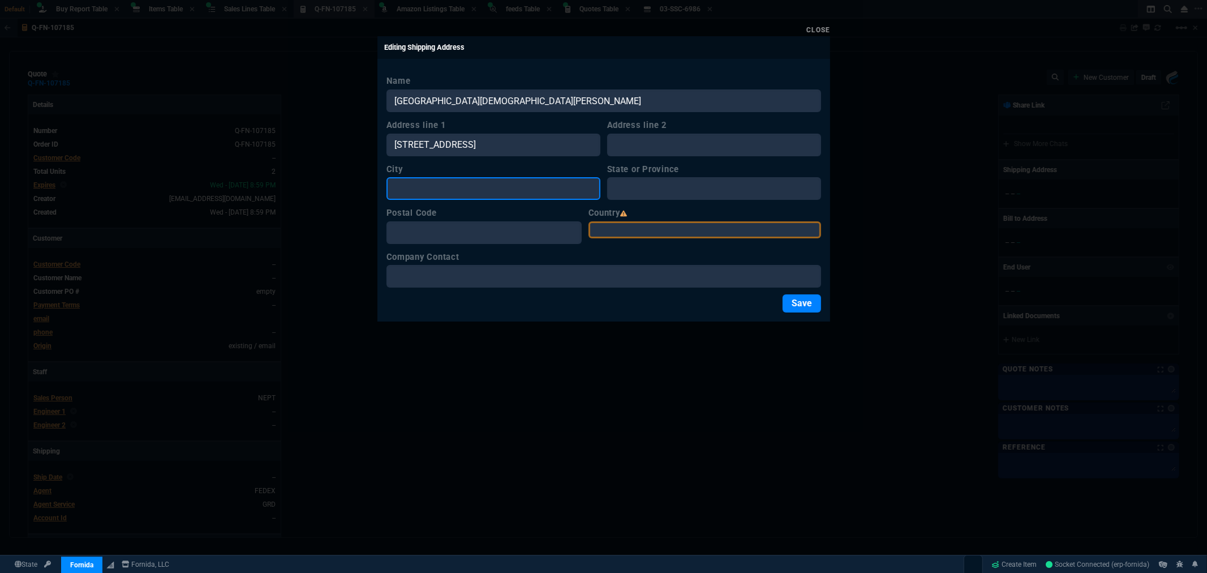
click at [491, 194] on input "City" at bounding box center [494, 188] width 214 height 23
paste input "[PERSON_NAME]"
type input "[PERSON_NAME]"
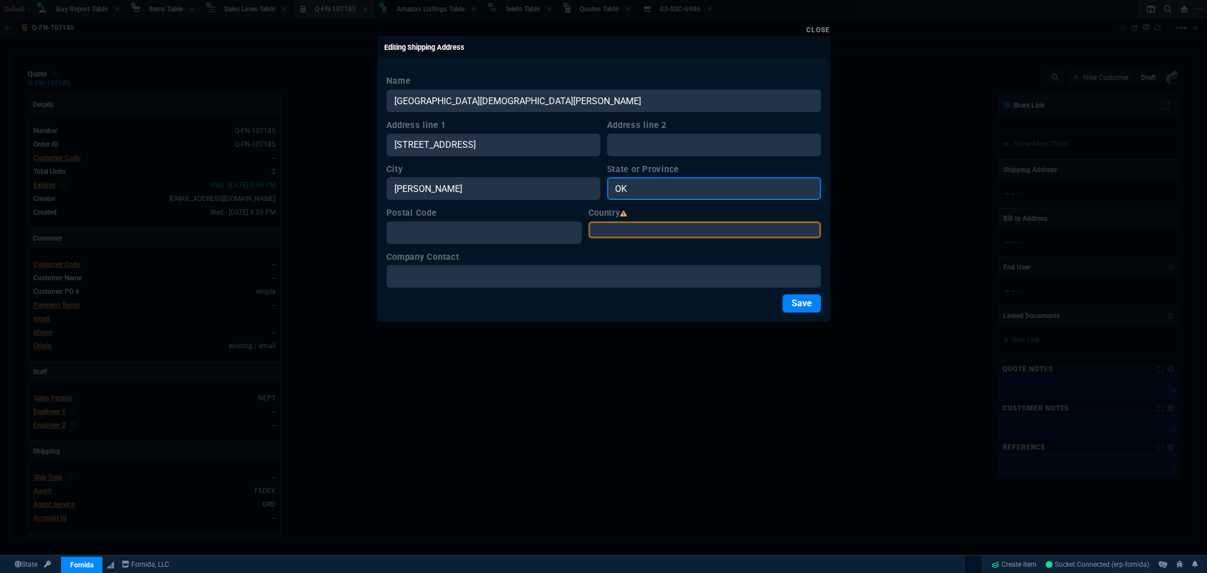
type input "OK"
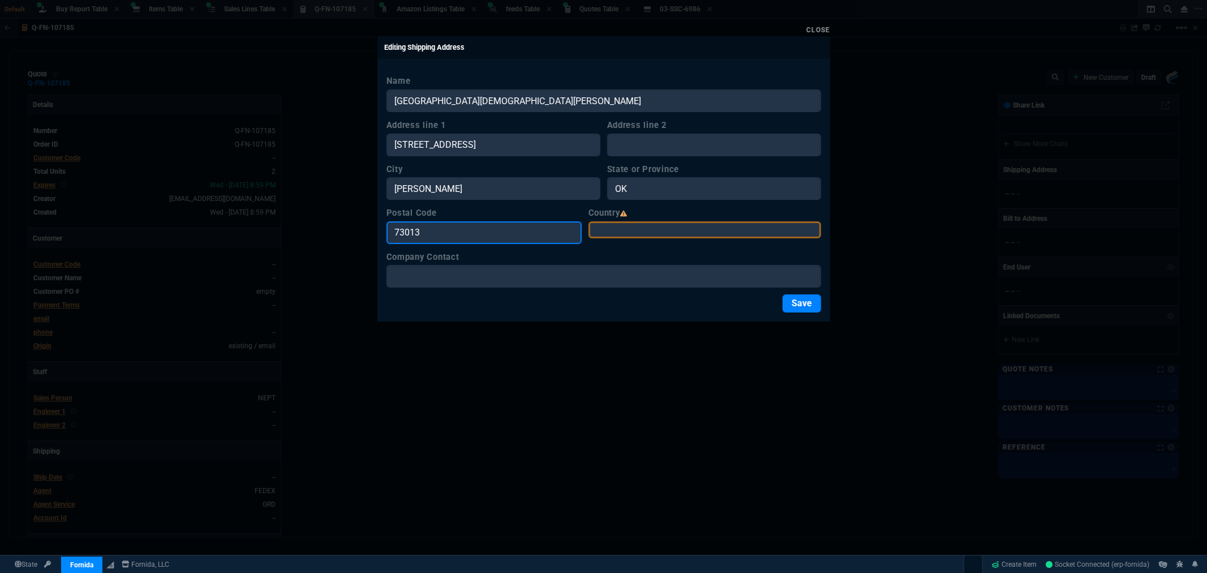
type input "73013"
click at [708, 228] on select "[GEOGRAPHIC_DATA] [GEOGRAPHIC_DATA] [GEOGRAPHIC_DATA] [GEOGRAPHIC_DATA] [GEOGRA…" at bounding box center [705, 229] width 233 height 17
select select "[GEOGRAPHIC_DATA]"
click at [606, 221] on select "[GEOGRAPHIC_DATA] [GEOGRAPHIC_DATA] [GEOGRAPHIC_DATA] [GEOGRAPHIC_DATA] [GEOGRA…" at bounding box center [705, 229] width 233 height 17
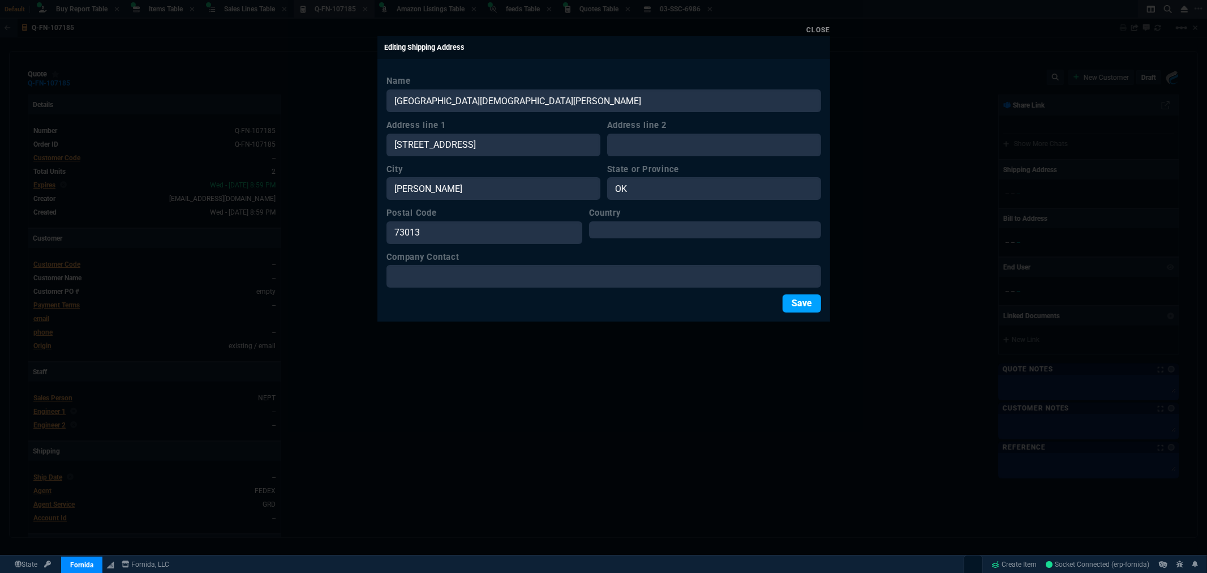
click at [812, 303] on button "Save" at bounding box center [802, 303] width 38 height 18
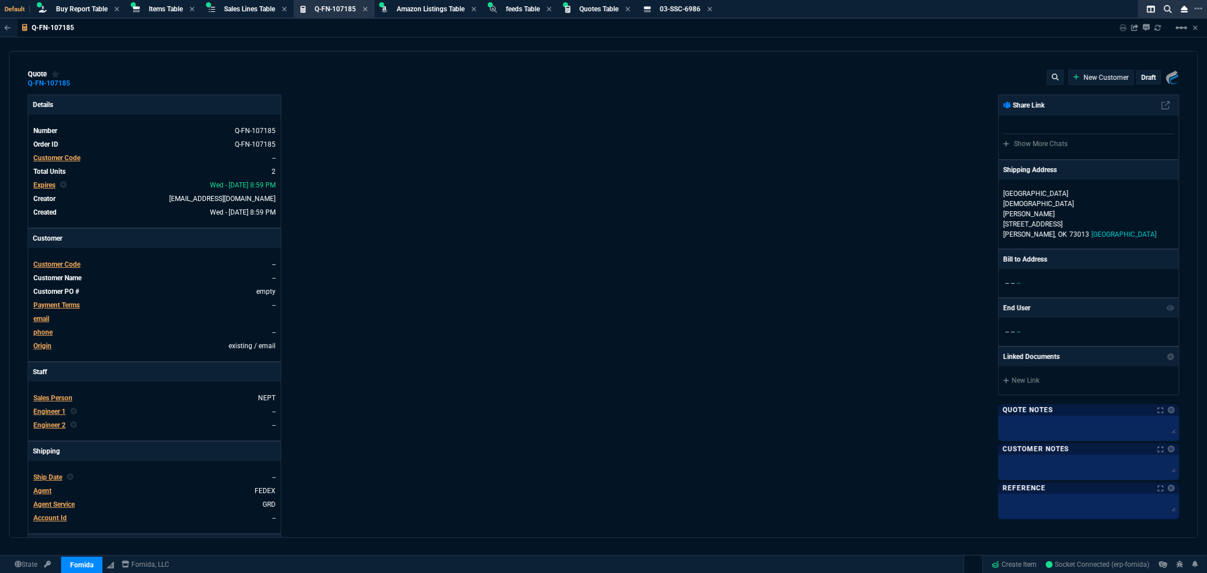
click at [768, 247] on div "Fornida, LLC 2609 Technology Dr Suite 300 Plano, TX 75074 Share Link Show More …" at bounding box center [892, 387] width 576 height 584
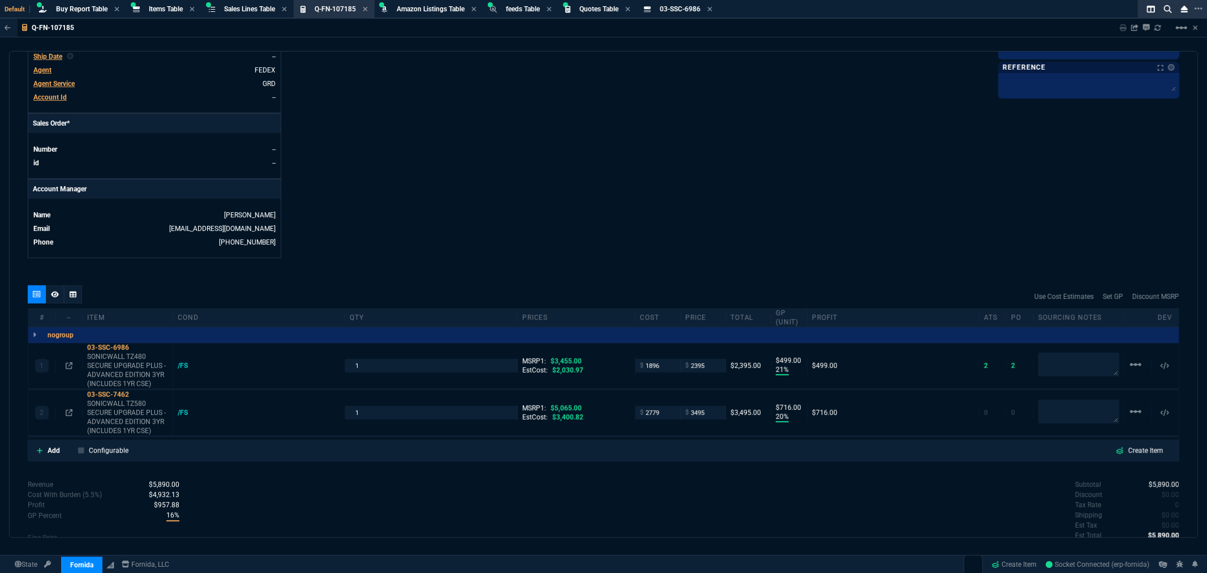
scroll to position [502, 0]
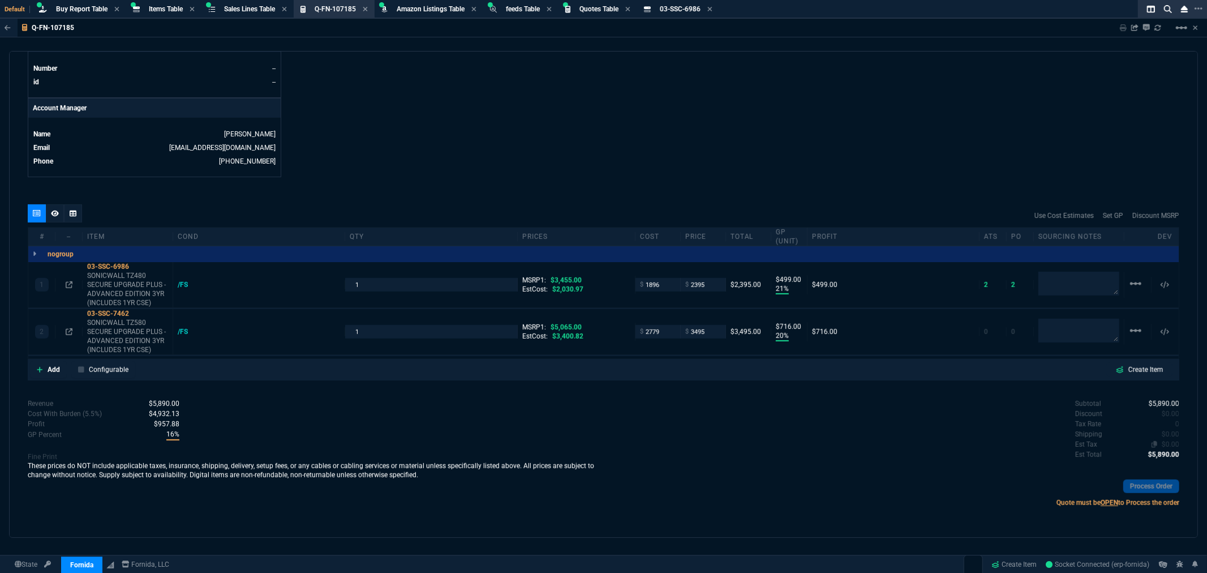
click at [1162, 440] on span "$0.00" at bounding box center [1171, 444] width 18 height 8
click at [1164, 443] on span "$0.00" at bounding box center [1171, 444] width 18 height 8
click at [1100, 436] on div "Shipping $0.00" at bounding box center [1127, 434] width 105 height 10
click at [1088, 437] on p "Shipping" at bounding box center [1088, 434] width 27 height 10
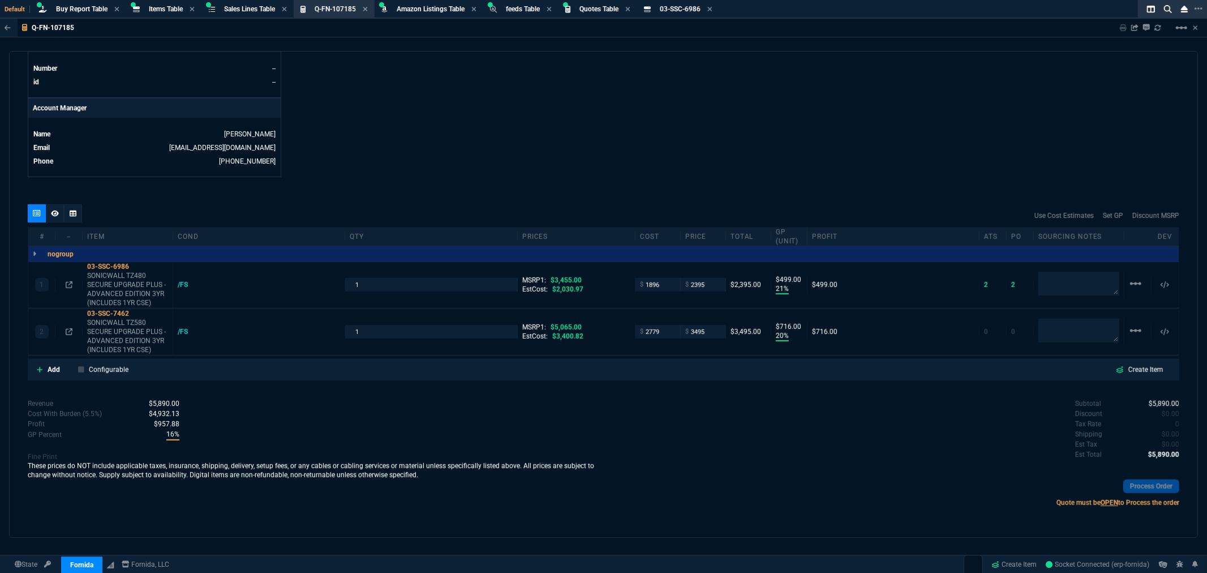
click at [1083, 443] on p "Est Tax" at bounding box center [1086, 444] width 22 height 10
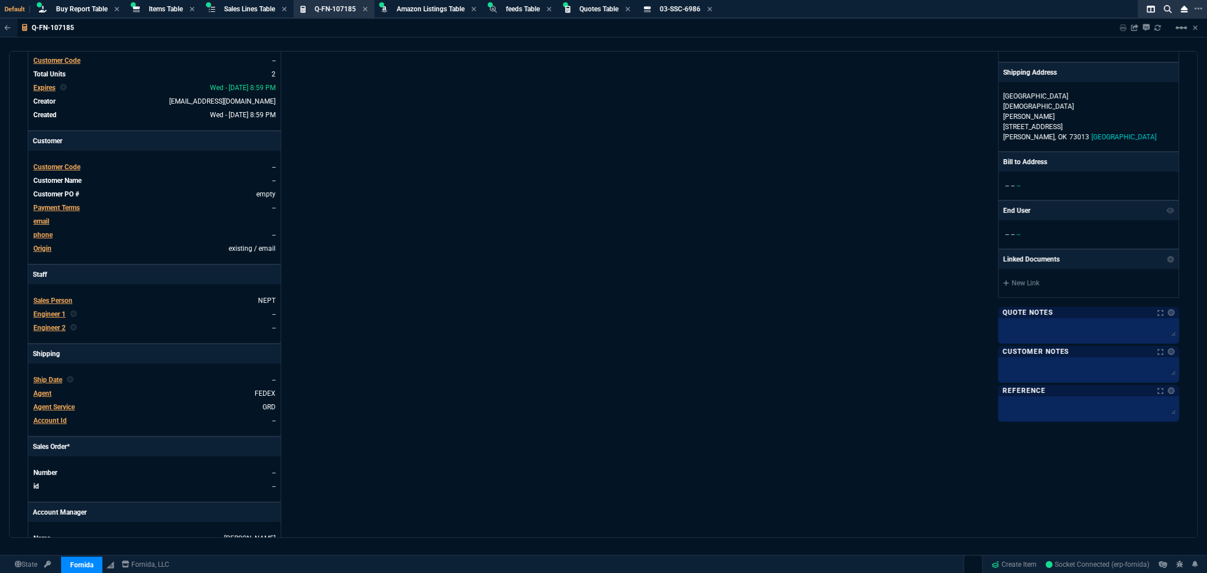
scroll to position [0, 0]
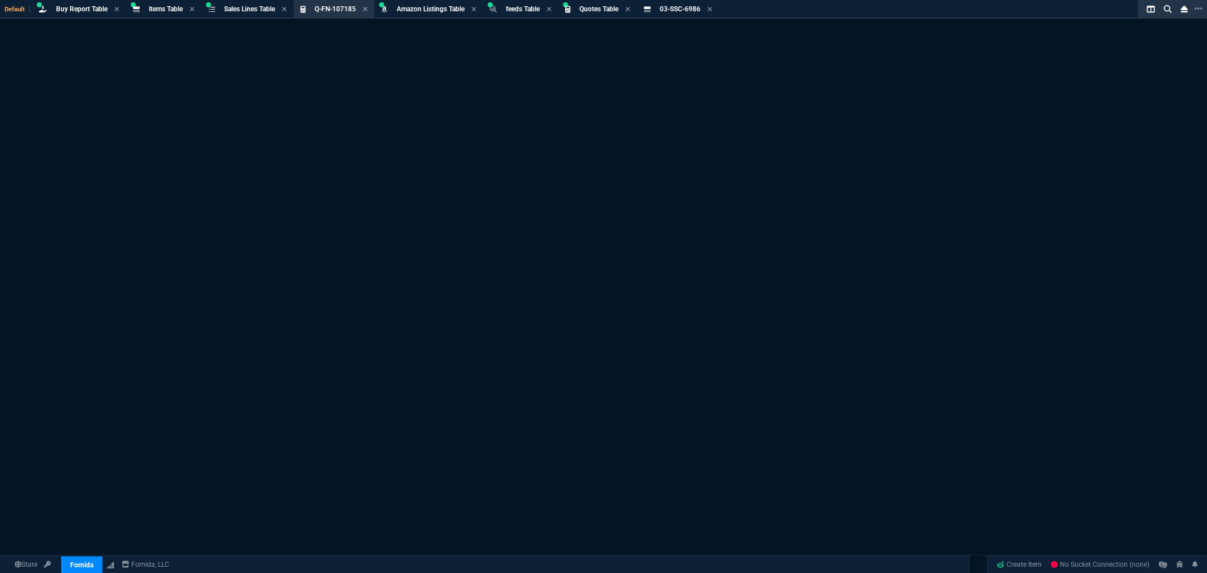
select select "5: [PERSON_NAME]"
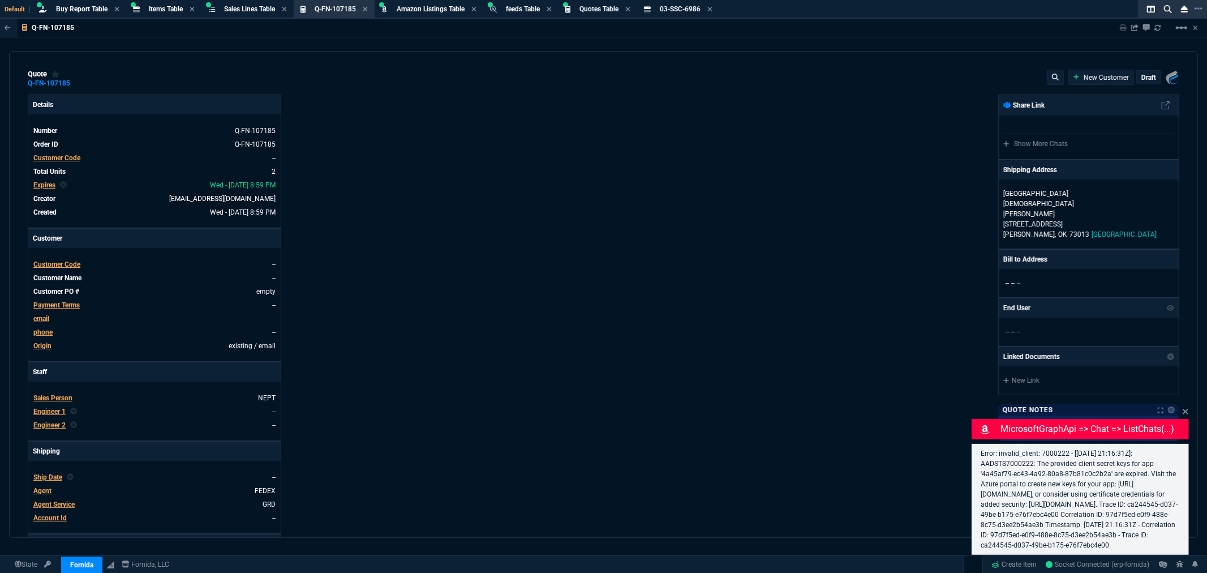
type input "21"
type input "499"
type input "20"
type input "716"
type input "3455"
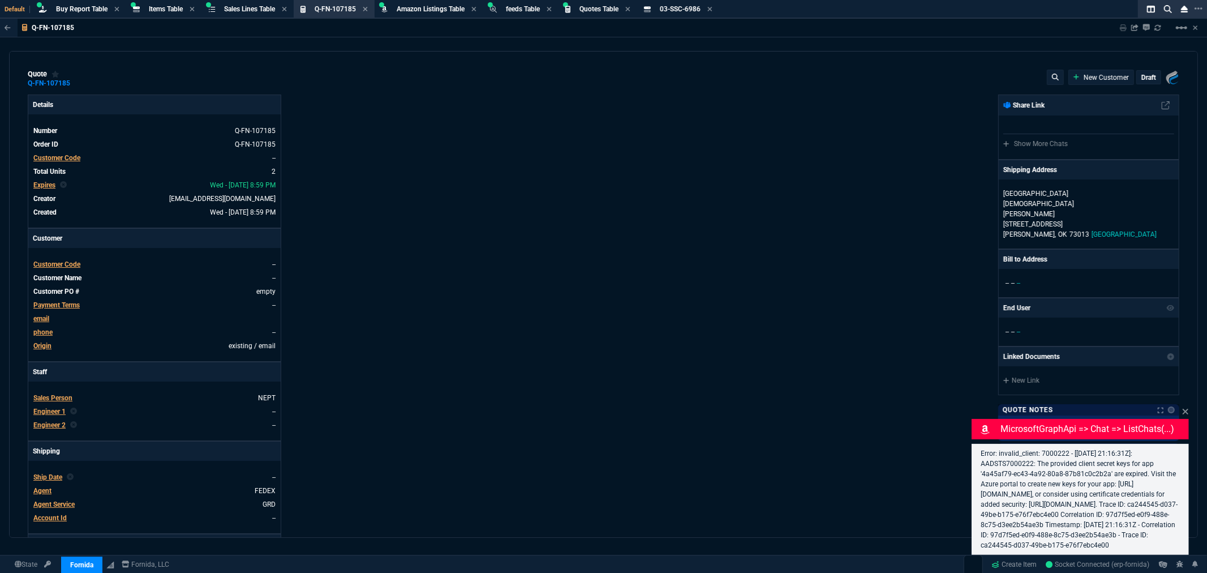
type input "5065"
type input "31"
click at [559, 140] on div "Details Number Q-FN-107185 Order ID Q-FN-107185 Customer Code -- Total Units 2 …" at bounding box center [316, 387] width 576 height 584
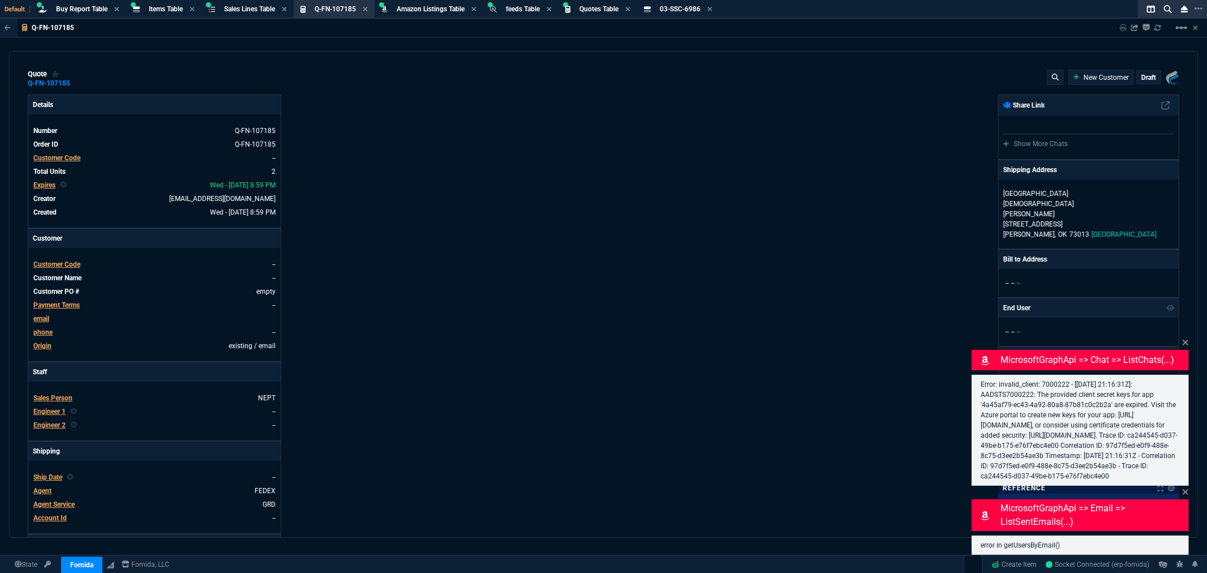
click at [75, 159] on span "Customer Code" at bounding box center [56, 158] width 47 height 8
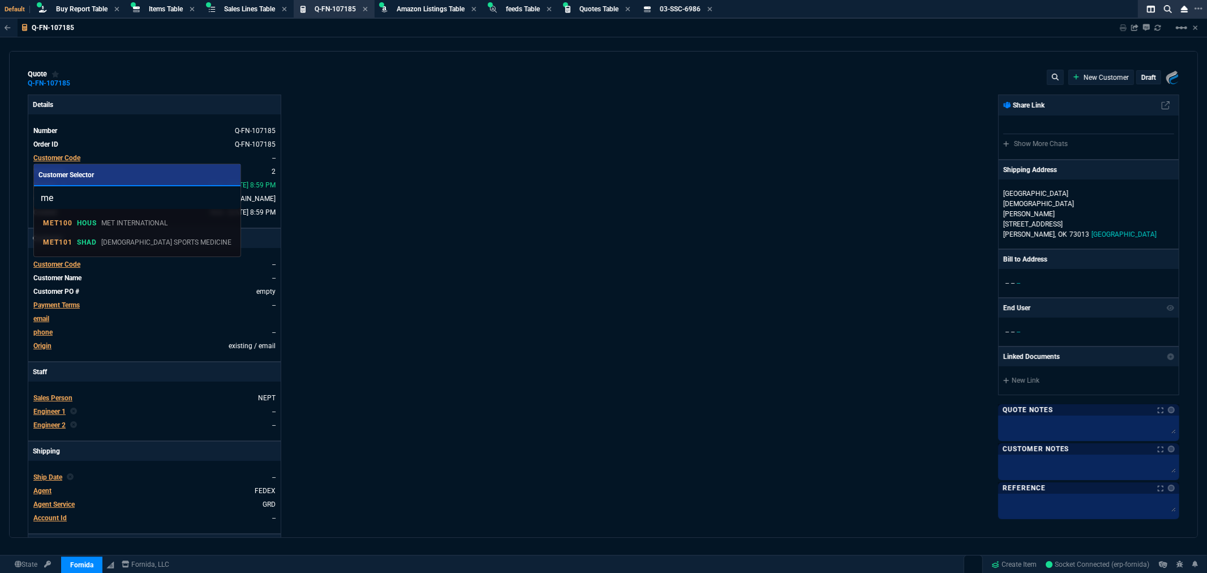
type input "m"
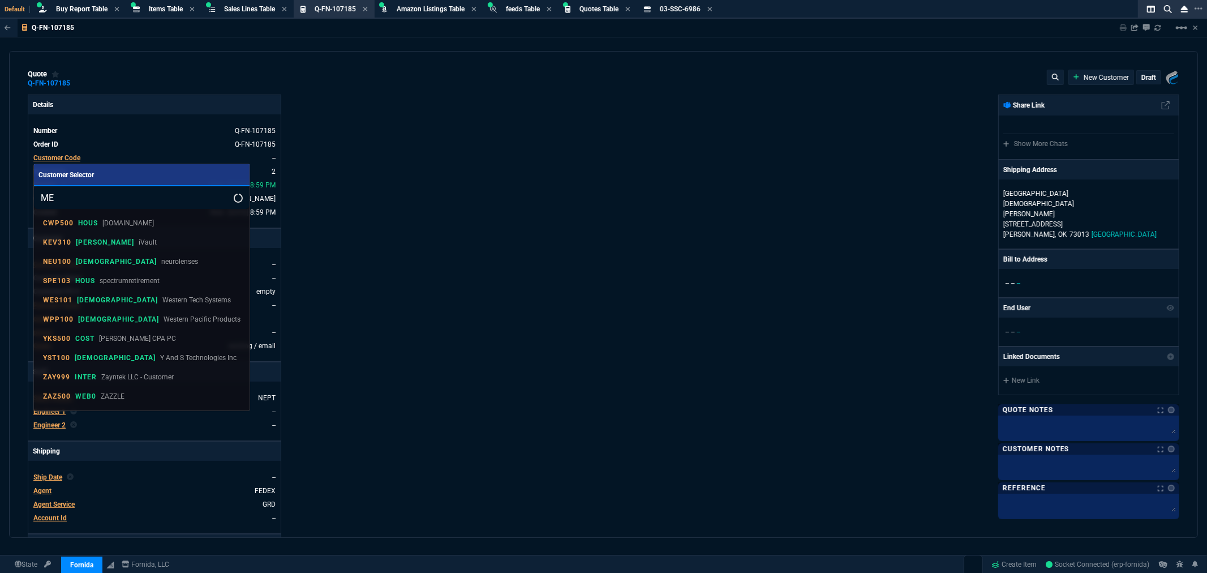
type input "M"
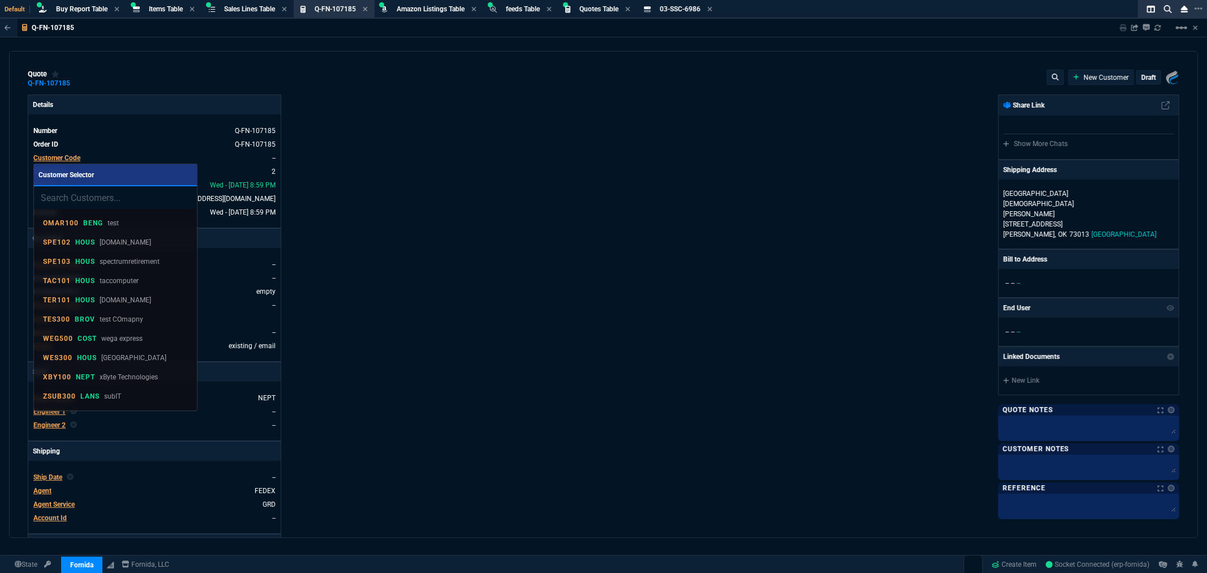
click at [495, 190] on div at bounding box center [603, 286] width 1207 height 573
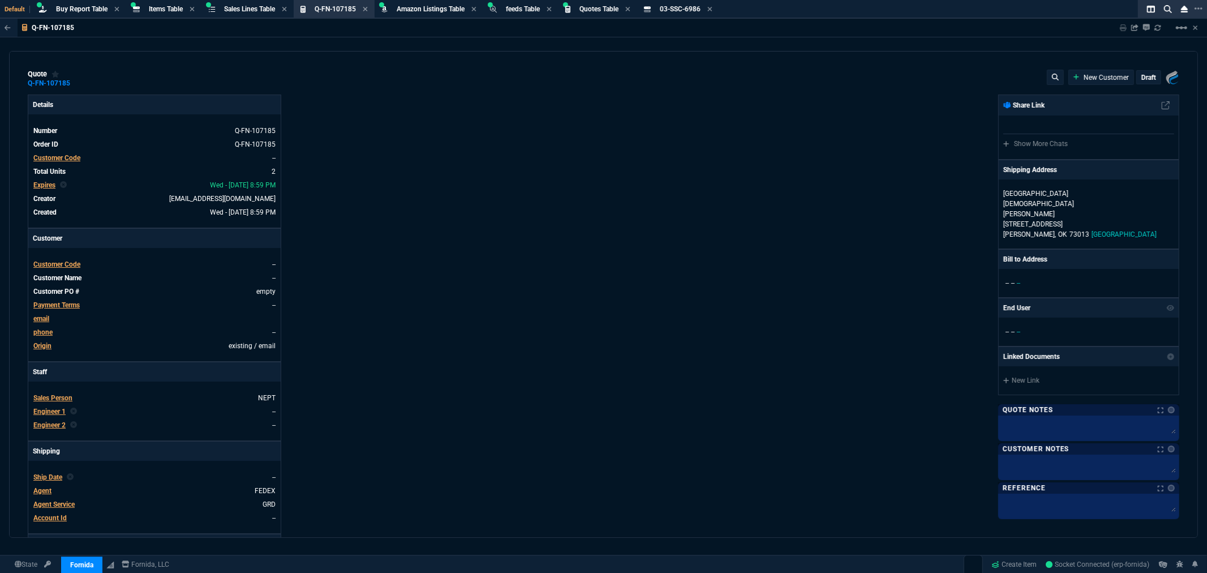
click at [1142, 77] on p "draft" at bounding box center [1149, 77] width 15 height 9
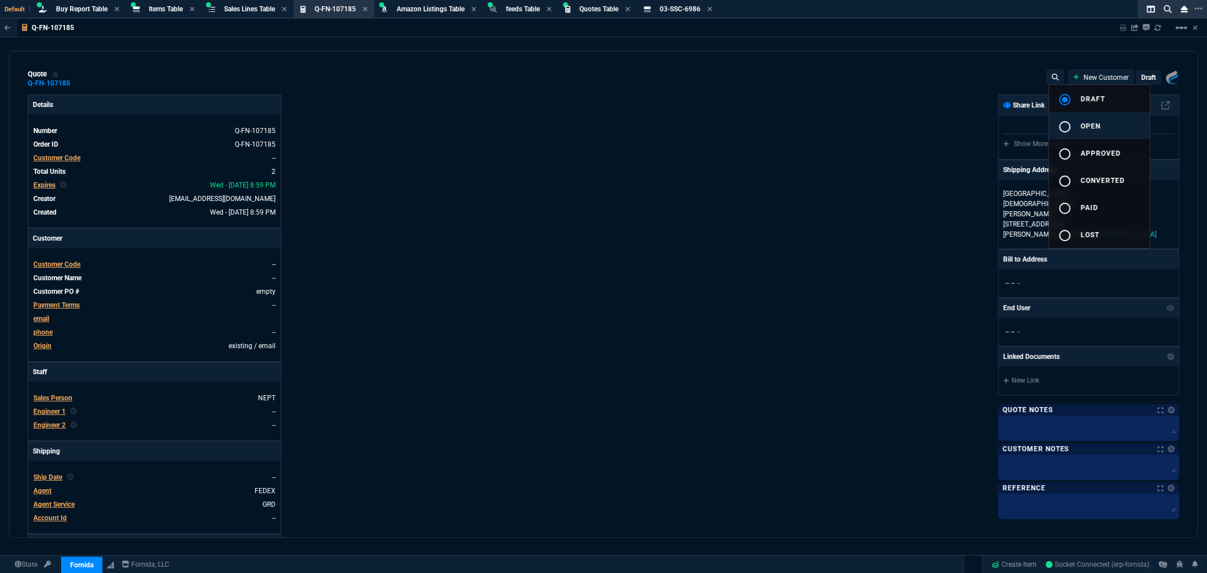
click at [1073, 127] on div "radio_button_unchecked" at bounding box center [1070, 127] width 23 height 14
click at [546, 181] on div at bounding box center [603, 286] width 1207 height 573
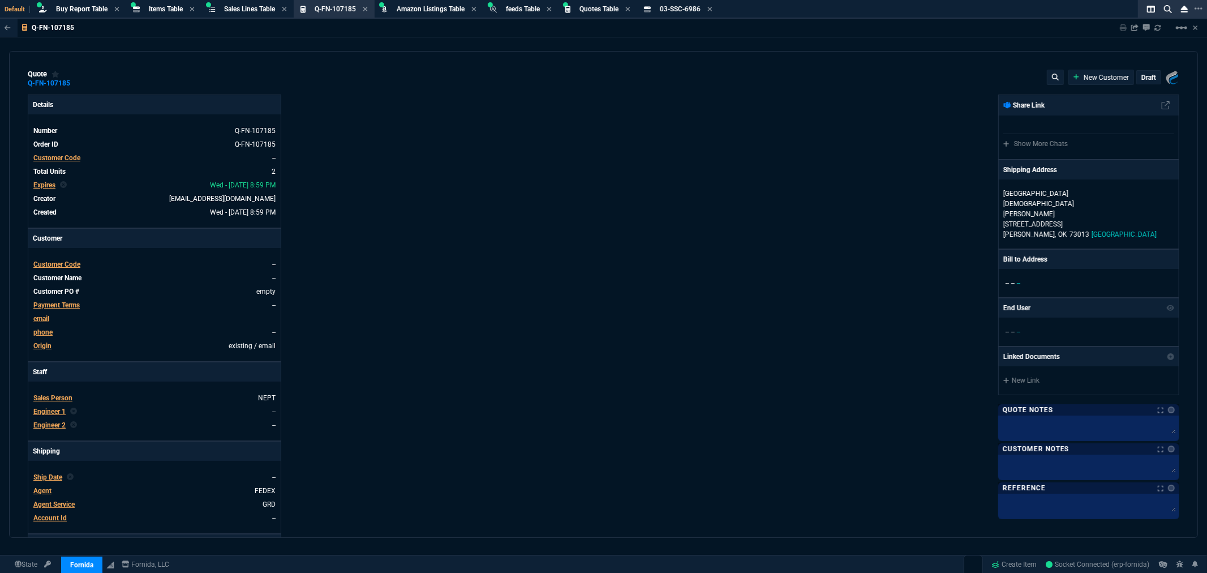
click at [55, 157] on span "Customer Code" at bounding box center [56, 158] width 47 height 8
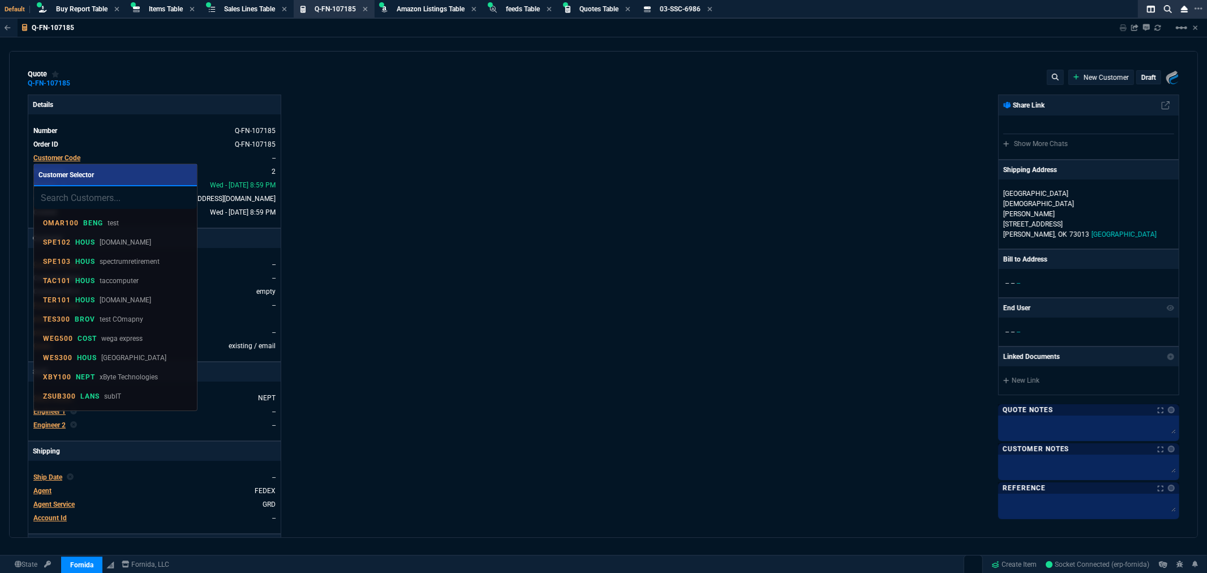
click at [74, 202] on input "search" at bounding box center [115, 197] width 163 height 23
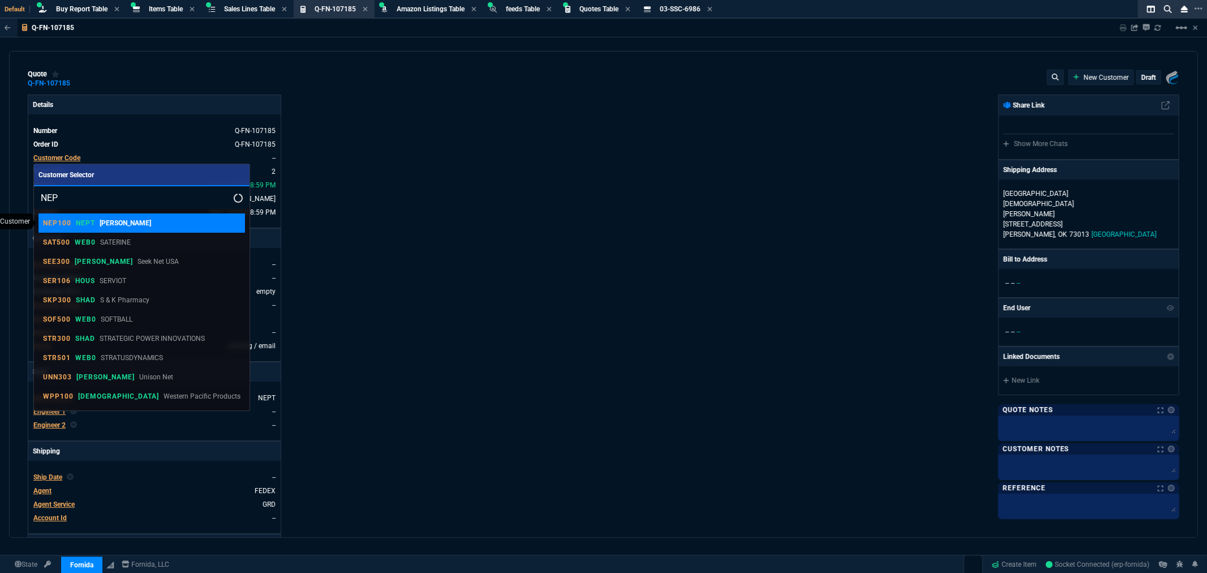
type input "NEP"
click at [68, 222] on p "NEP100" at bounding box center [57, 222] width 28 height 9
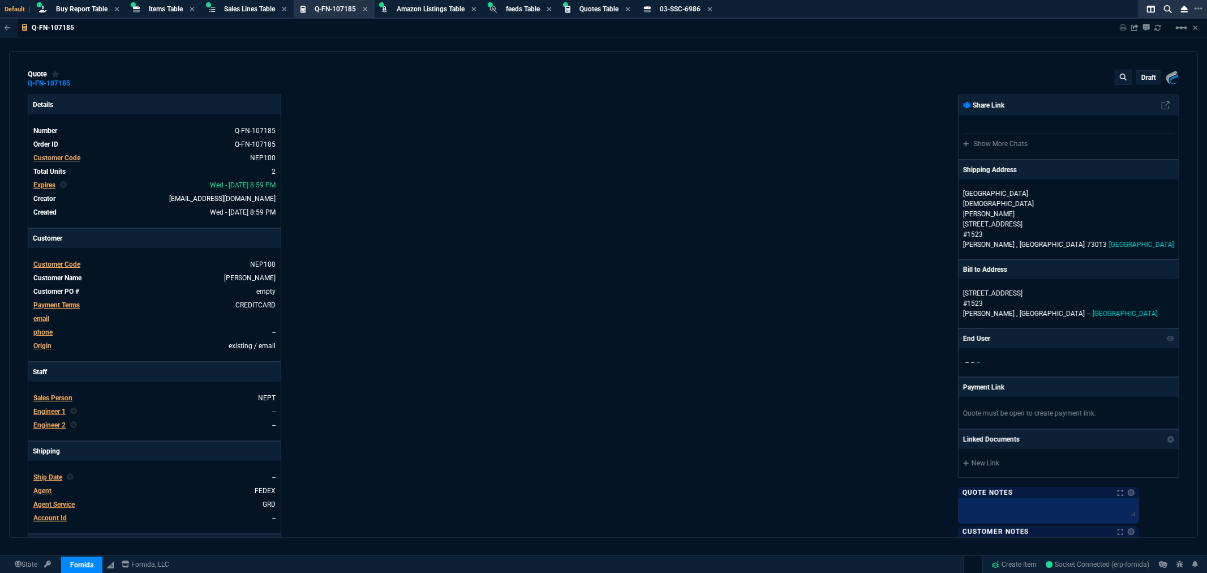
click at [1142, 74] on p "draft" at bounding box center [1149, 77] width 15 height 9
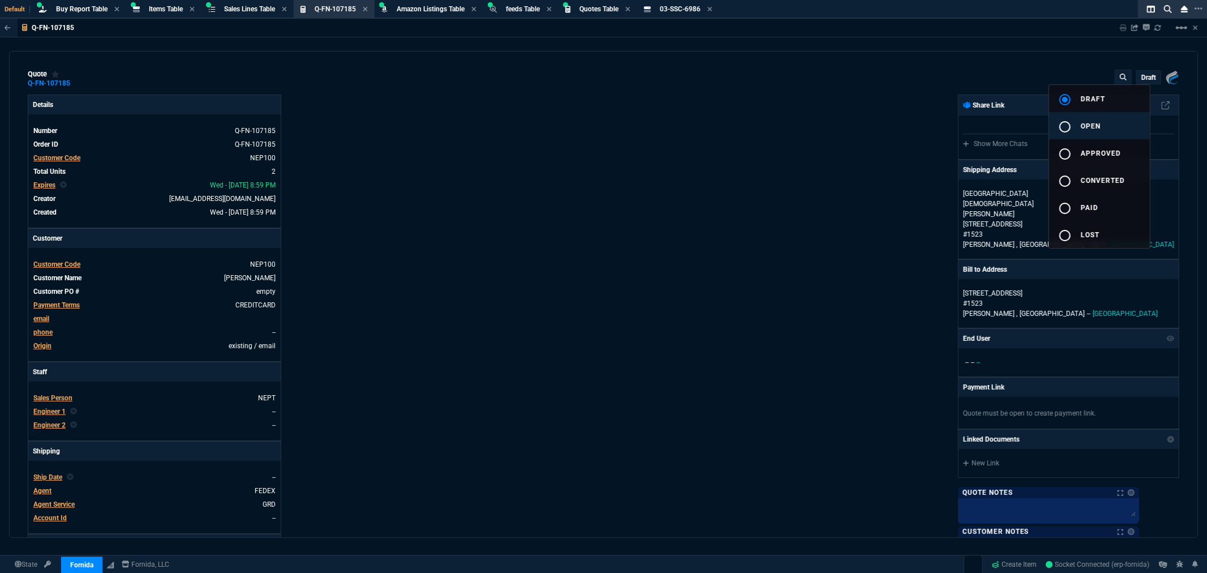
click at [1065, 122] on mat-icon "radio_button_unchecked" at bounding box center [1066, 127] width 14 height 14
type input "21"
type input "499"
type input "20"
type input "716"
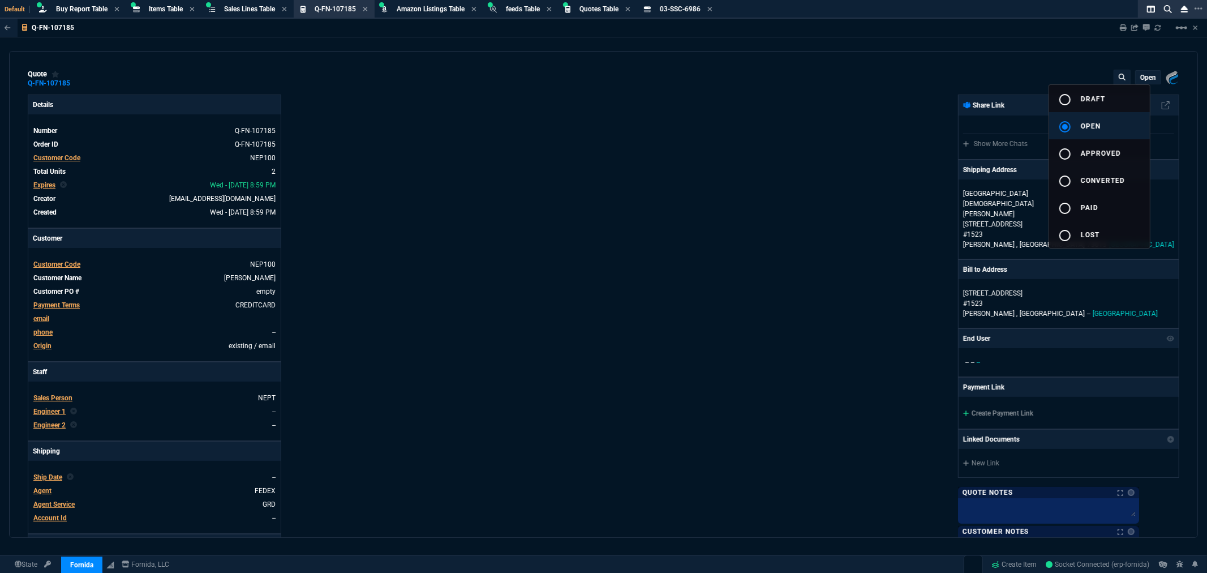
type input "31"
click at [1121, 29] on div at bounding box center [603, 286] width 1207 height 573
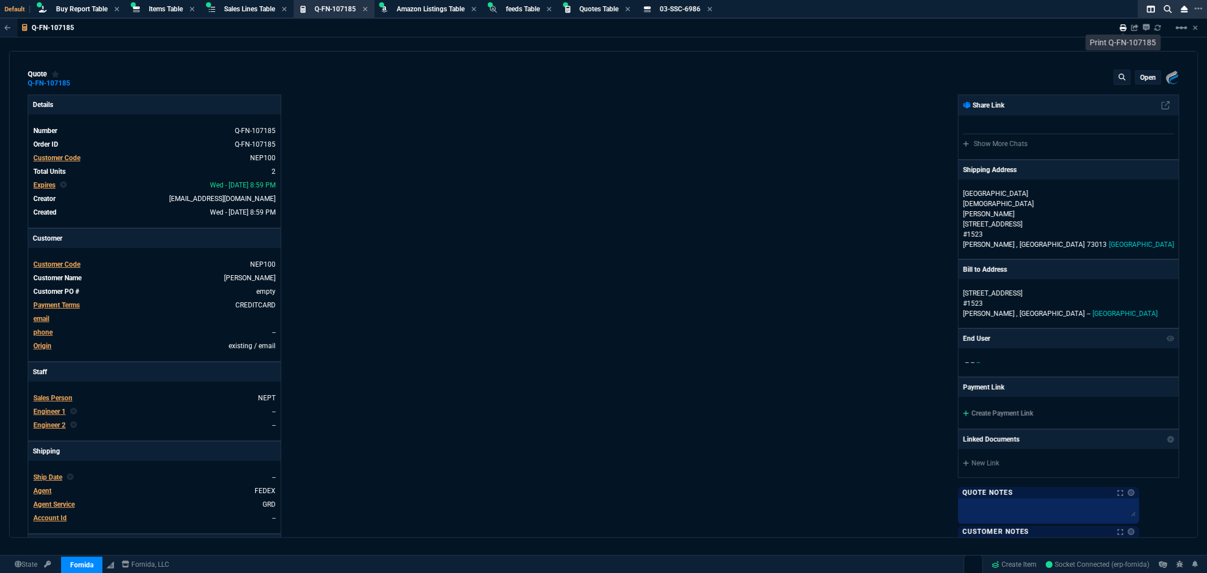
click at [1120, 27] on div "Sharing Q-FN-107185 Link Dev Link Share on Teams linear_scale" at bounding box center [1153, 28] width 92 height 18
click at [1122, 27] on icon at bounding box center [1123, 27] width 7 height 7
type input "31"
click at [1144, 78] on p "open" at bounding box center [1149, 77] width 16 height 9
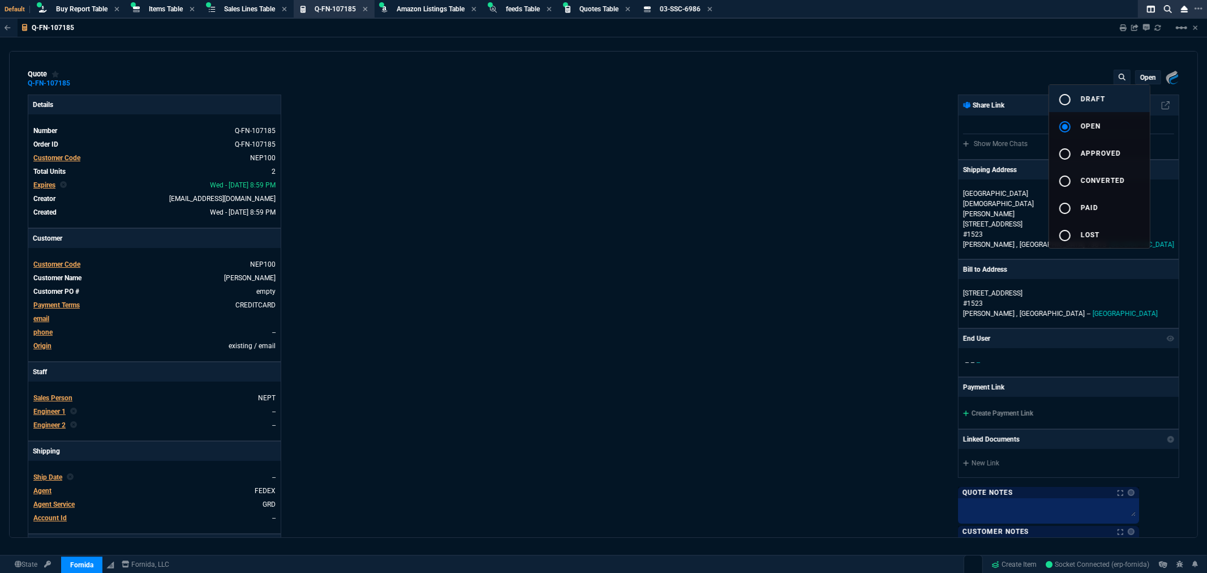
click at [1065, 93] on mat-icon "radio_button_unchecked" at bounding box center [1066, 100] width 14 height 14
click at [504, 162] on div at bounding box center [603, 286] width 1207 height 573
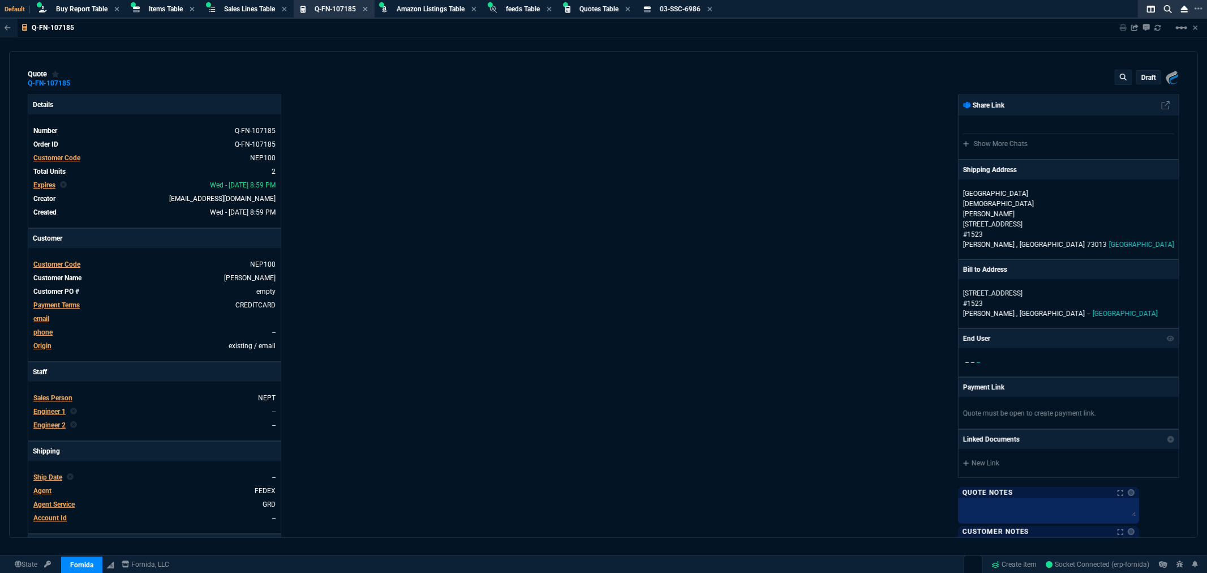
type input "21"
type input "499"
type input "20"
type input "716"
type input "3455"
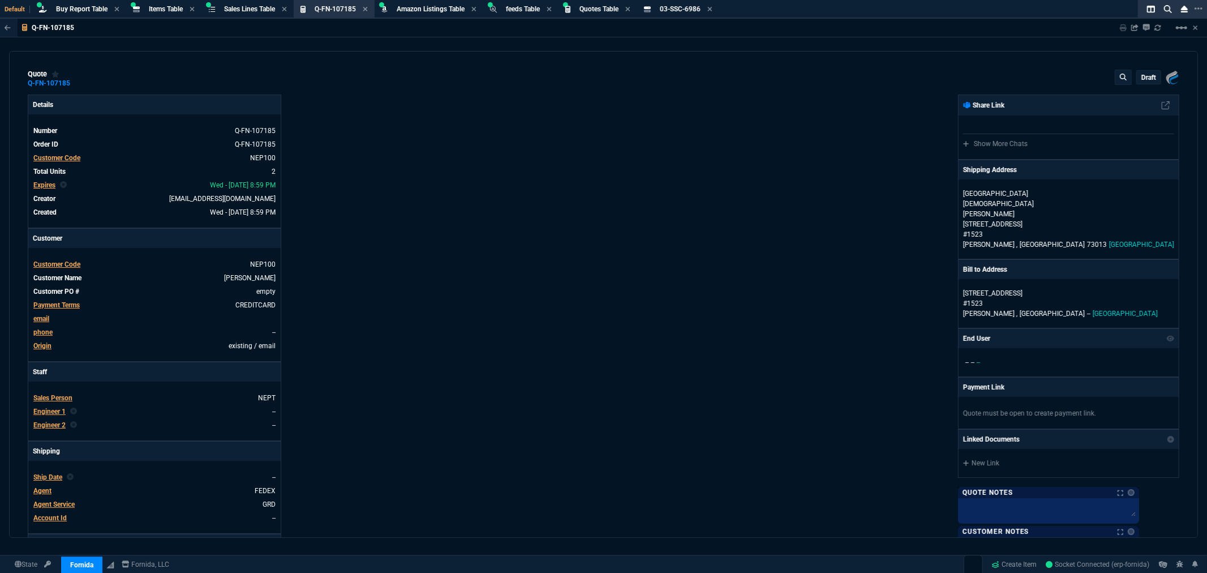
type input "5065"
click at [49, 160] on span "Customer Code" at bounding box center [56, 158] width 47 height 8
type input "31"
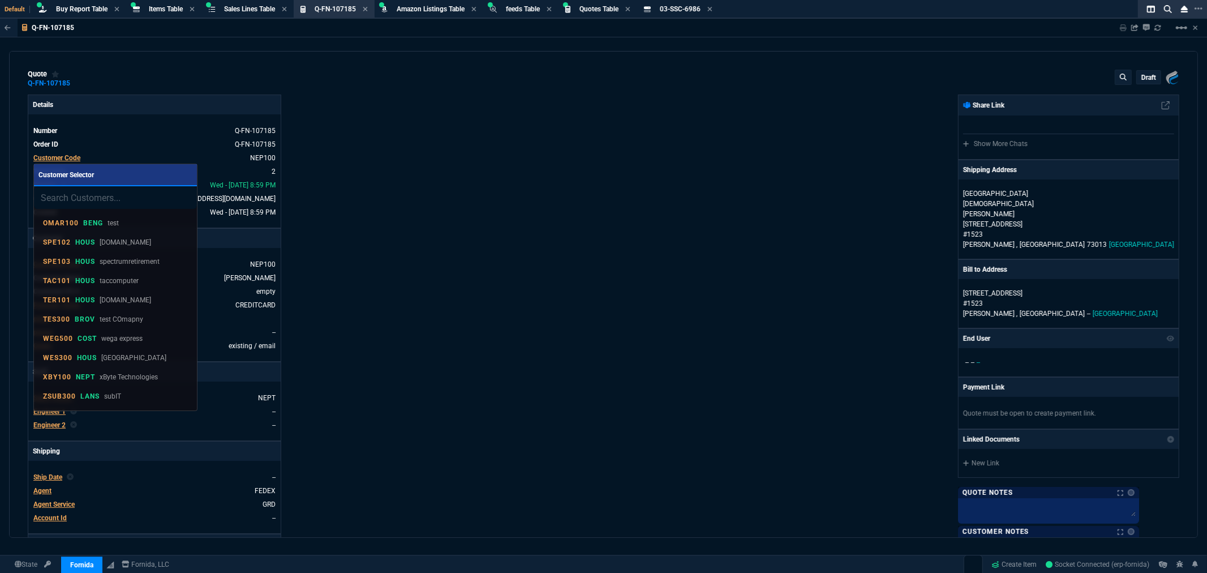
click at [70, 190] on input "search" at bounding box center [115, 197] width 163 height 23
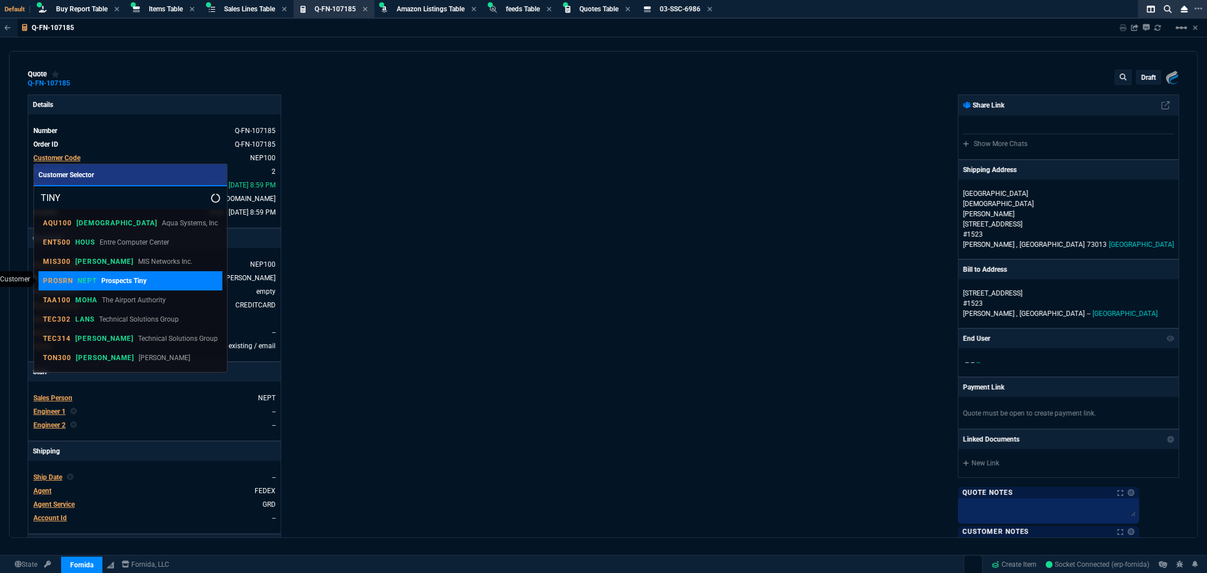
type input "TINY"
click at [77, 289] on link "PROSRN NEPT Prospects Tiny" at bounding box center [130, 280] width 184 height 19
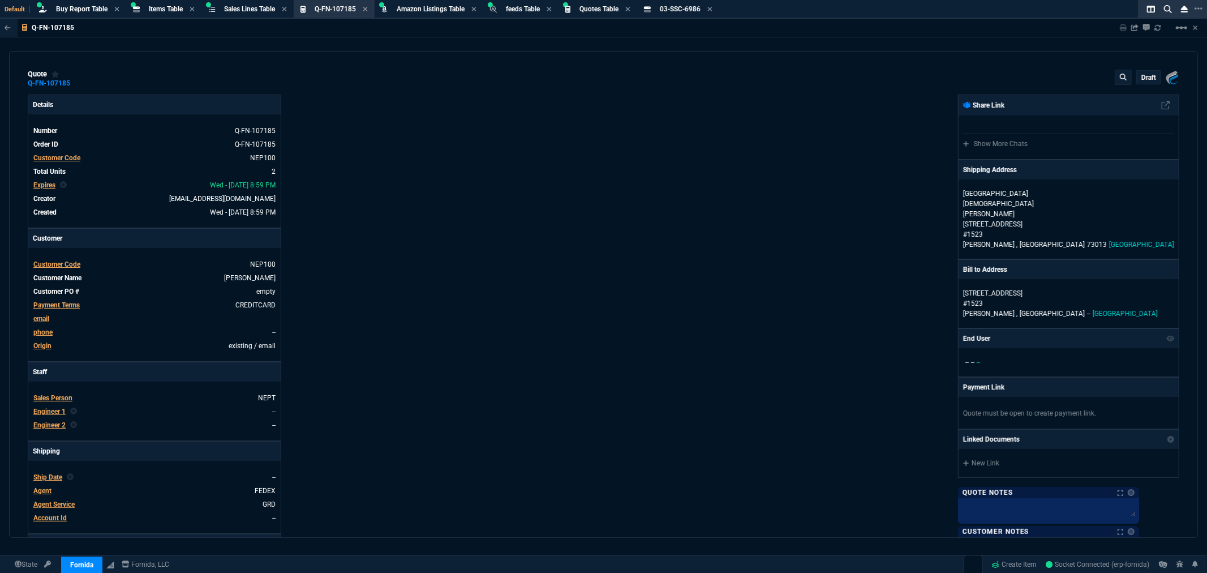
click at [1150, 77] on p "draft" at bounding box center [1149, 77] width 15 height 9
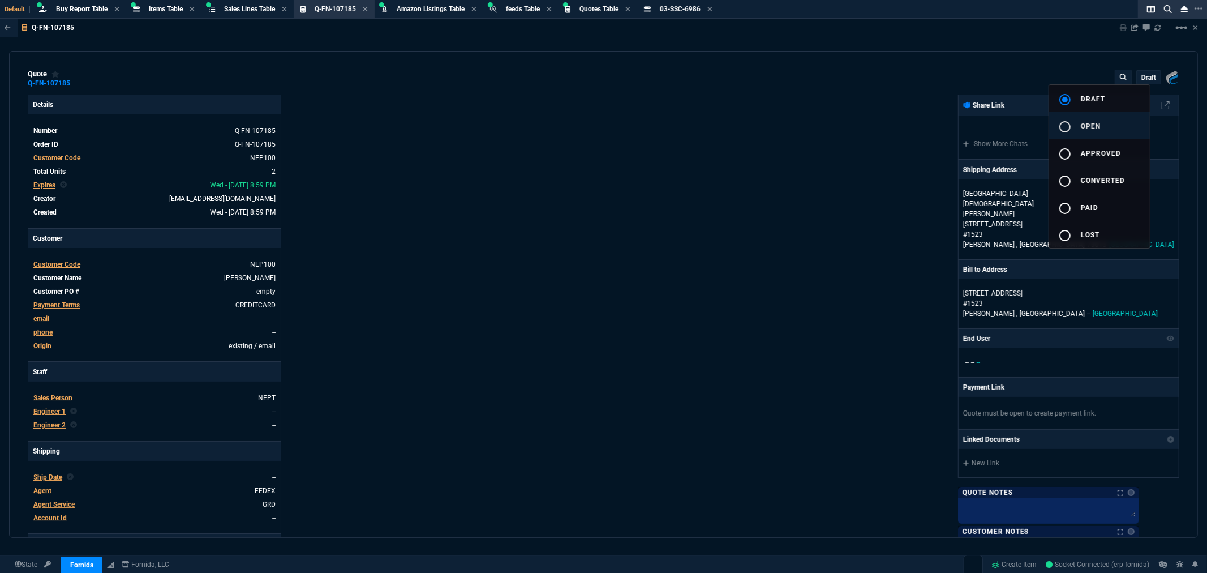
click at [1073, 127] on div "radio_button_unchecked" at bounding box center [1070, 127] width 23 height 14
type input "21"
type input "499"
type input "20"
type input "716"
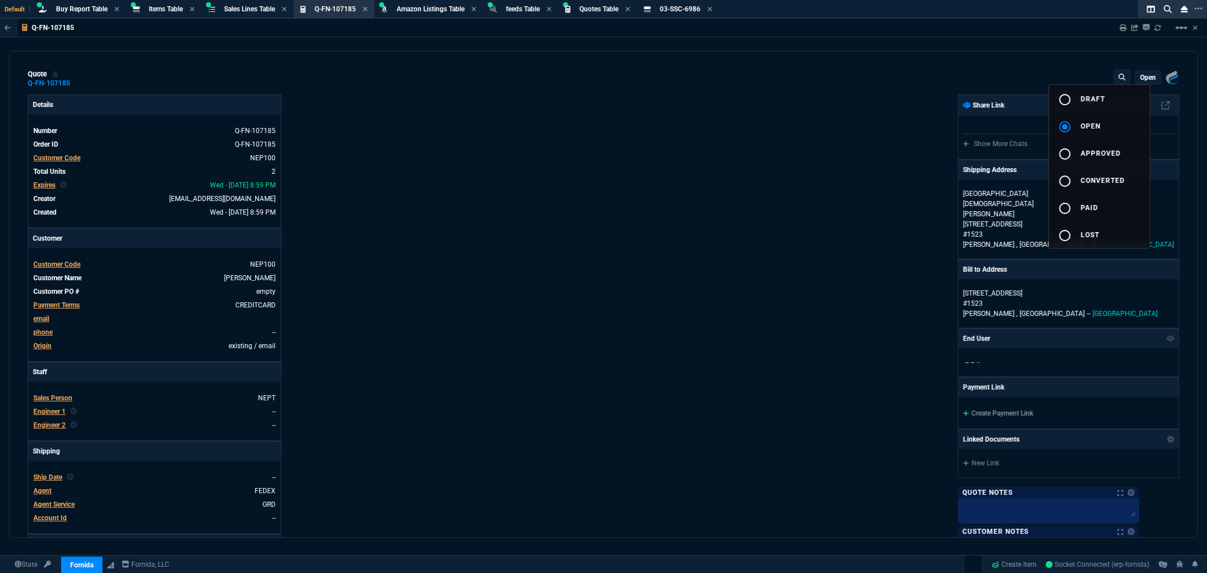
type input "31"
click at [765, 143] on div at bounding box center [603, 286] width 1207 height 573
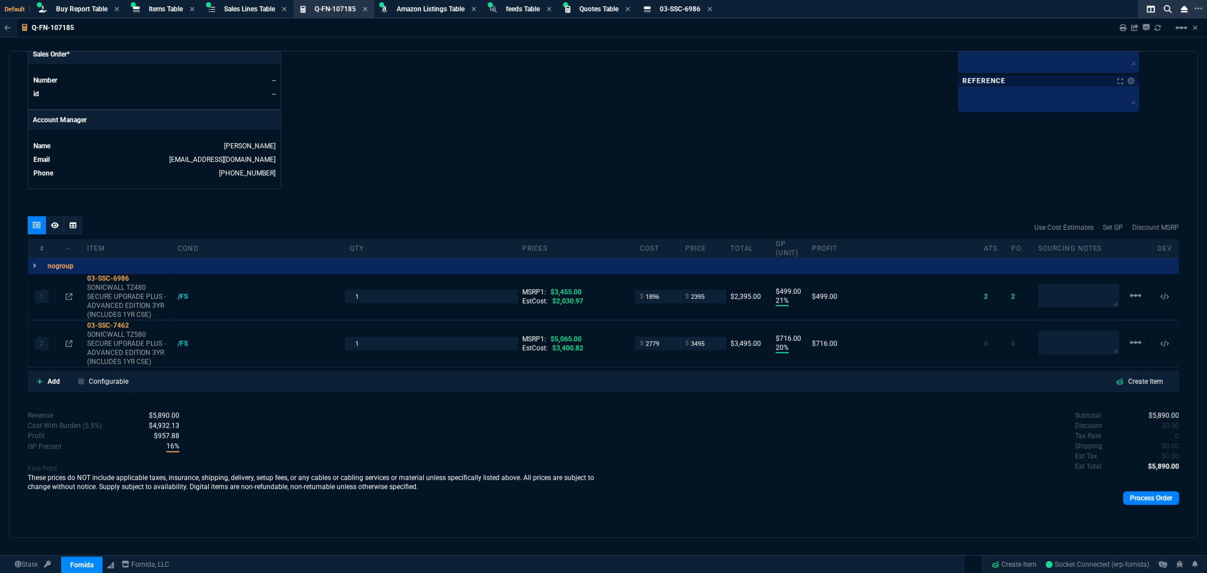
scroll to position [491, 0]
click at [53, 224] on icon at bounding box center [55, 223] width 8 height 7
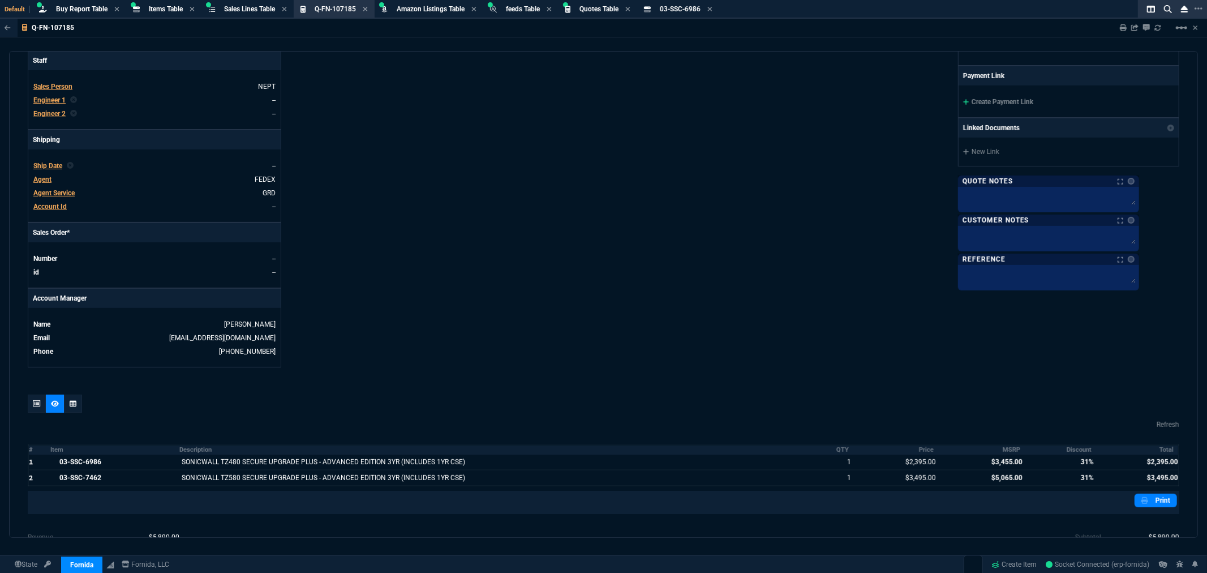
scroll to position [0, 0]
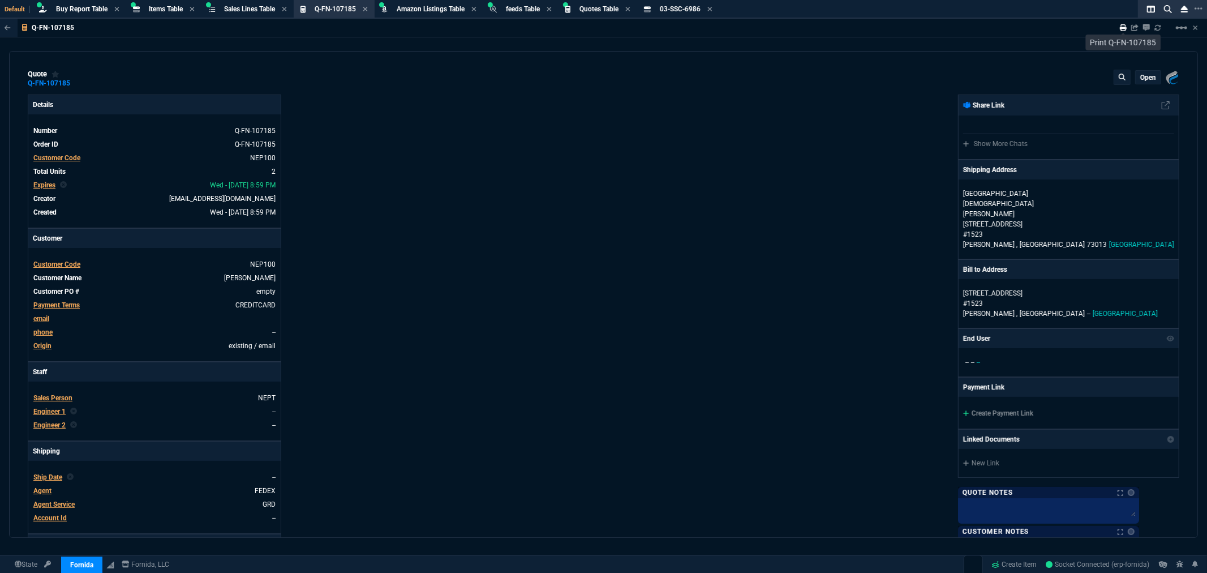
click at [1121, 25] on icon at bounding box center [1123, 27] width 7 height 7
click at [1020, 288] on p "[STREET_ADDRESS]" at bounding box center [1068, 293] width 211 height 10
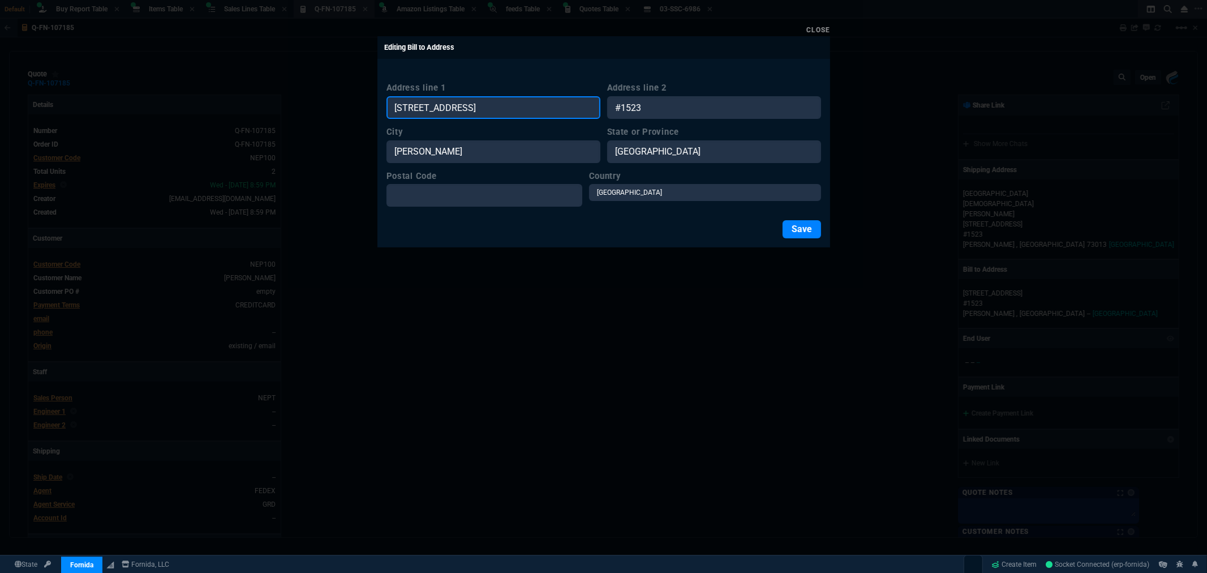
drag, startPoint x: 492, startPoint y: 114, endPoint x: 365, endPoint y: 108, distance: 128.1
click at [365, 108] on div "Close Editing Bill to Address Address line [STREET_ADDRESS] or Province [GEOGRA…" at bounding box center [603, 286] width 1207 height 573
paste input "[STREET_ADDRESS]"
type input "[STREET_ADDRESS]"
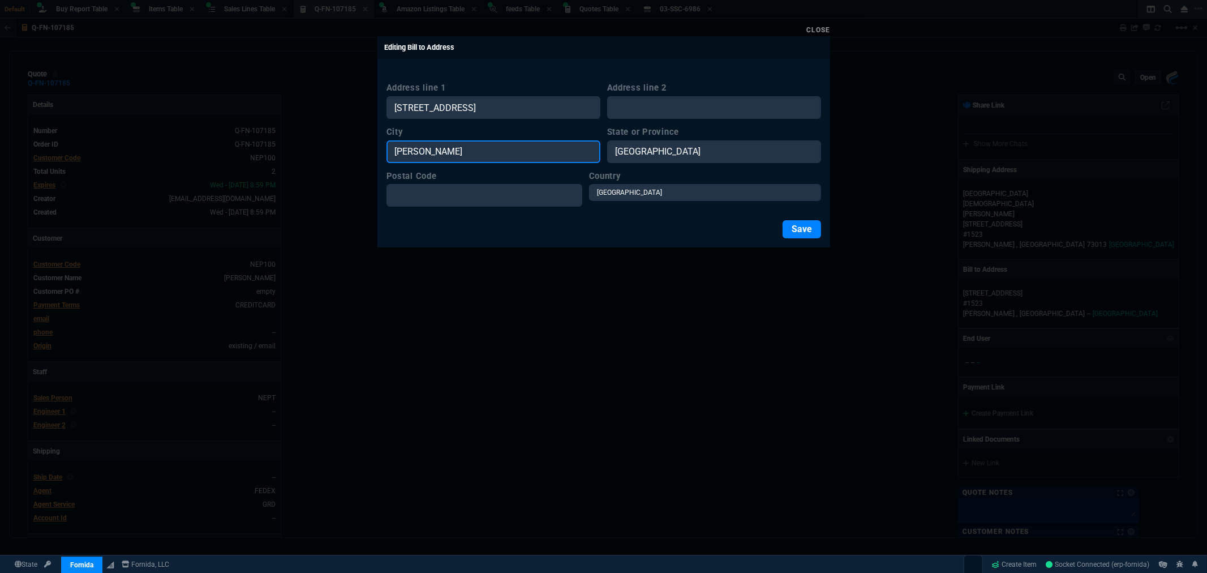
click at [473, 155] on input "[PERSON_NAME]" at bounding box center [494, 151] width 214 height 23
drag, startPoint x: 463, startPoint y: 153, endPoint x: 376, endPoint y: 158, distance: 87.4
click at [380, 157] on div "Address line 1 [GEOGRAPHIC_DATA] Address line 2 City [GEOGRAPHIC_DATA] or Provi…" at bounding box center [604, 157] width 453 height 182
paste input "[PERSON_NAME]"
type input "[PERSON_NAME]"
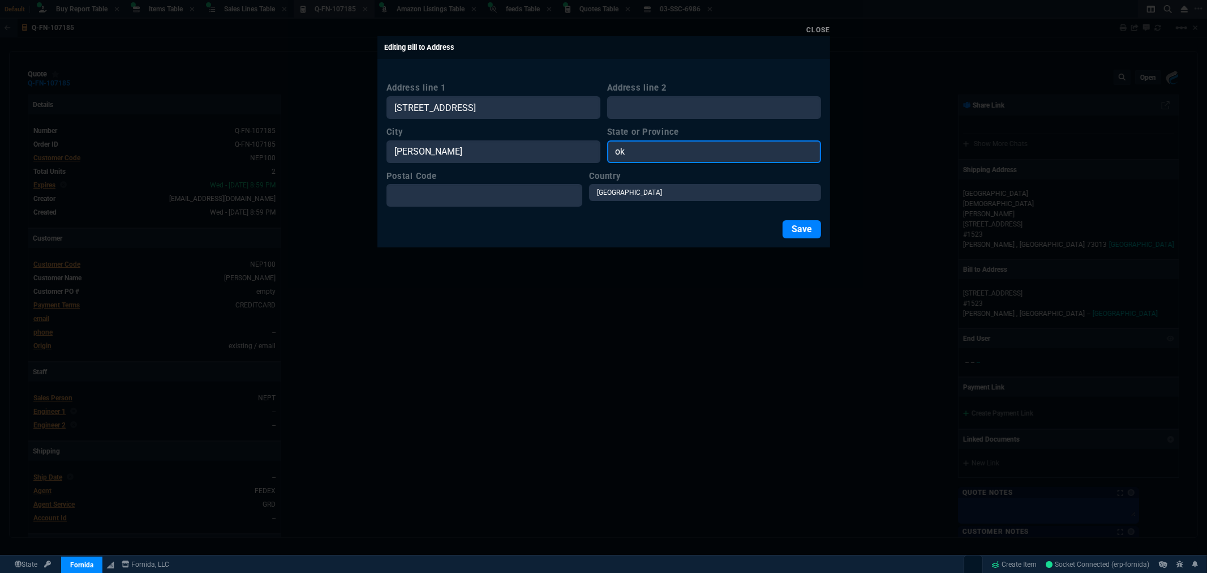
type input "ok"
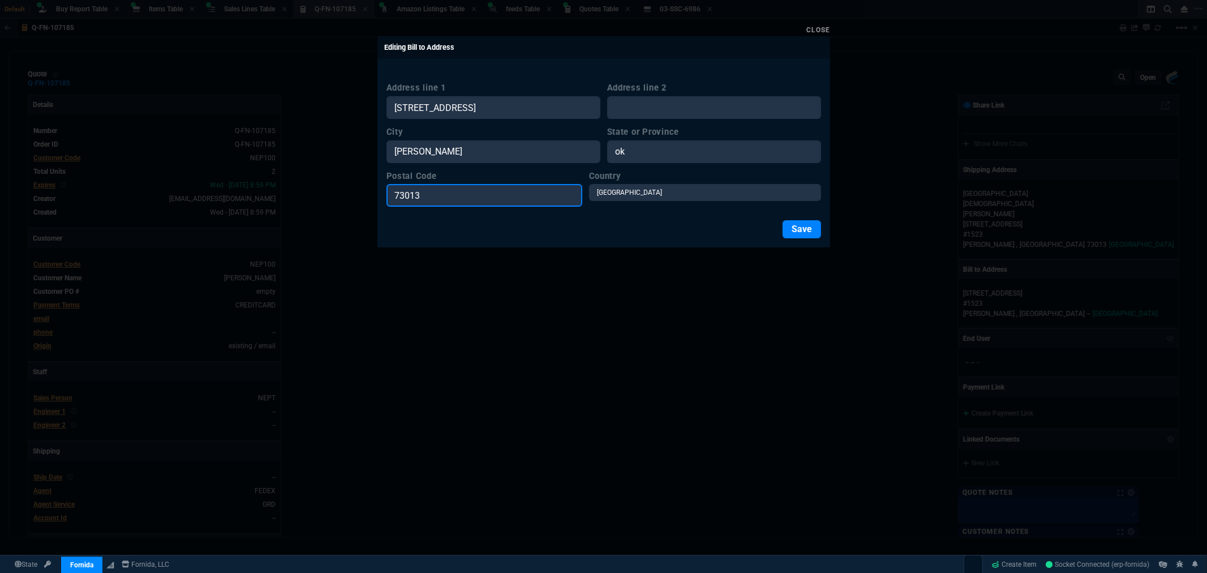
type input "73013"
click at [808, 227] on button "Save" at bounding box center [802, 229] width 38 height 18
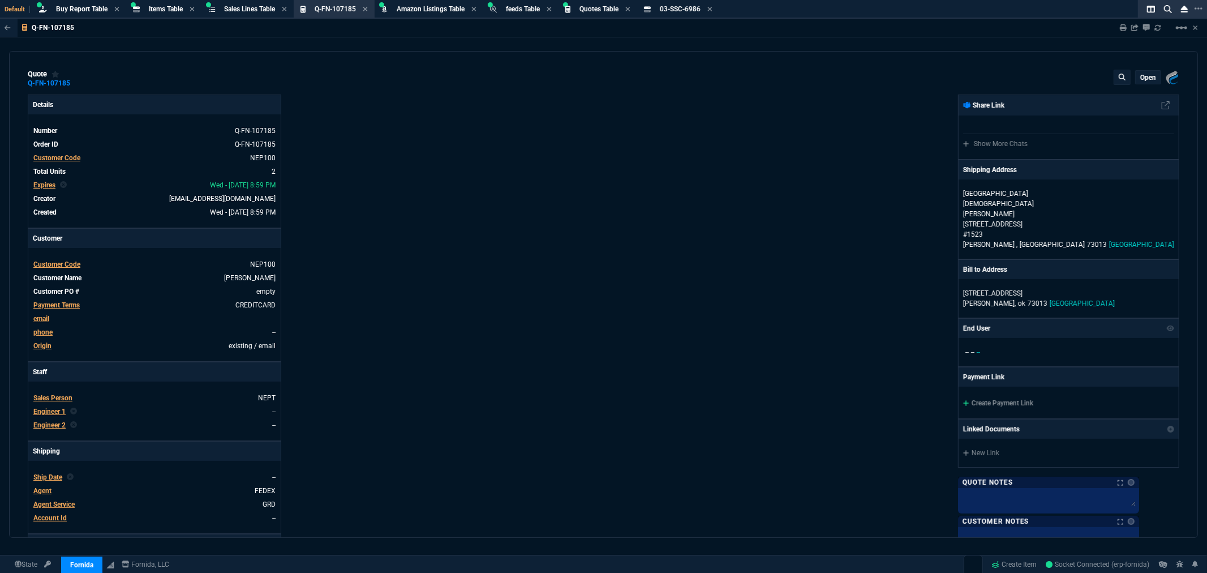
click at [1146, 76] on p "open" at bounding box center [1149, 77] width 16 height 9
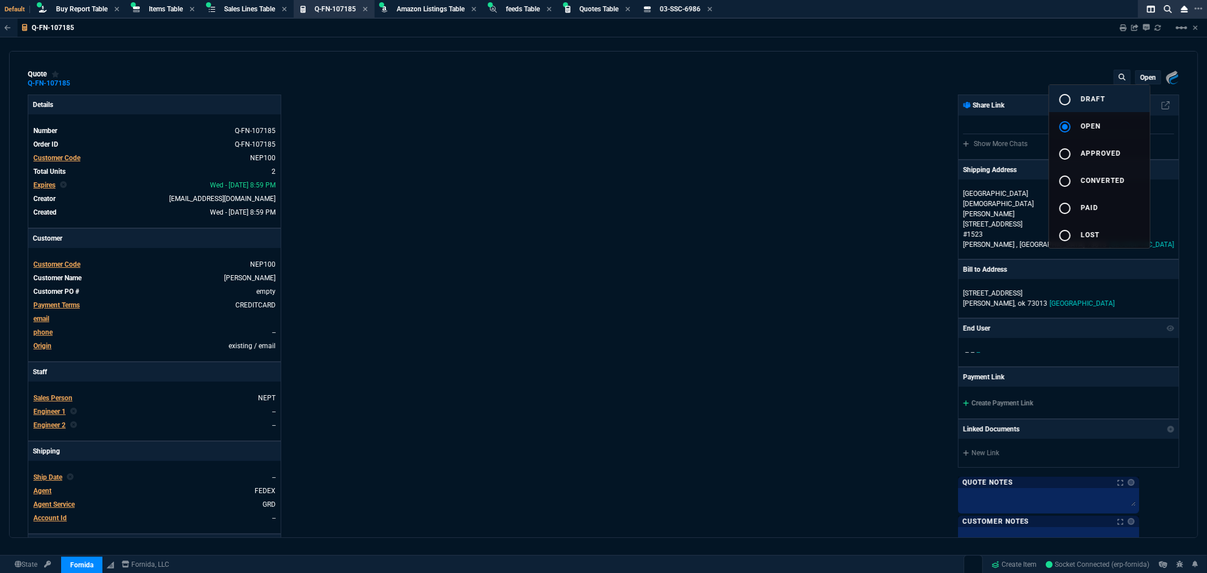
click at [1100, 102] on span "draft" at bounding box center [1093, 99] width 24 height 8
type input "3455"
type input "5065"
type input "21"
type input "499"
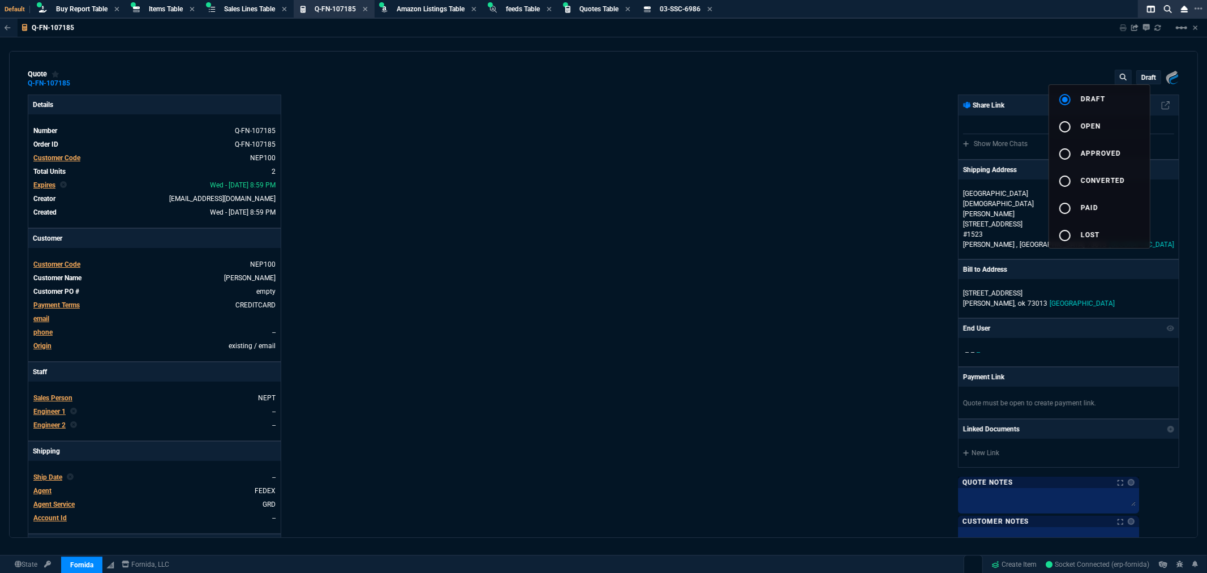
type input "20"
type input "716"
type input "31"
click at [854, 174] on div at bounding box center [603, 286] width 1207 height 573
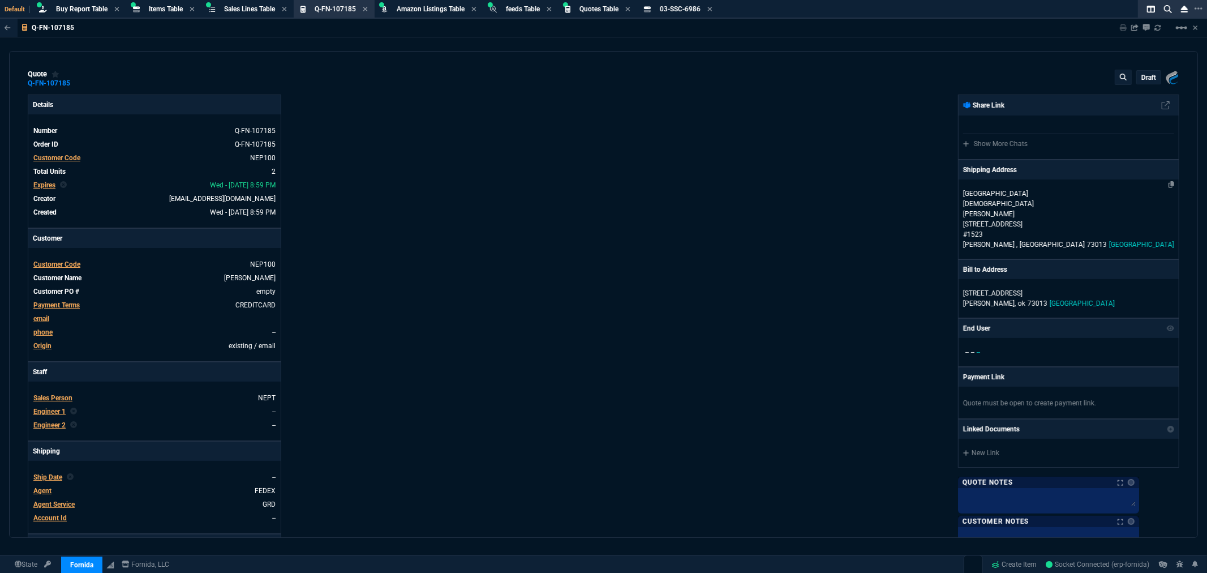
click at [1062, 219] on p "[STREET_ADDRESS]" at bounding box center [1068, 224] width 211 height 10
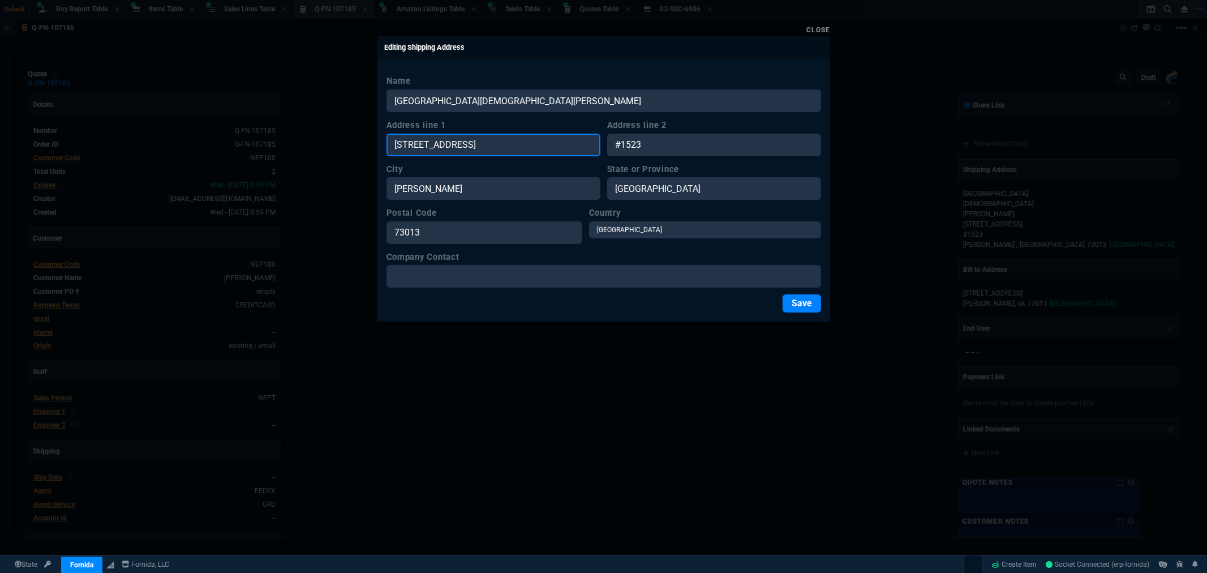
drag, startPoint x: 478, startPoint y: 148, endPoint x: 357, endPoint y: 143, distance: 121.8
click at [357, 143] on div "Close Editing Shipping Address Name [GEOGRAPHIC_DATA][DEMOGRAPHIC_DATA] OF [PER…" at bounding box center [603, 286] width 1207 height 573
paste input "[STREET_ADDRESS]"
type input "[STREET_ADDRESS]"
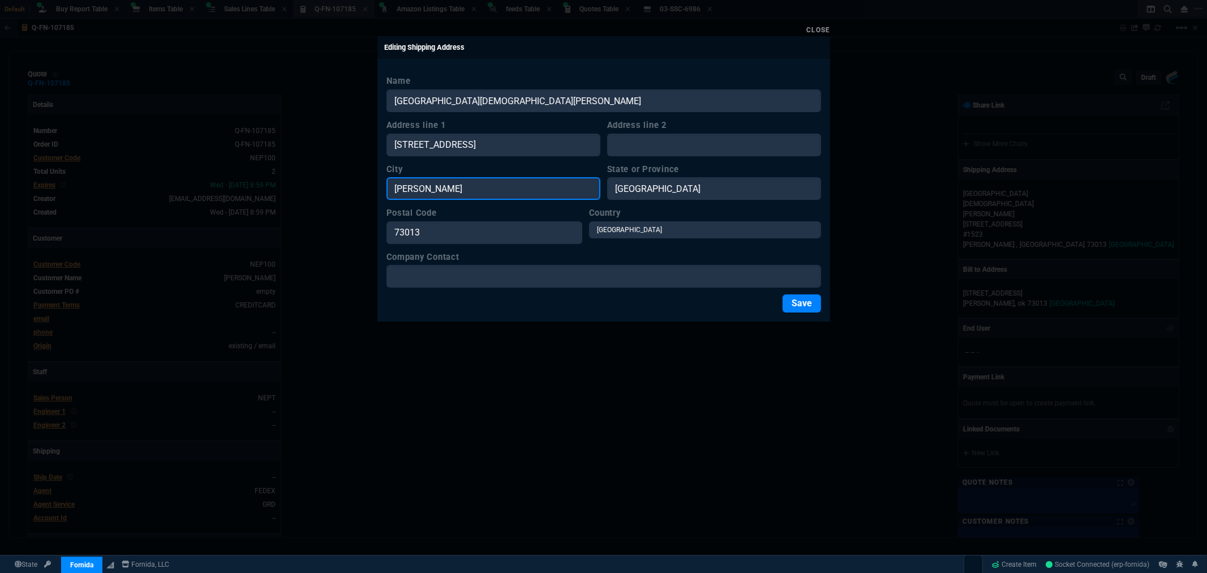
click at [455, 181] on input "[PERSON_NAME]" at bounding box center [494, 188] width 214 height 23
paste input "[PERSON_NAME]"
type input "[PERSON_NAME]"
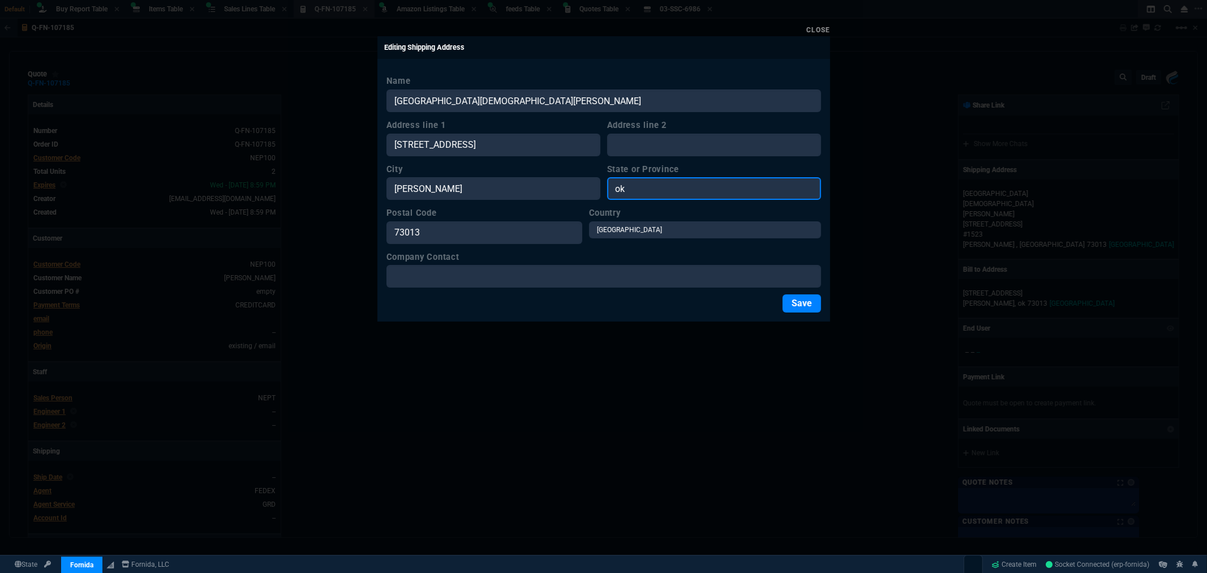
type input "ok"
click at [790, 302] on button "Save" at bounding box center [802, 303] width 38 height 18
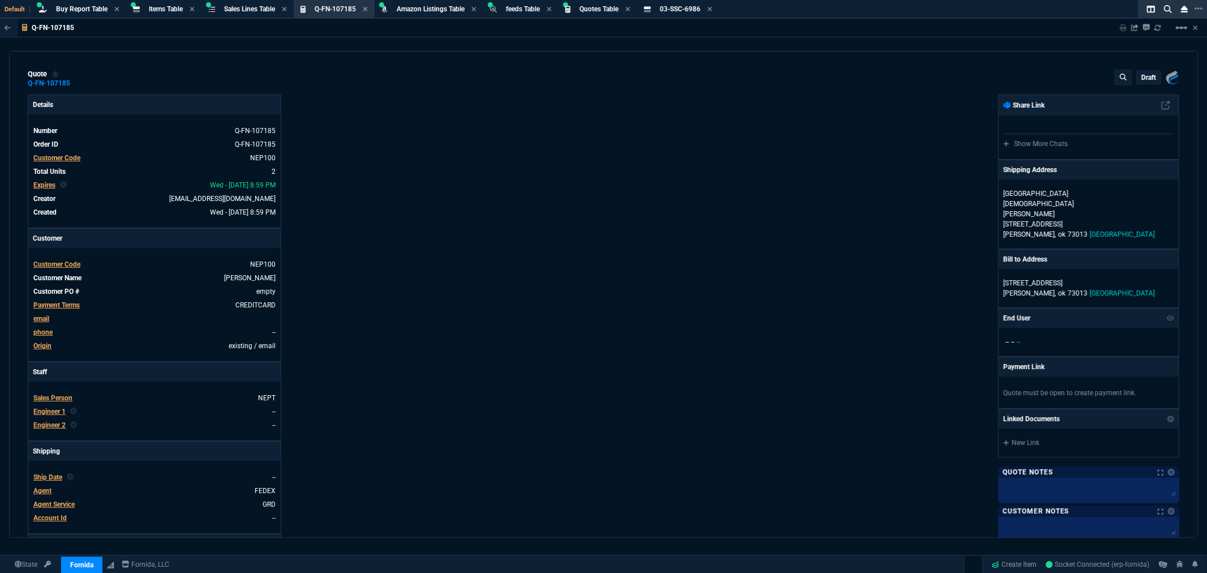
click at [1142, 76] on p "draft" at bounding box center [1149, 77] width 15 height 9
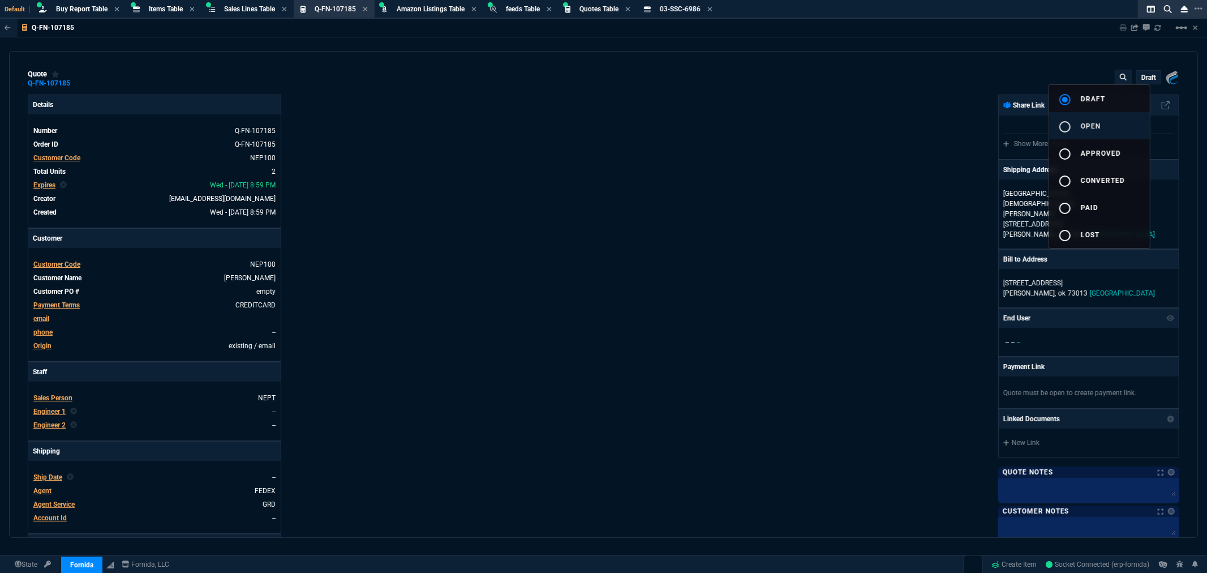
click at [1067, 128] on mat-icon "radio_button_unchecked" at bounding box center [1066, 127] width 14 height 14
type input "21"
type input "499"
type input "20"
type input "716"
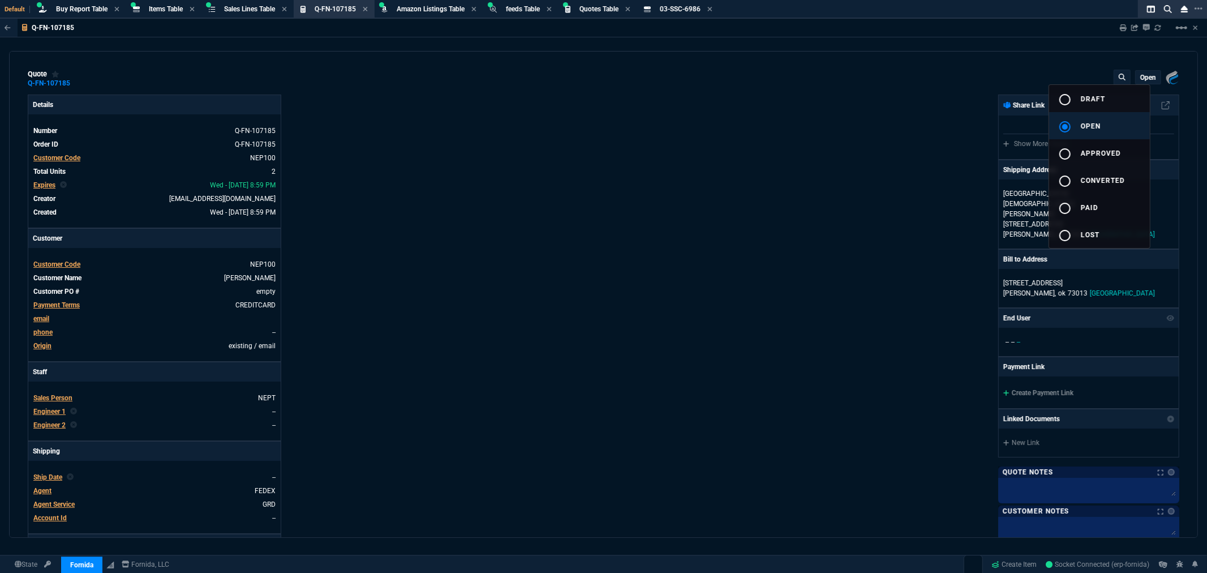
type input "31"
click at [1124, 26] on div at bounding box center [603, 286] width 1207 height 573
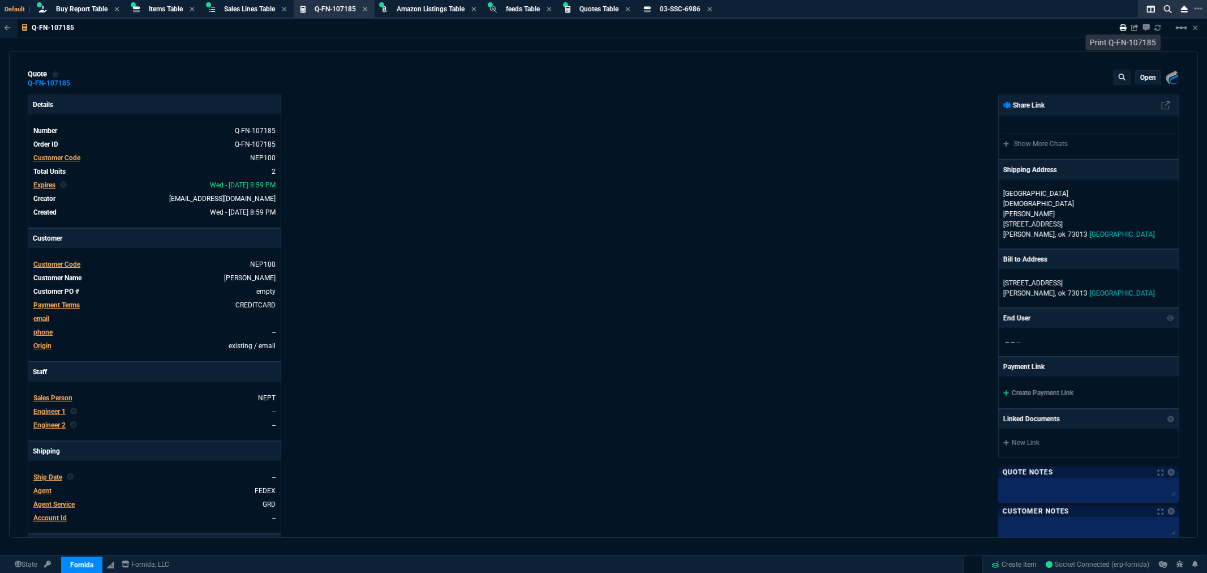
click at [1124, 26] on icon at bounding box center [1123, 27] width 7 height 7
type input "21"
type input "499"
type input "20"
type input "716"
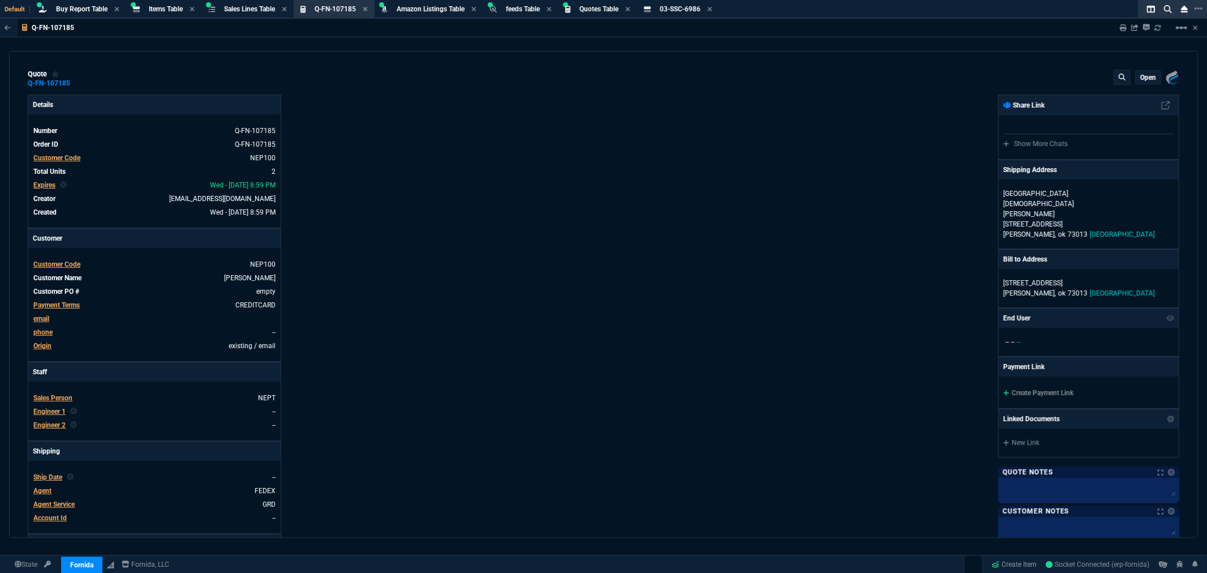
type input "31"
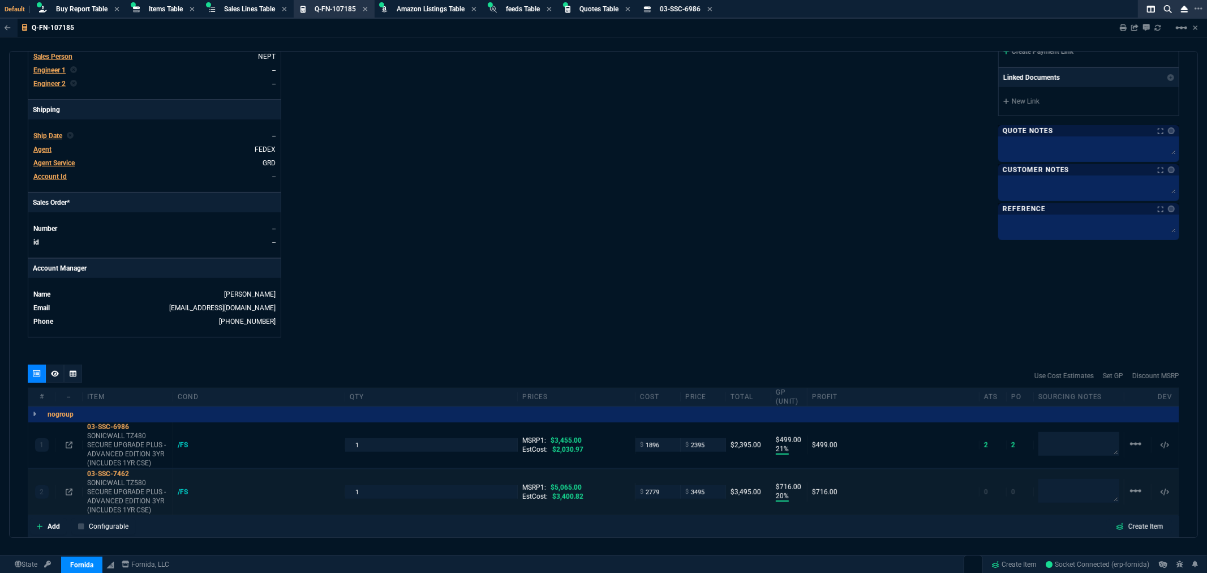
scroll to position [491, 0]
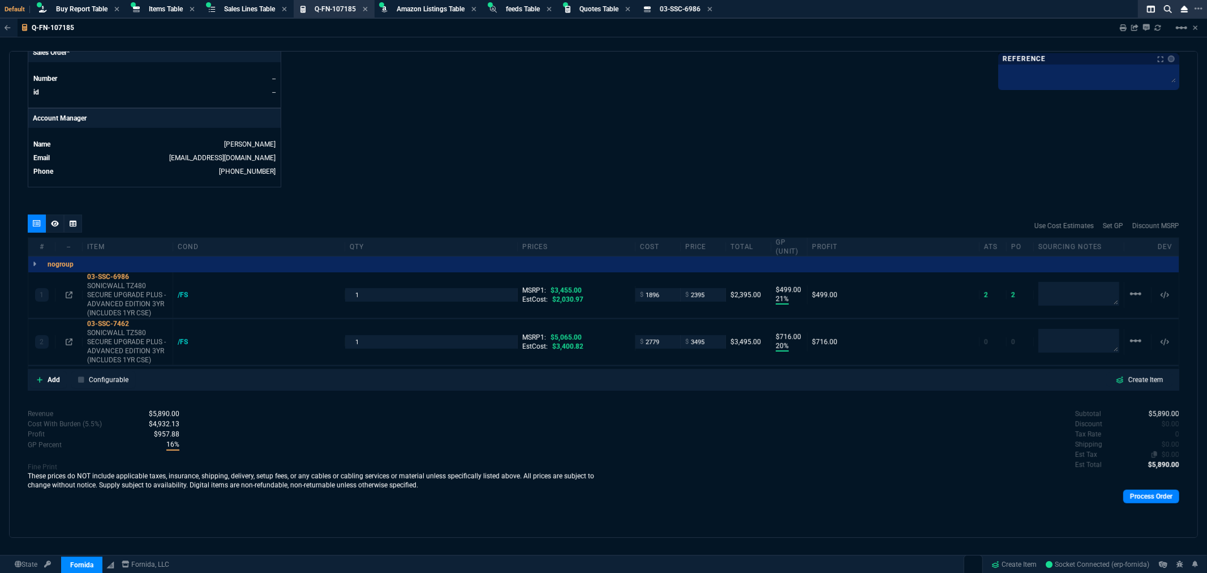
click at [1164, 452] on span "$0.00" at bounding box center [1171, 455] width 18 height 8
click at [1168, 453] on span "$0.00" at bounding box center [1171, 455] width 18 height 8
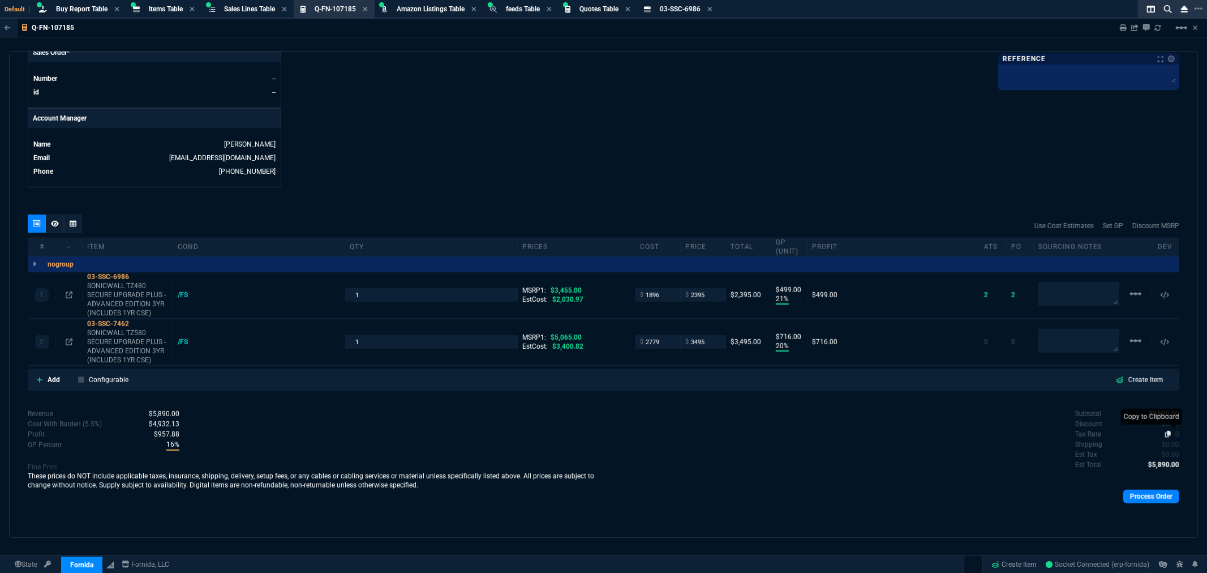
click at [1168, 434] on nx-icon at bounding box center [1170, 434] width 11 height 8
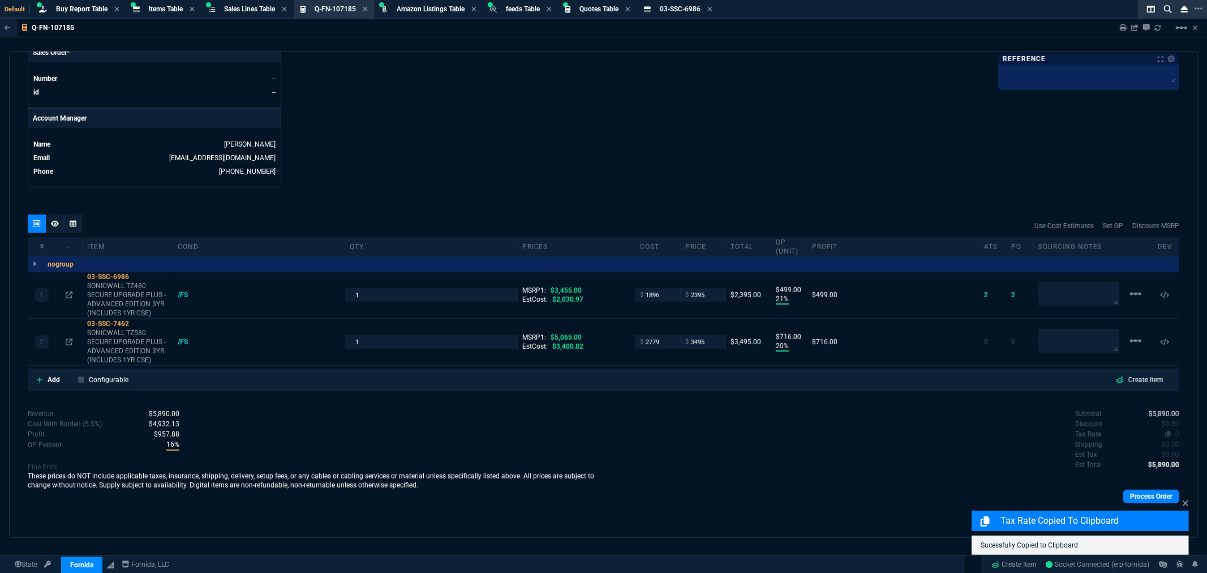
click at [1176, 433] on span "0" at bounding box center [1178, 434] width 4 height 8
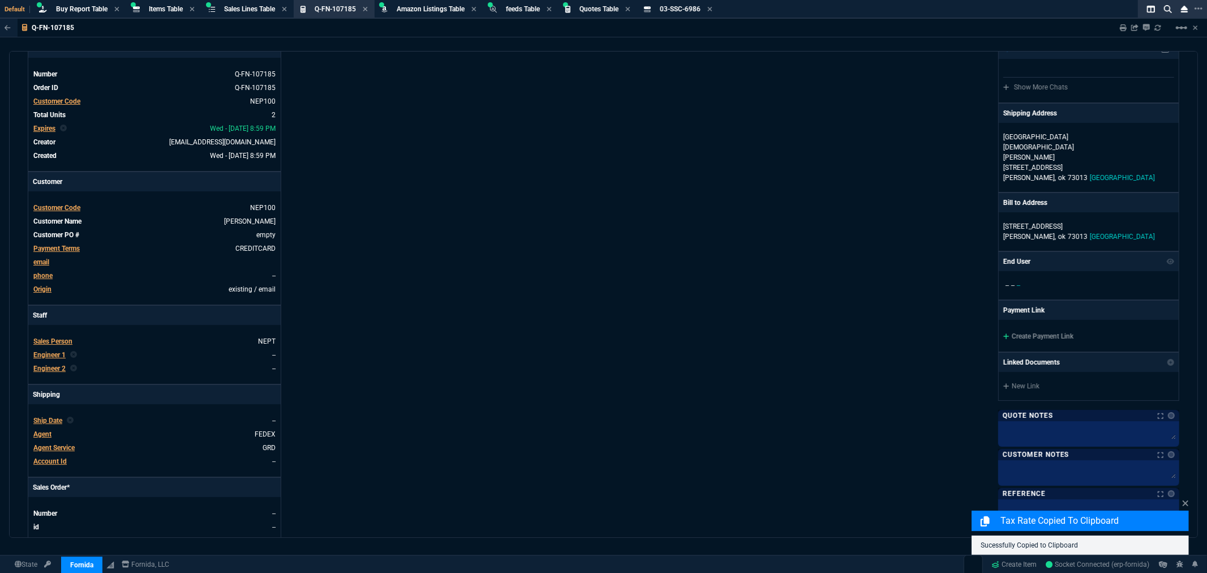
scroll to position [0, 0]
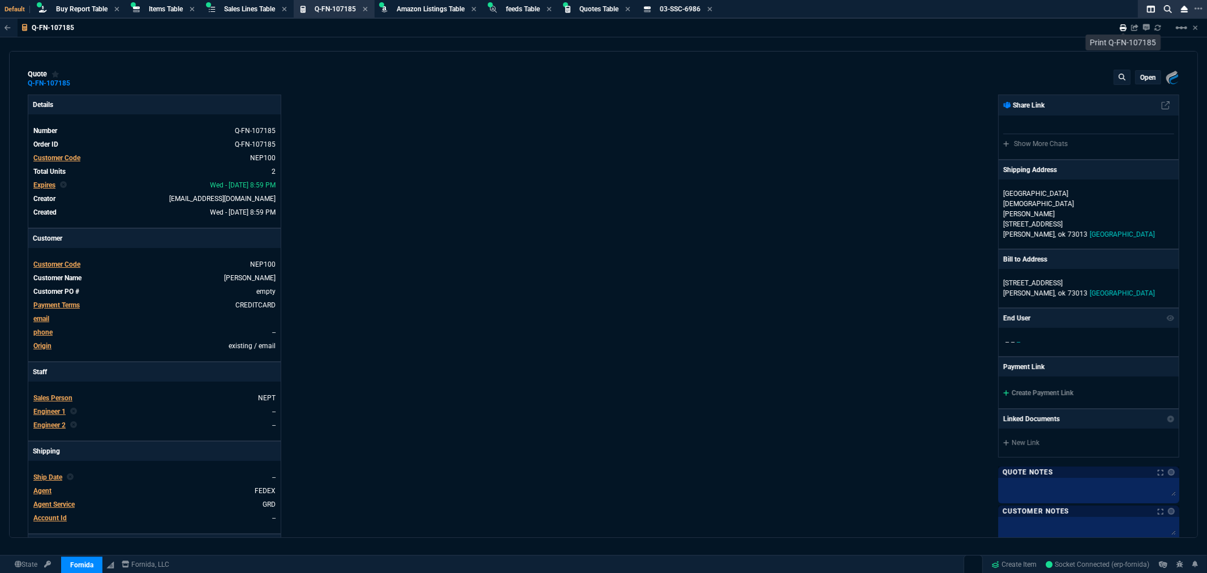
click at [1122, 25] on icon at bounding box center [1123, 27] width 7 height 7
type input "21"
type input "499"
type input "20"
type input "716"
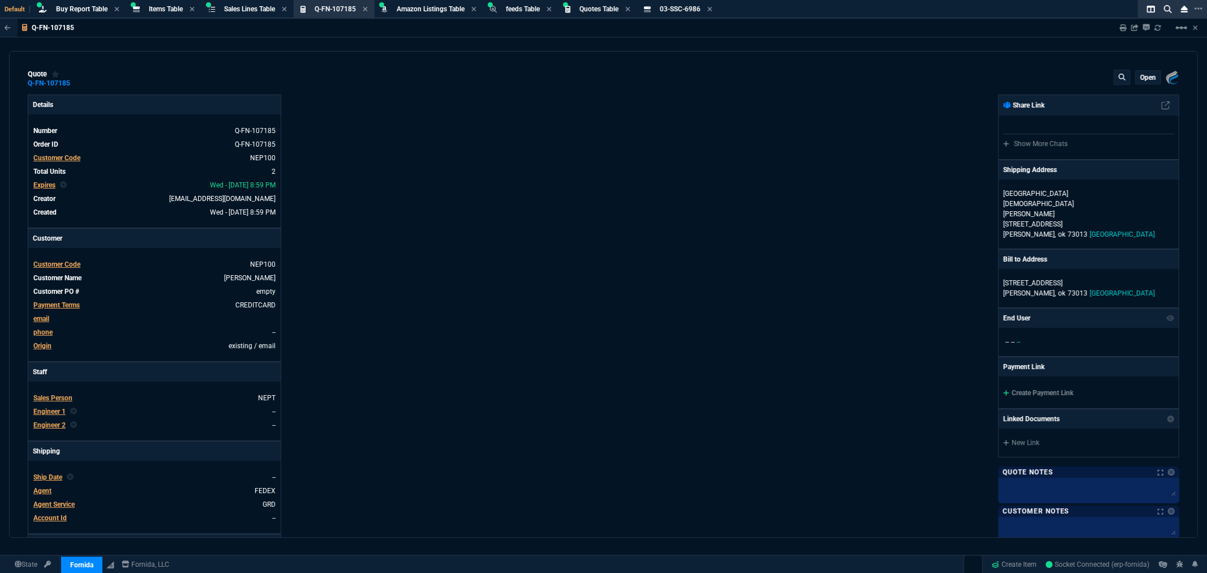
type input "31"
click at [709, 318] on div "Fornida, LLC [STREET_ADDRESS] Share Link Show More Chats Shipping Address [GEOG…" at bounding box center [892, 387] width 576 height 584
click at [228, 130] on icon at bounding box center [228, 130] width 6 height 7
click at [60, 157] on span "Customer Code" at bounding box center [56, 158] width 47 height 8
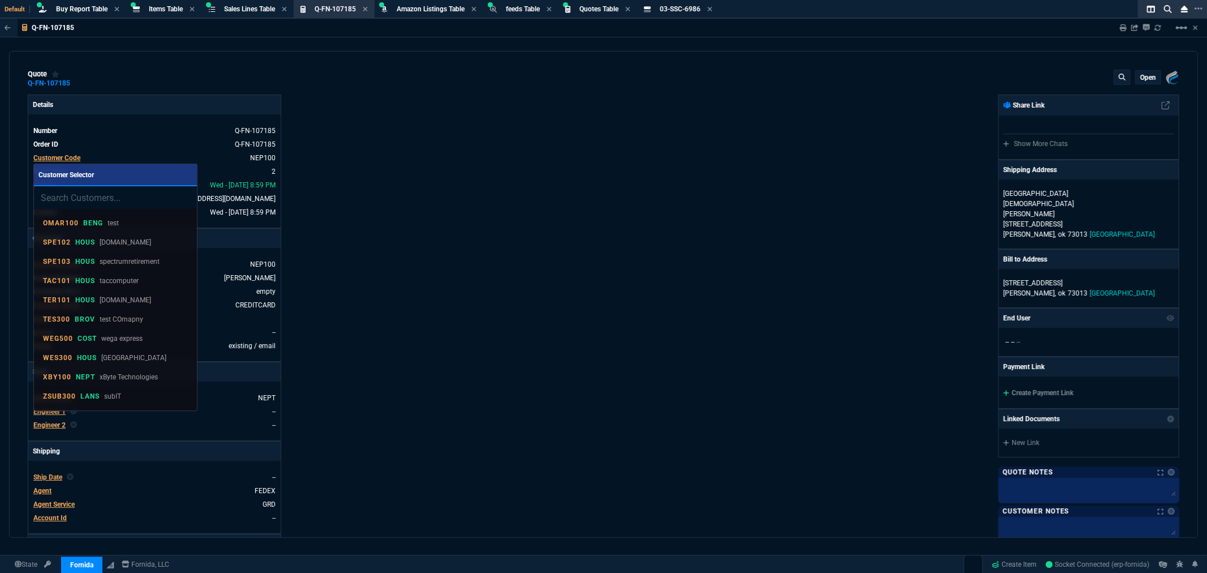
click at [74, 203] on input "search" at bounding box center [115, 197] width 163 height 23
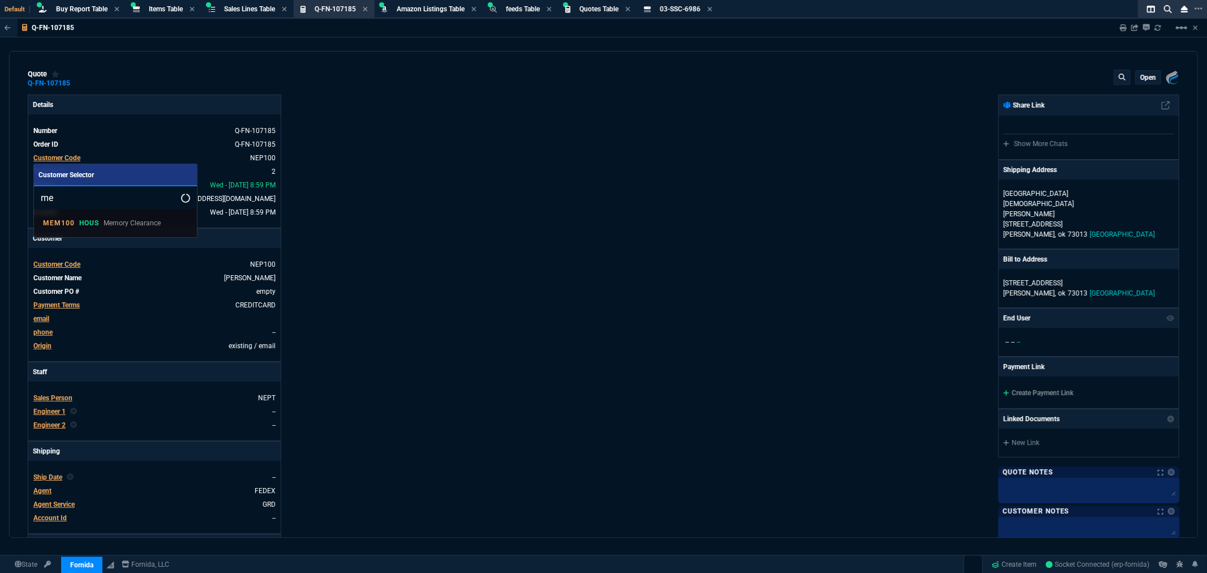
type input "m"
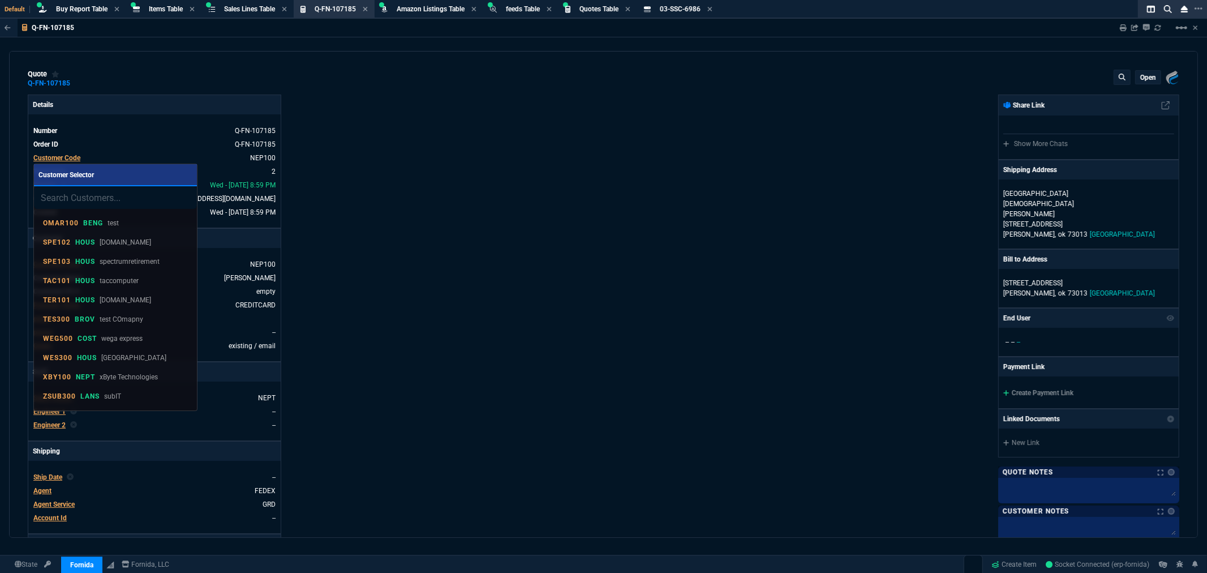
click at [646, 152] on div at bounding box center [603, 286] width 1207 height 573
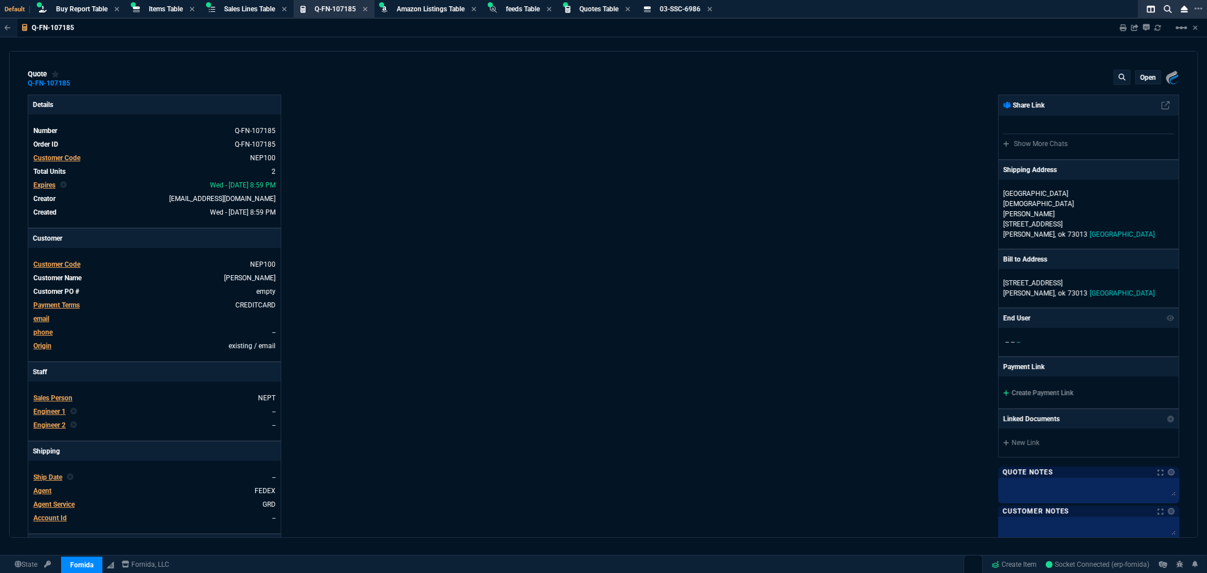
click at [63, 159] on span "Customer Code" at bounding box center [56, 158] width 47 height 8
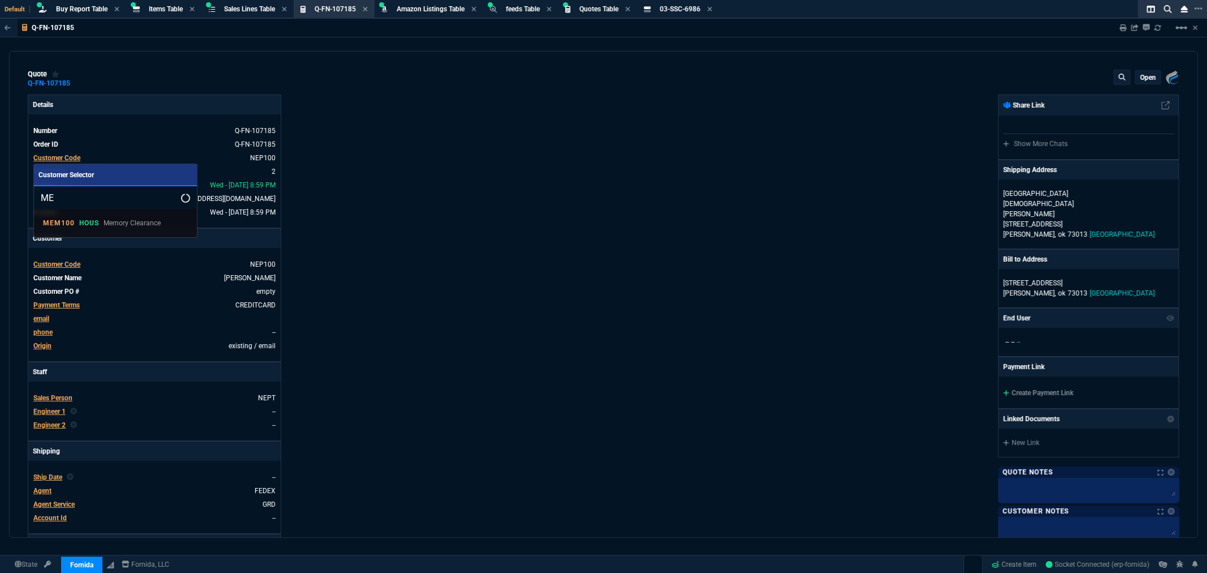
type input "M"
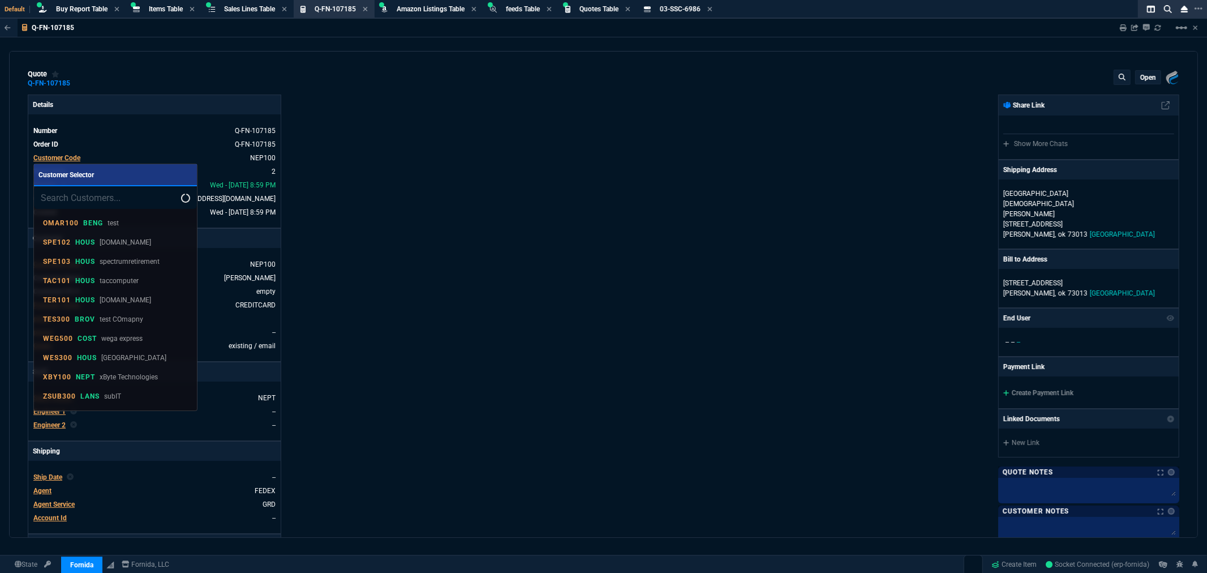
drag, startPoint x: 428, startPoint y: 140, endPoint x: 474, endPoint y: 138, distance: 46.5
click at [430, 140] on div at bounding box center [603, 286] width 1207 height 573
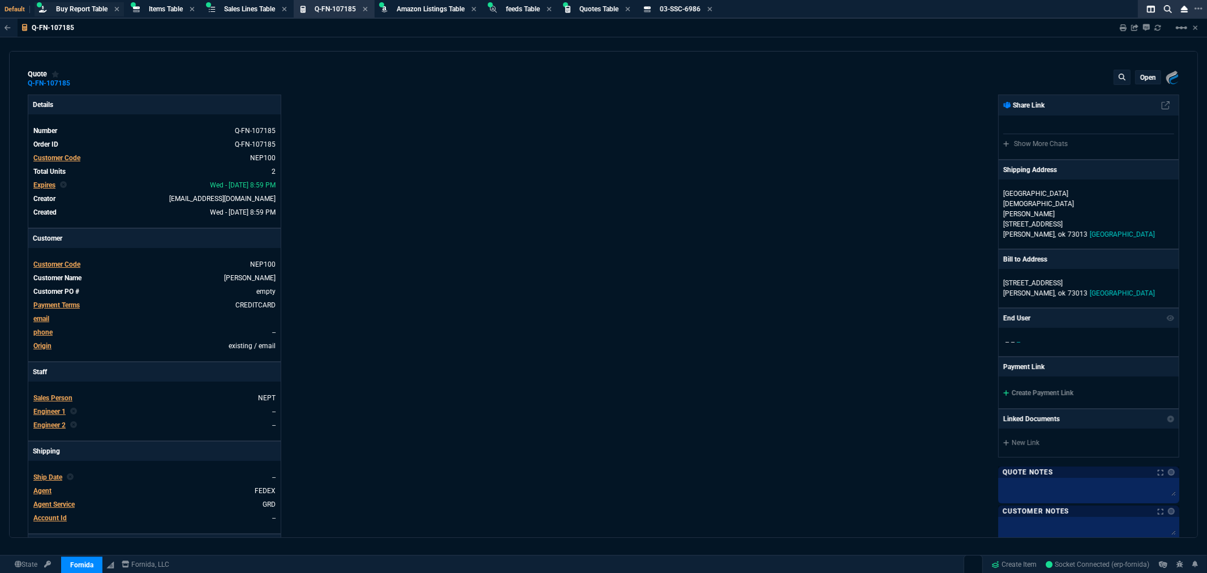
click at [72, 10] on span "Buy Report Table" at bounding box center [82, 9] width 52 height 8
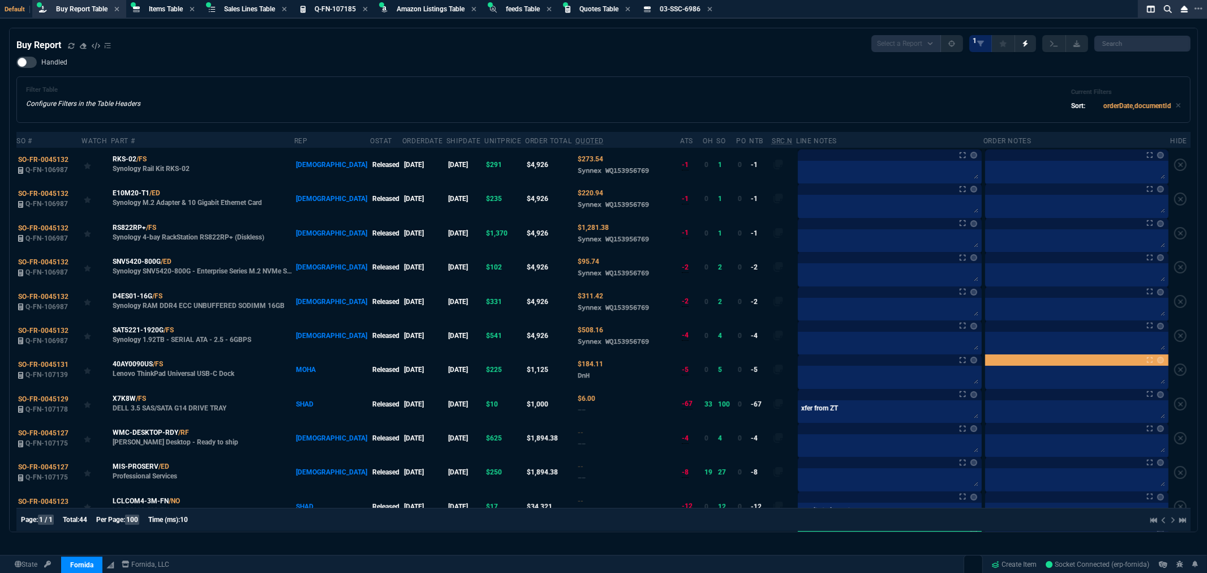
click at [512, 83] on div "Filter Table Configure Filters in the Table Headers Current Filters Sort: order…" at bounding box center [603, 99] width 1175 height 46
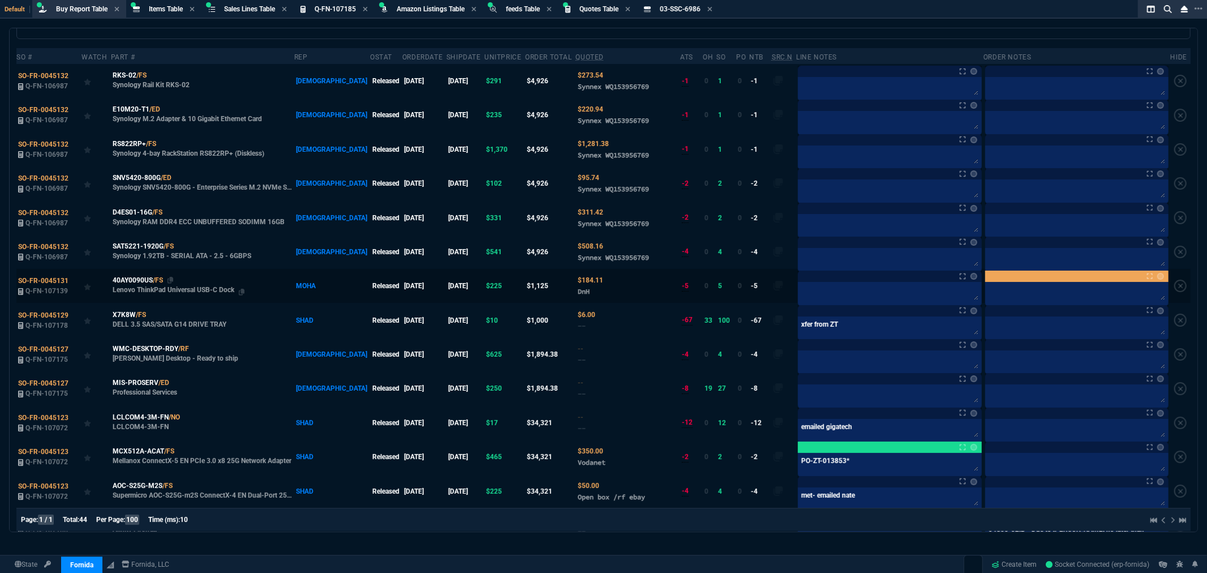
scroll to position [63, 0]
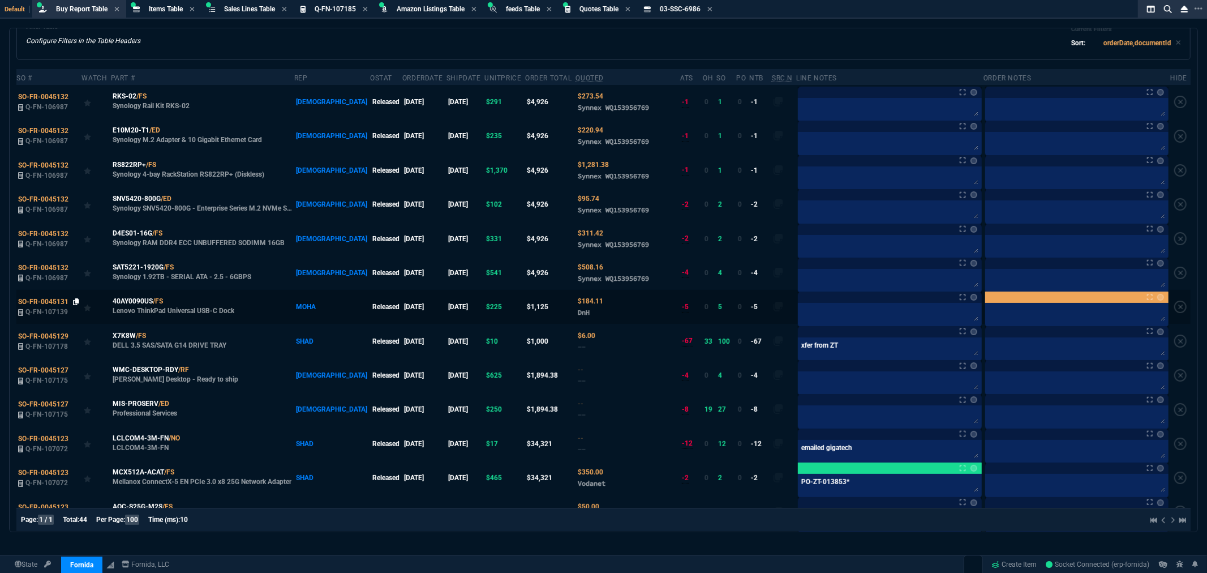
click at [77, 301] on icon at bounding box center [76, 301] width 6 height 7
click at [172, 302] on icon at bounding box center [171, 301] width 6 height 7
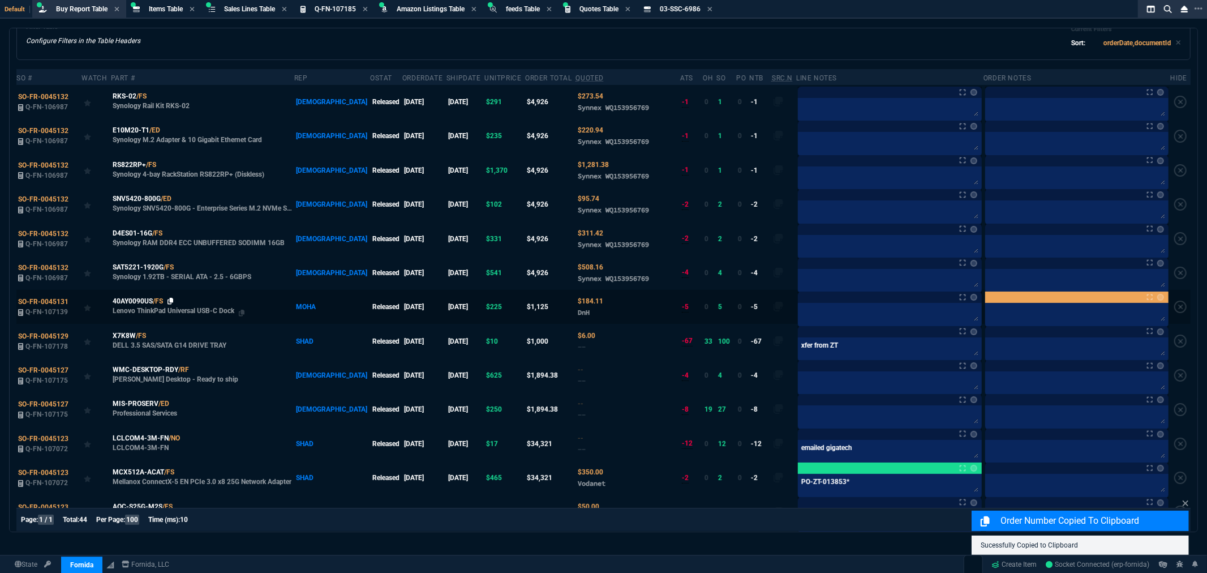
click at [174, 301] on icon at bounding box center [171, 301] width 6 height 7
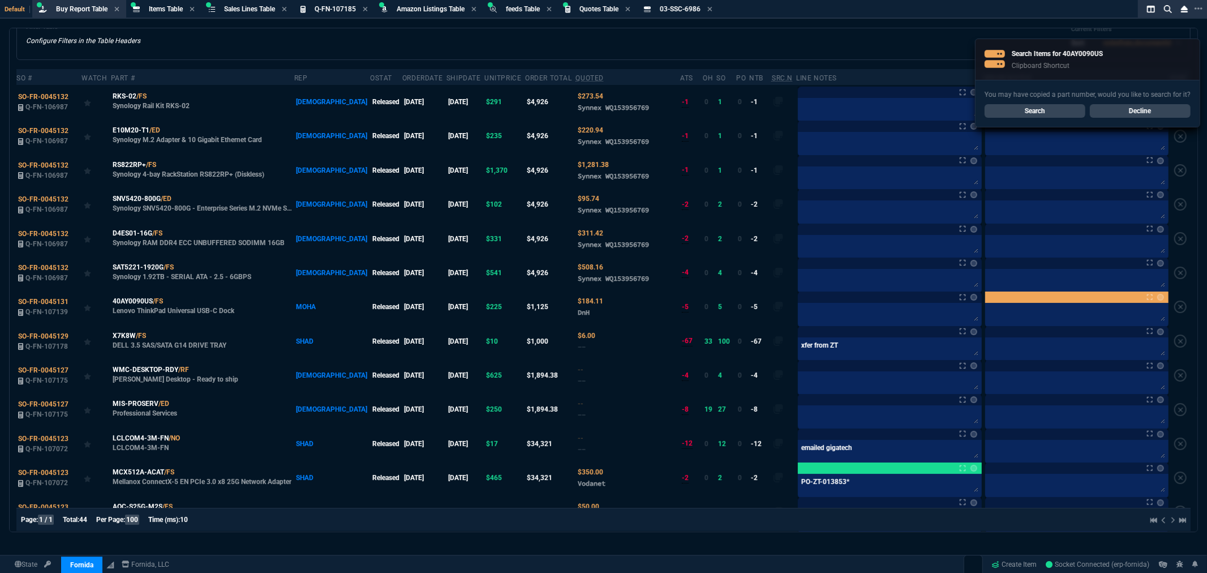
click at [561, 42] on div "Filter Table Configure Filters in the Table Headers Current Filters Sort: order…" at bounding box center [603, 36] width 1155 height 27
click at [38, 302] on span "SO-FR-0045131" at bounding box center [43, 302] width 50 height 8
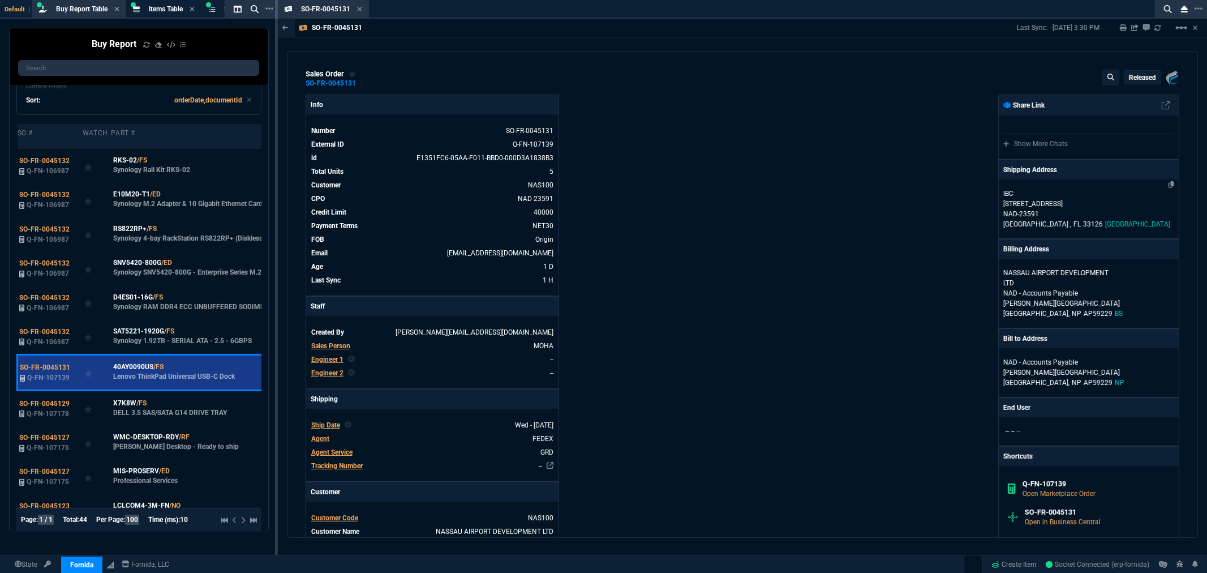
click at [1083, 223] on span "33126" at bounding box center [1093, 224] width 20 height 8
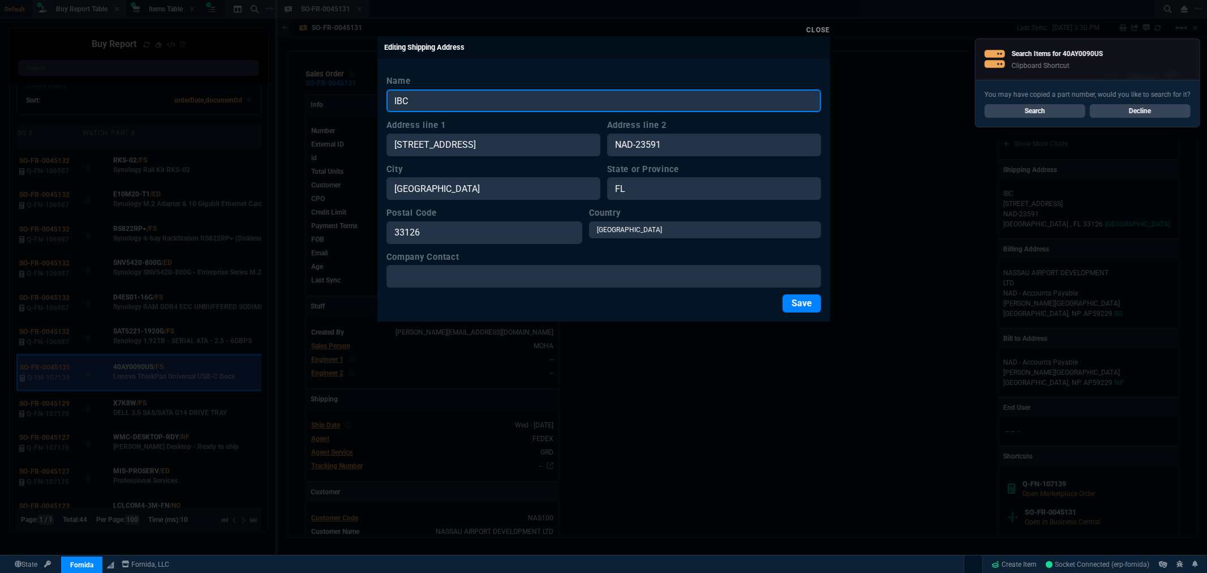
drag, startPoint x: 400, startPoint y: 100, endPoint x: 387, endPoint y: 104, distance: 14.0
click at [389, 102] on input "IBC" at bounding box center [604, 100] width 435 height 23
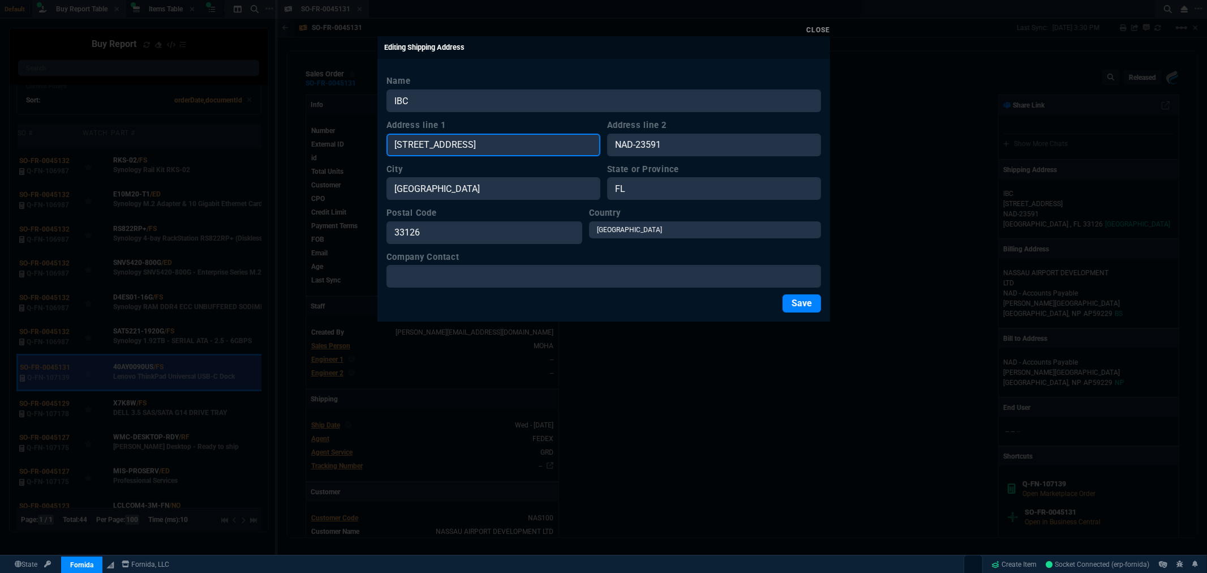
drag, startPoint x: 489, startPoint y: 150, endPoint x: 382, endPoint y: 151, distance: 107.6
click at [382, 151] on div "Name IBC Address line [STREET_ADDRESS] Address line 2 NAD-23591 City [GEOGRAPHI…" at bounding box center [604, 194] width 453 height 256
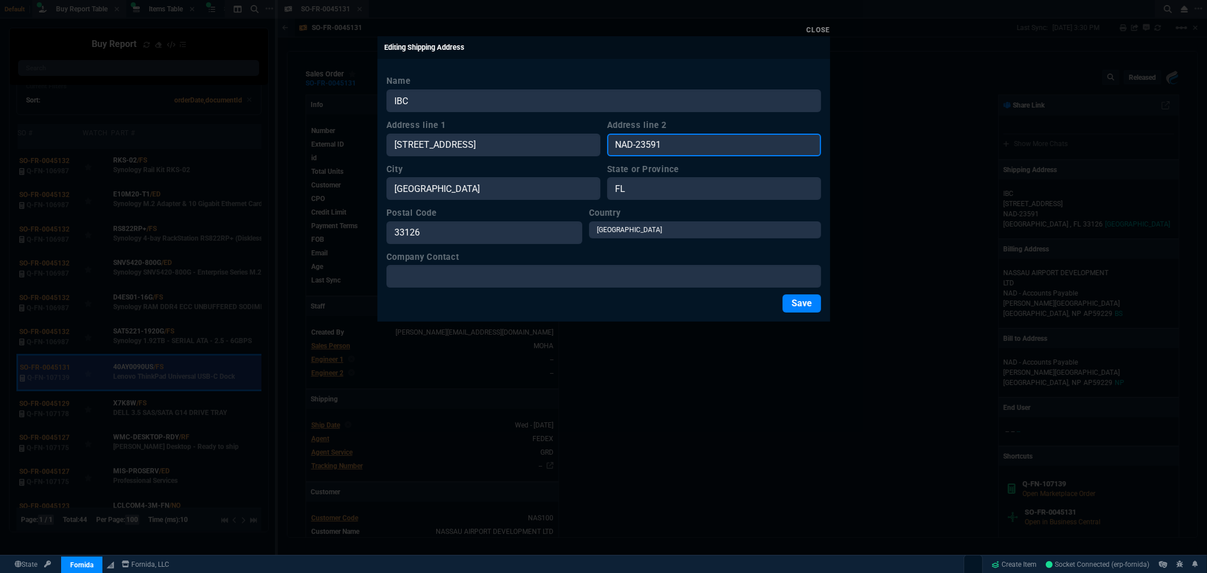
drag, startPoint x: 671, startPoint y: 146, endPoint x: 579, endPoint y: 149, distance: 92.3
click at [579, 149] on div "Address line [STREET_ADDRESS]" at bounding box center [604, 137] width 435 height 37
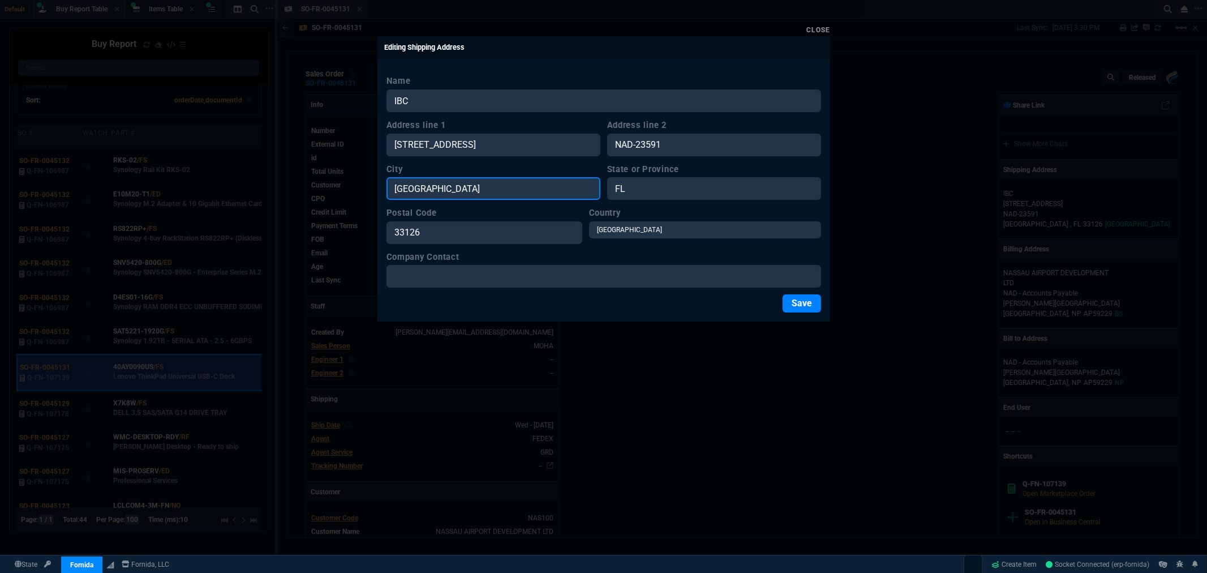
drag, startPoint x: 439, startPoint y: 191, endPoint x: 360, endPoint y: 188, distance: 79.3
click at [358, 188] on div "Close Editing Shipping Address Name IBC Address line [STREET_ADDRESS] Address l…" at bounding box center [603, 286] width 1207 height 573
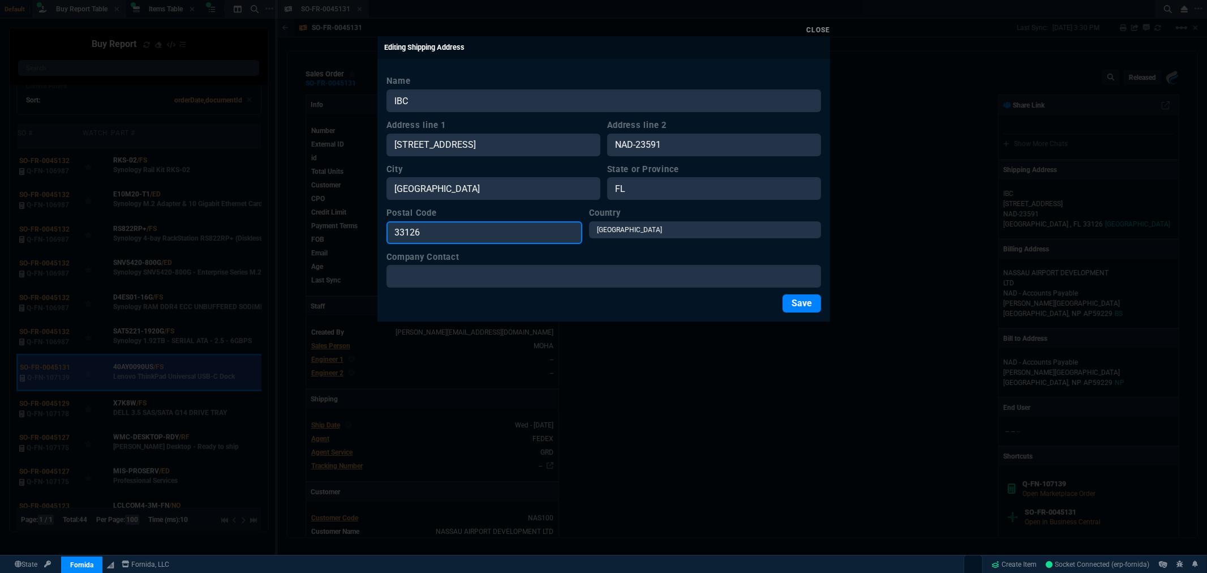
drag, startPoint x: 428, startPoint y: 233, endPoint x: 387, endPoint y: 242, distance: 41.6
click at [359, 233] on div "Close Editing Shipping Address Name IBC Address line [STREET_ADDRESS] Address l…" at bounding box center [603, 286] width 1207 height 573
click at [825, 28] on link "Close" at bounding box center [819, 30] width 24 height 8
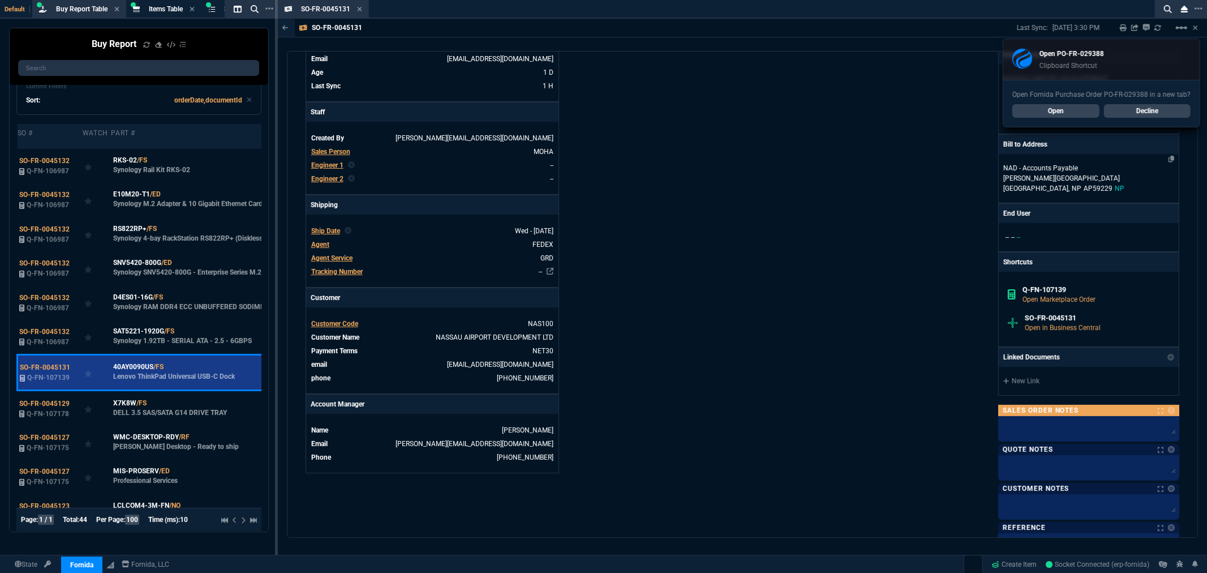
scroll to position [251, 0]
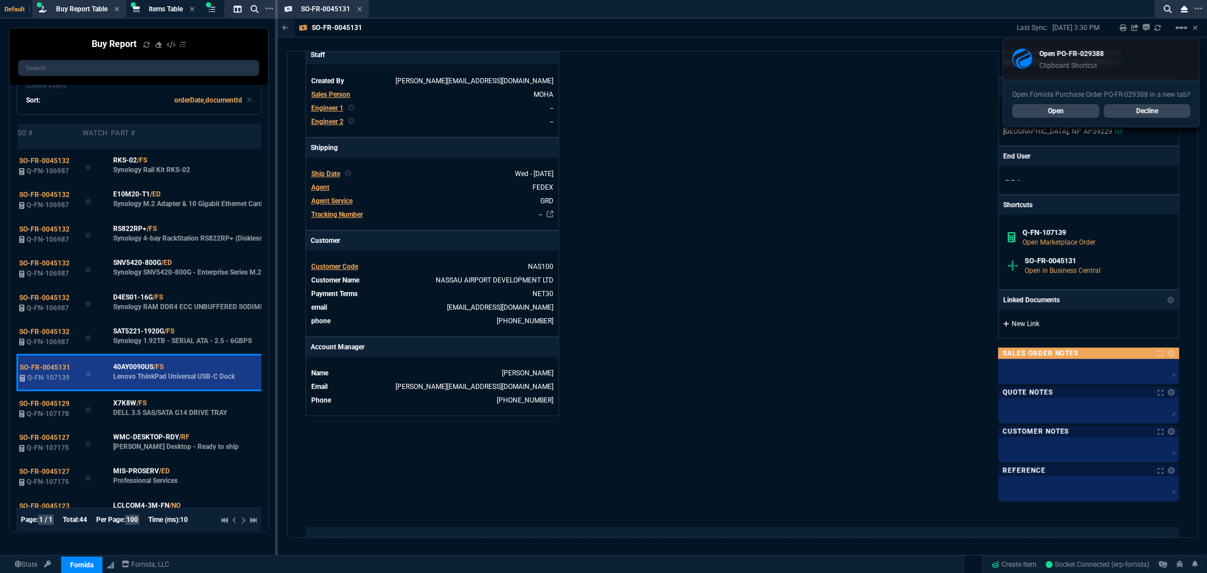
click at [1023, 328] on link "New Link" at bounding box center [1089, 324] width 171 height 10
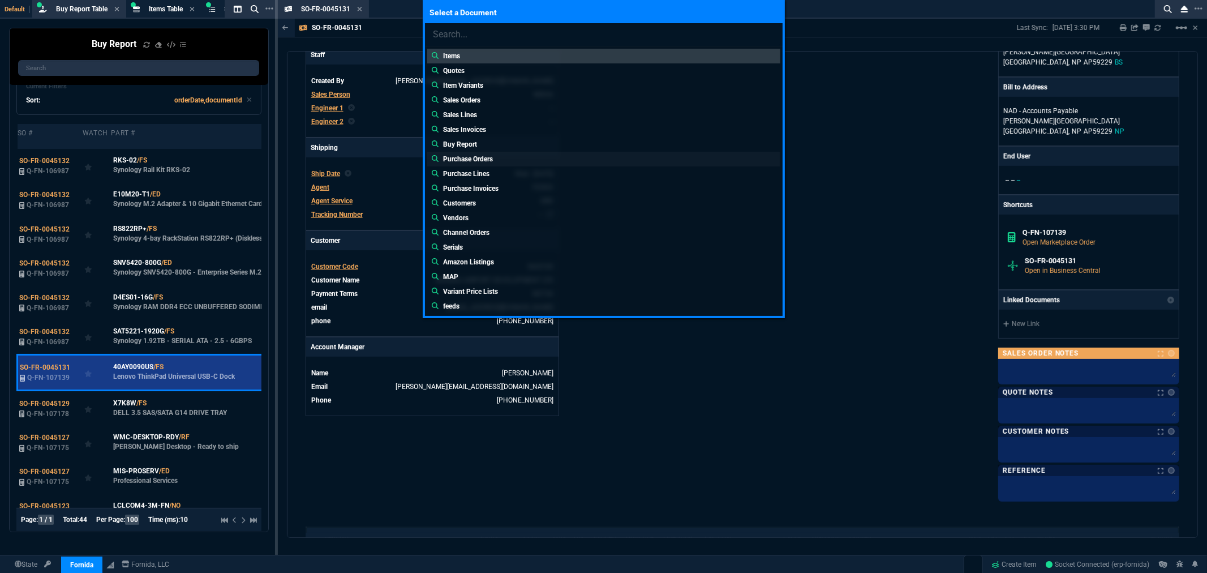
click at [469, 158] on p "Purchase Orders" at bounding box center [468, 159] width 50 height 10
type input "Purchase Orders:"
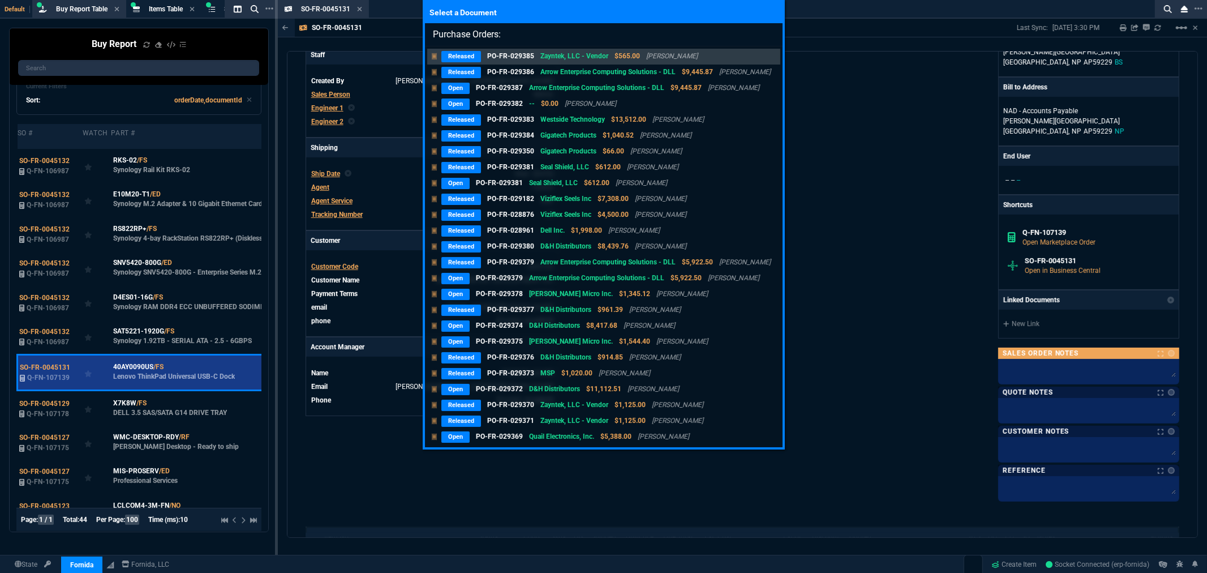
click at [769, 31] on input "Purchase Orders:" at bounding box center [604, 34] width 358 height 23
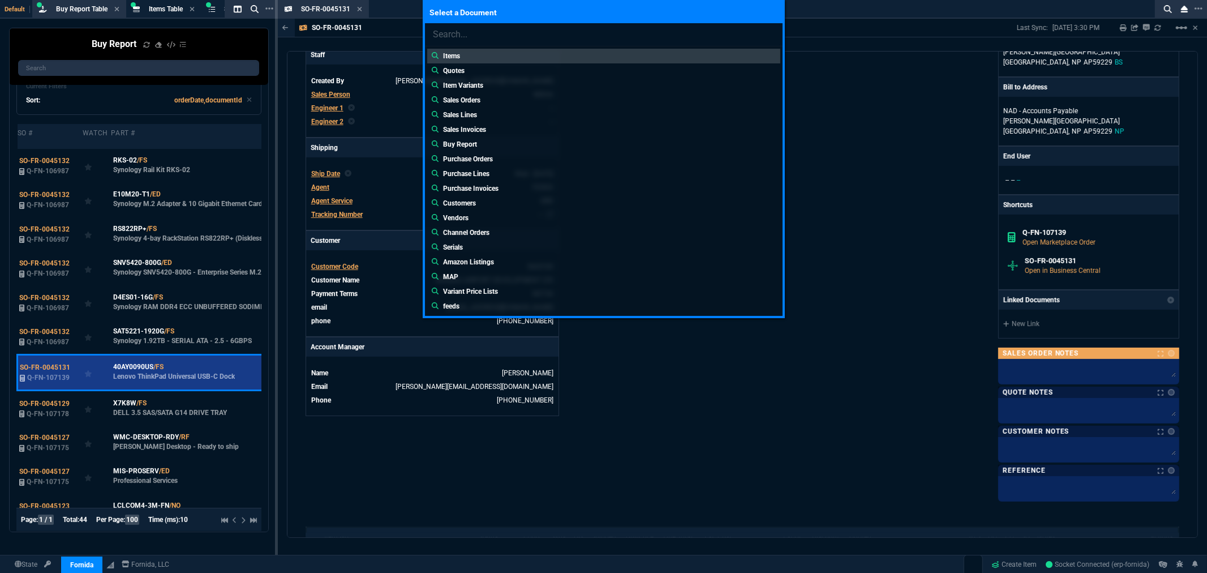
drag, startPoint x: 839, startPoint y: 126, endPoint x: 915, endPoint y: 119, distance: 76.2
click at [839, 126] on div "Select a Document Items Quotes Item Variants Sales Orders Sales Lines Sales Inv…" at bounding box center [603, 286] width 1207 height 573
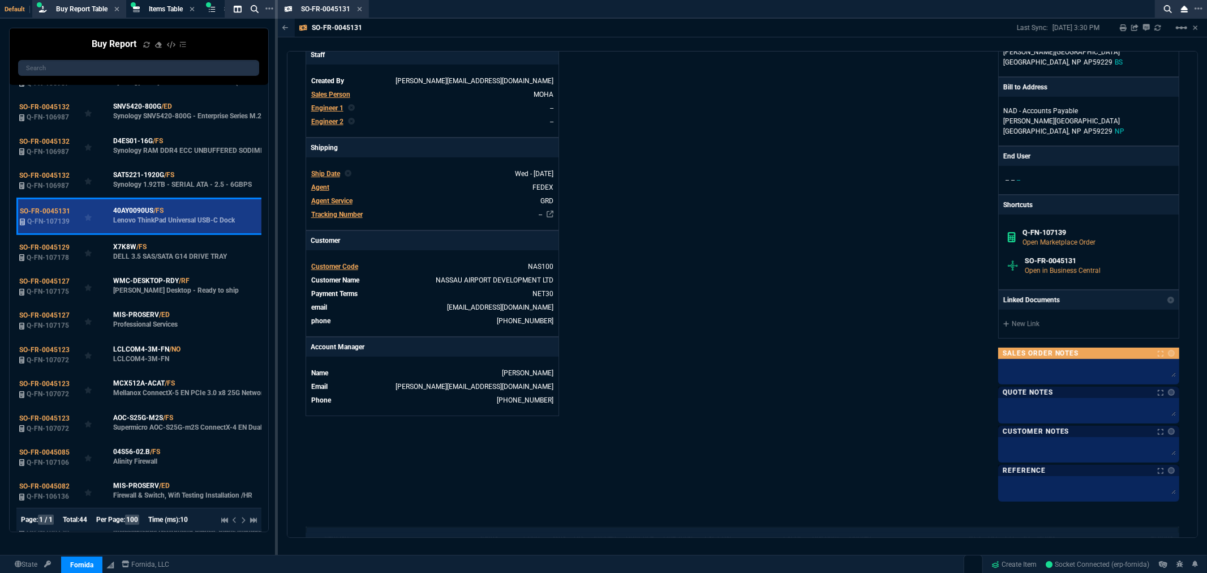
scroll to position [63, 0]
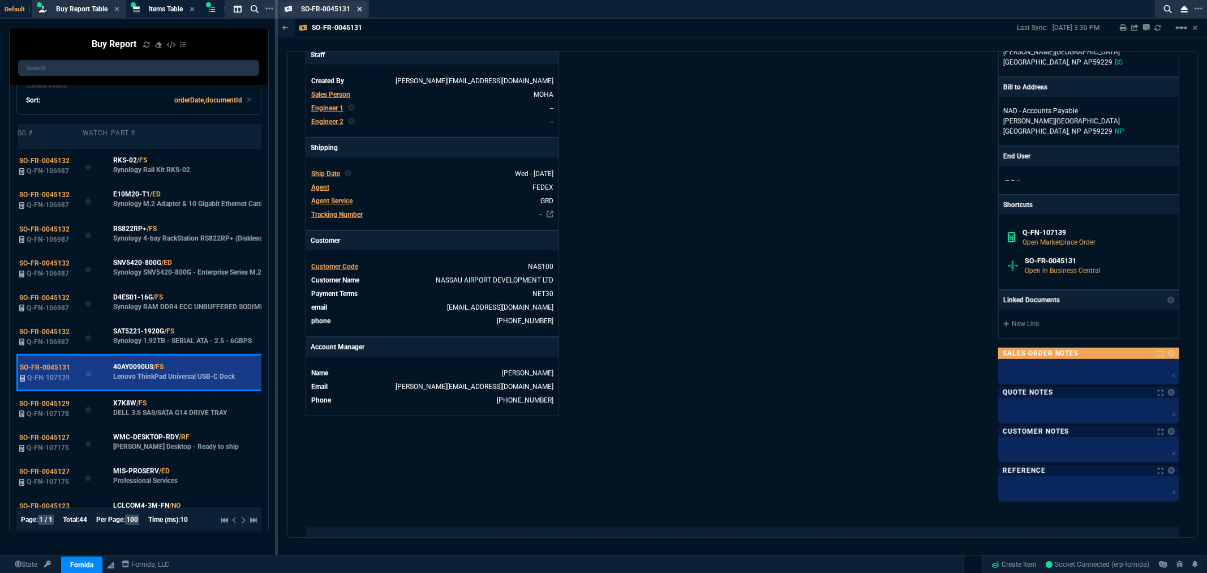
click at [357, 8] on icon at bounding box center [359, 9] width 5 height 7
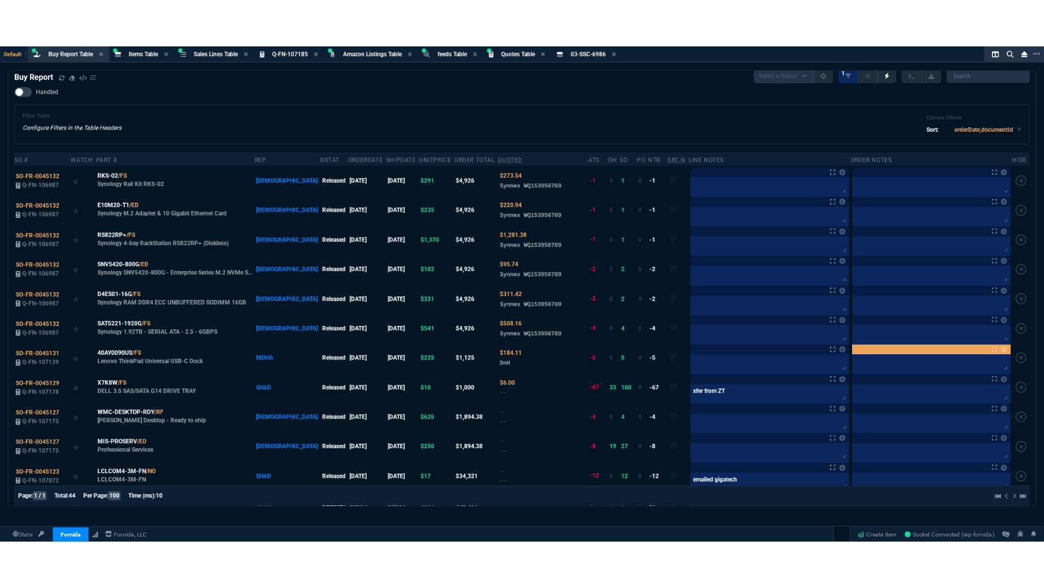
scroll to position [0, 0]
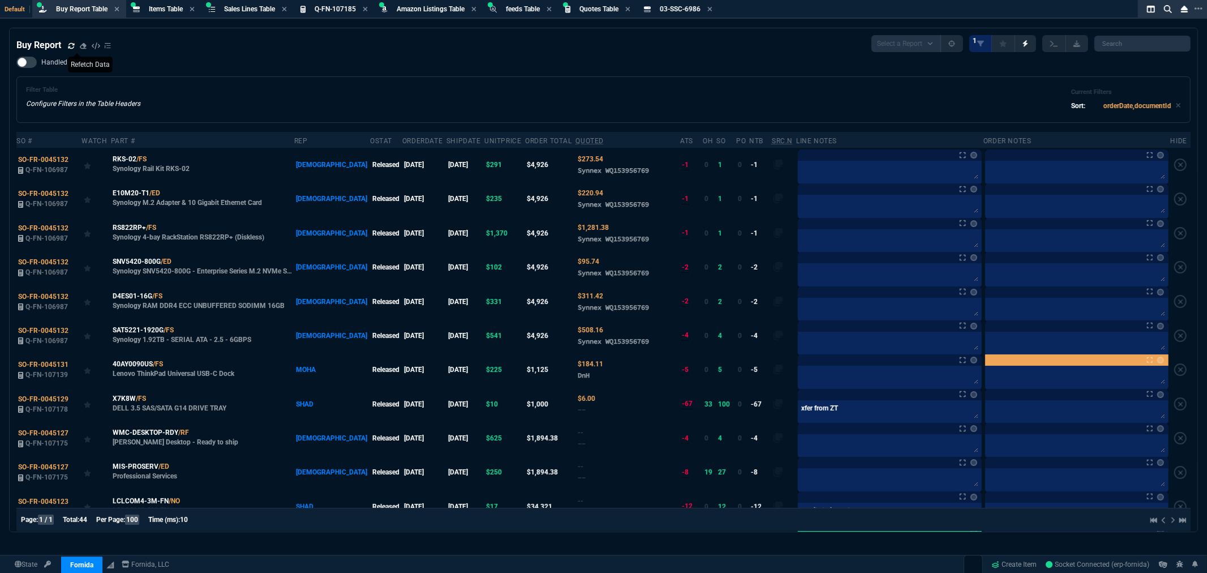
click at [71, 44] on icon at bounding box center [71, 45] width 7 height 7
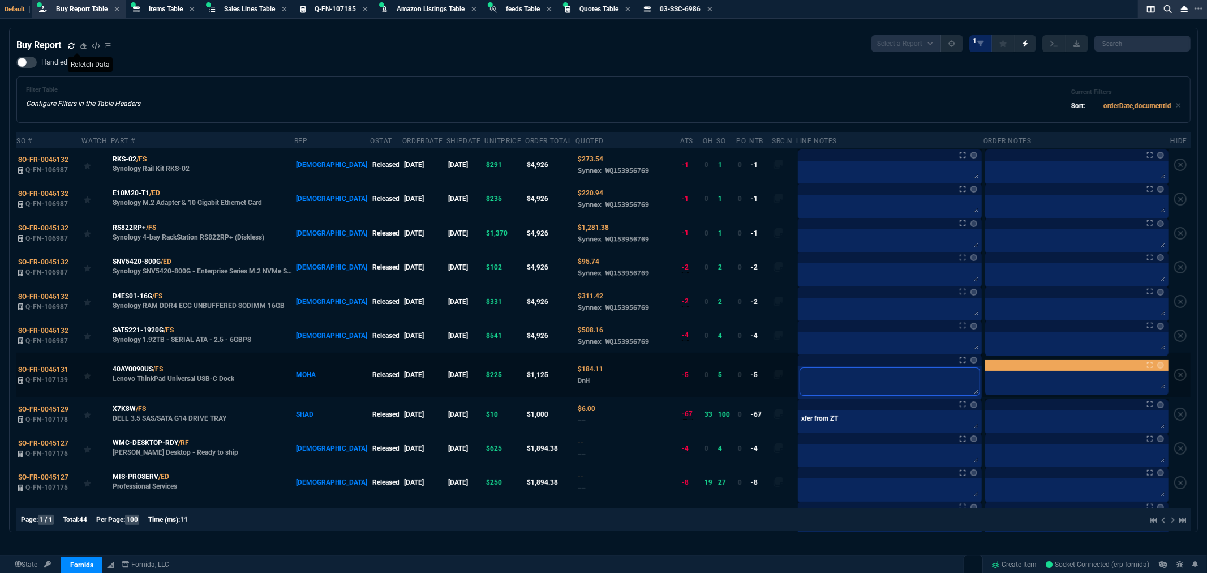
click at [805, 380] on textarea at bounding box center [889, 381] width 179 height 27
type textarea "o"
type textarea "or"
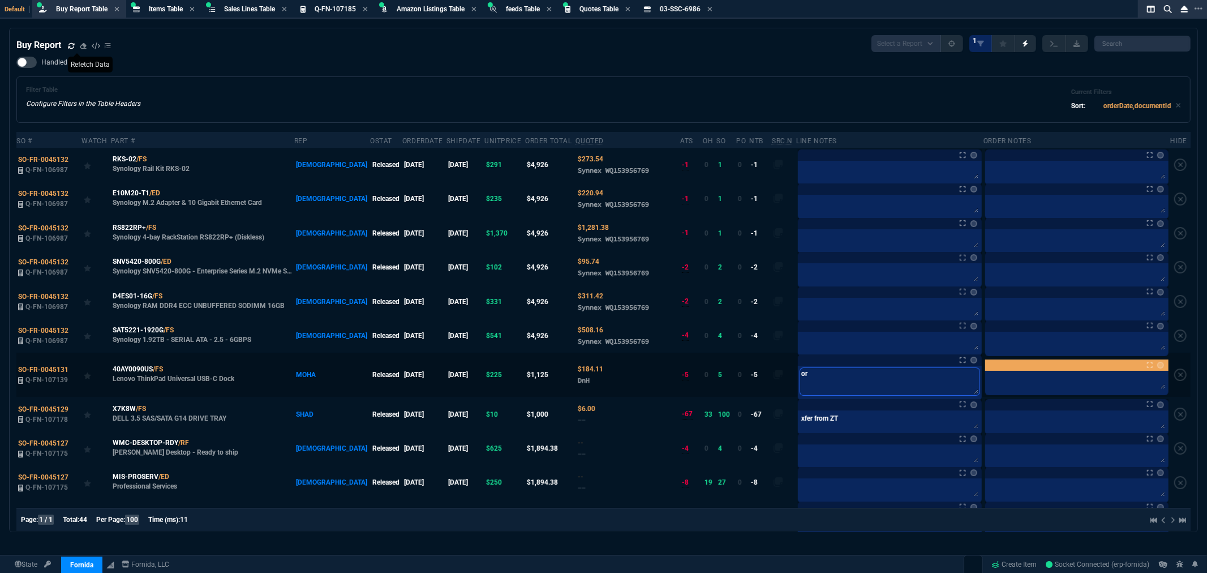
type textarea "ord"
type textarea "orde"
type textarea "order"
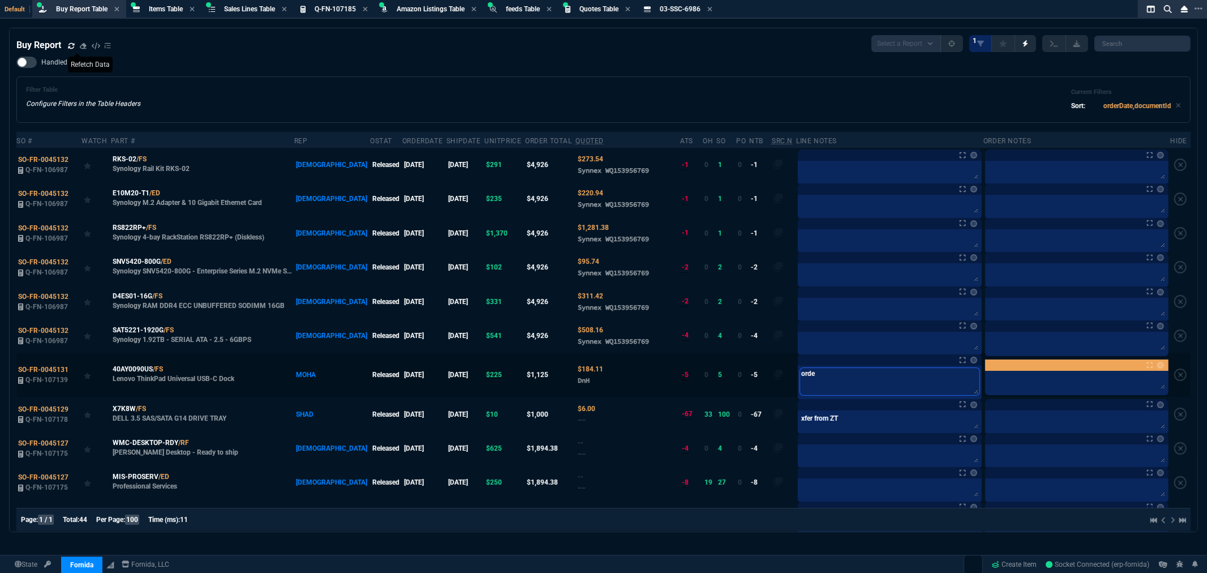
type textarea "order"
type textarea "ordere"
type textarea "ordered"
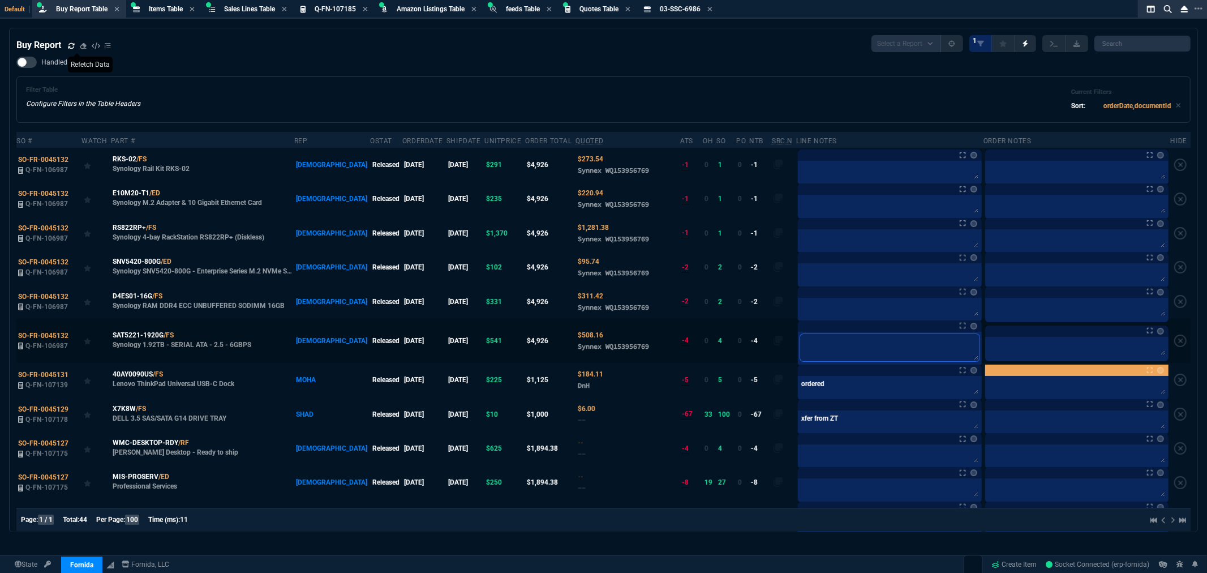
click at [856, 348] on textarea at bounding box center [889, 347] width 179 height 27
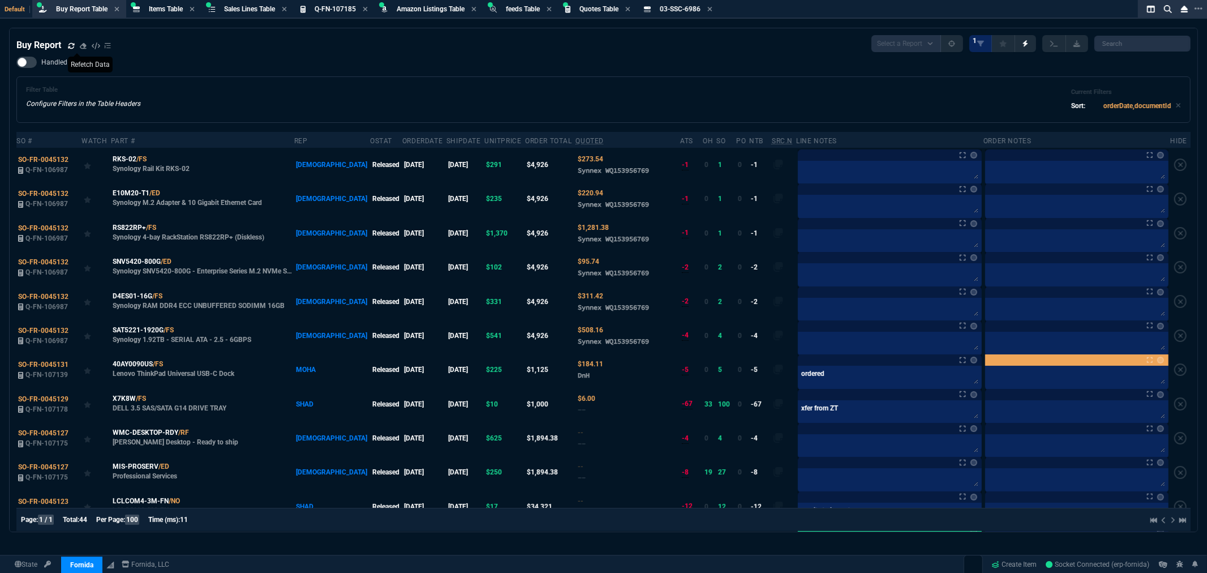
click at [709, 76] on div "Filter Table Configure Filters in the Table Headers Current Filters Sort: order…" at bounding box center [603, 99] width 1175 height 46
